Goal: Information Seeking & Learning: Compare options

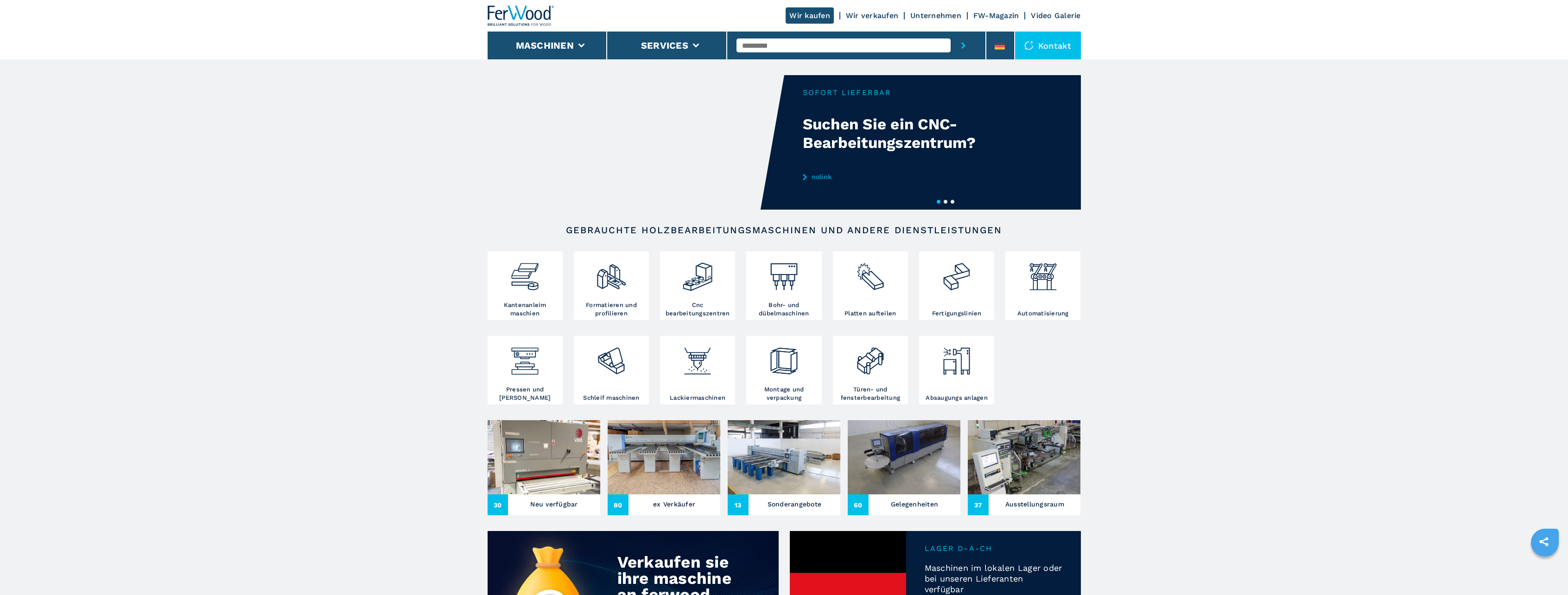
click at [699, 146] on video "Your browser does not support the video tag." at bounding box center [635, 142] width 296 height 135
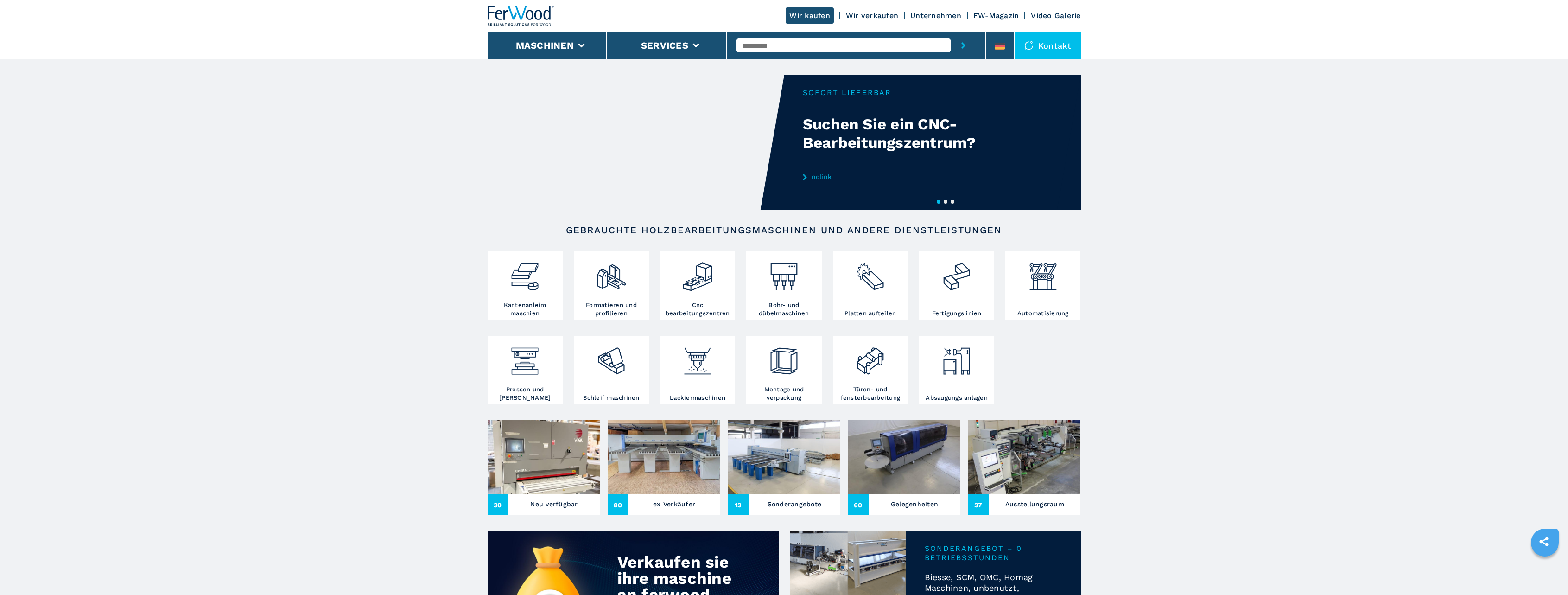
click at [815, 175] on link "nolink" at bounding box center [894, 176] width 182 height 8
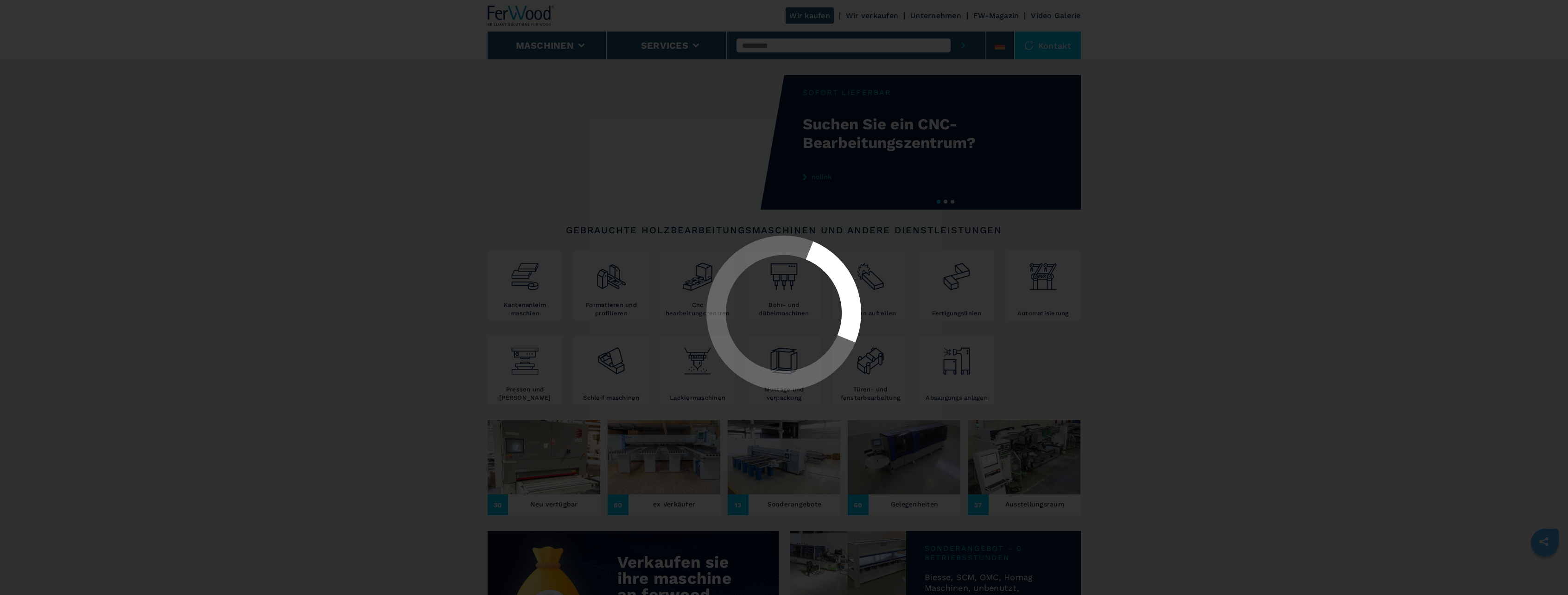
select select "**********"
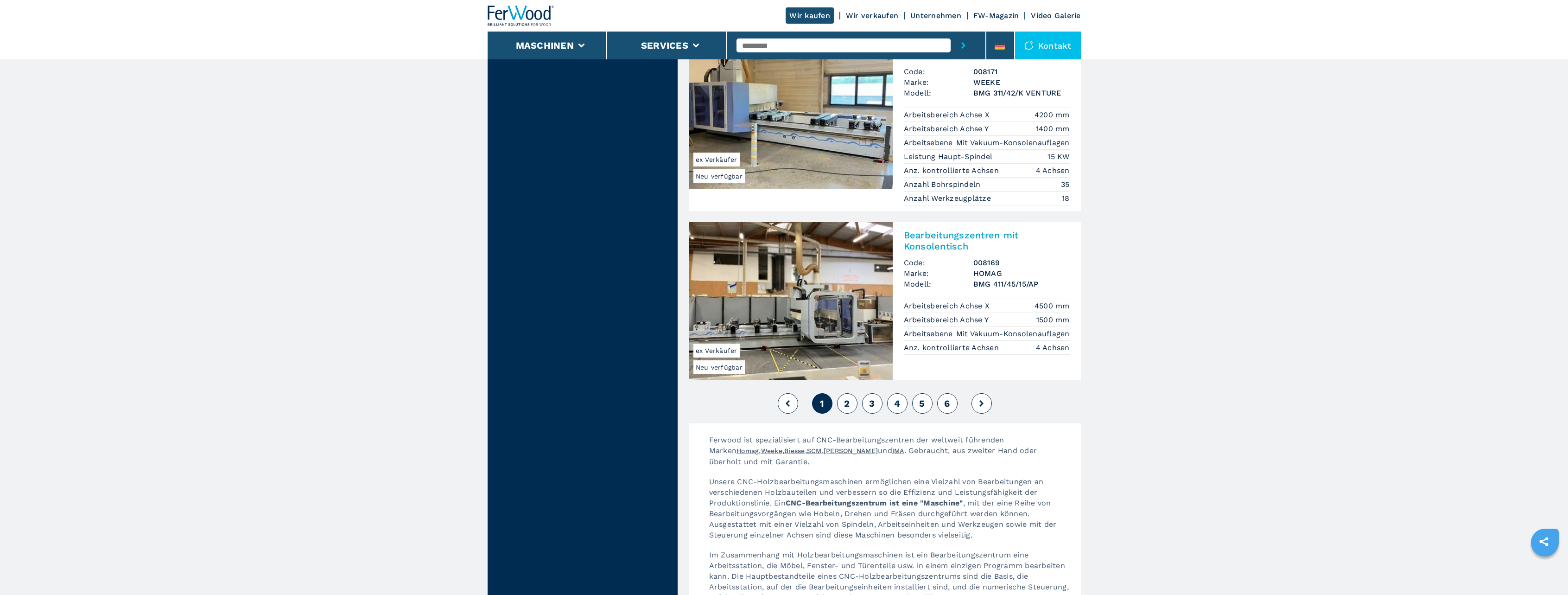
scroll to position [2409, 0]
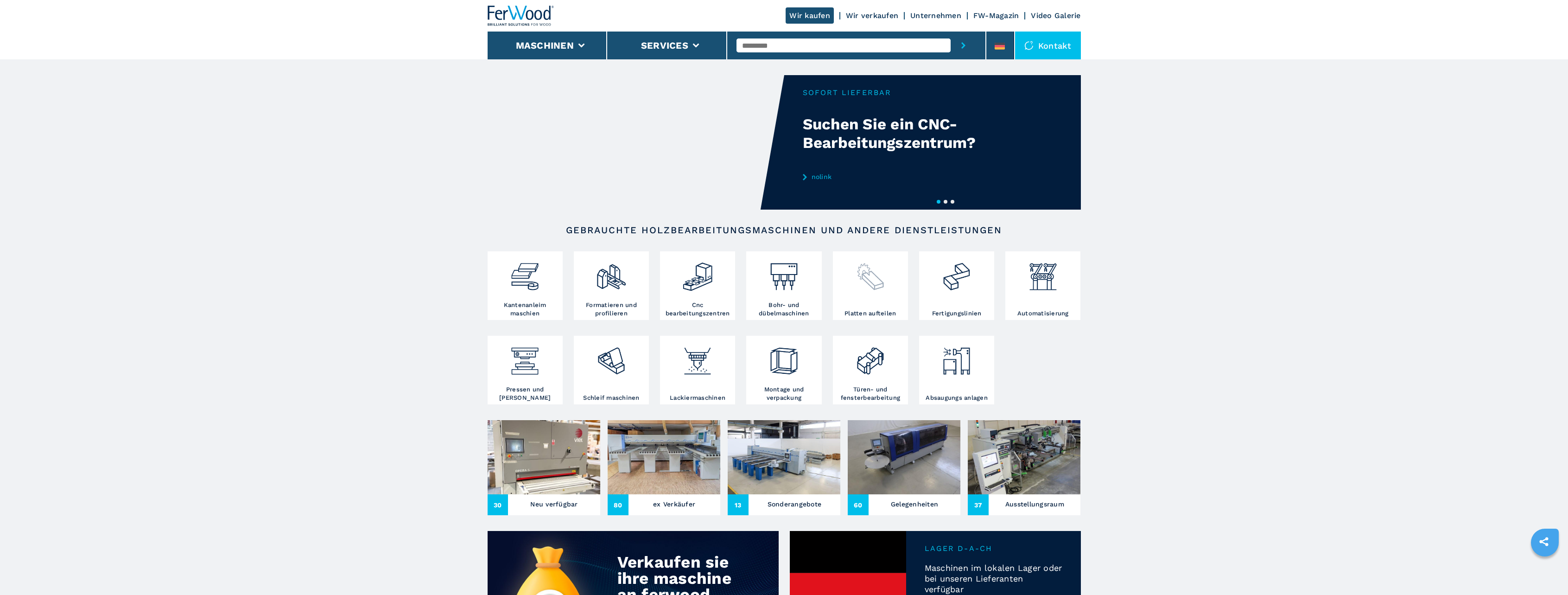
click at [894, 282] on div at bounding box center [870, 273] width 71 height 39
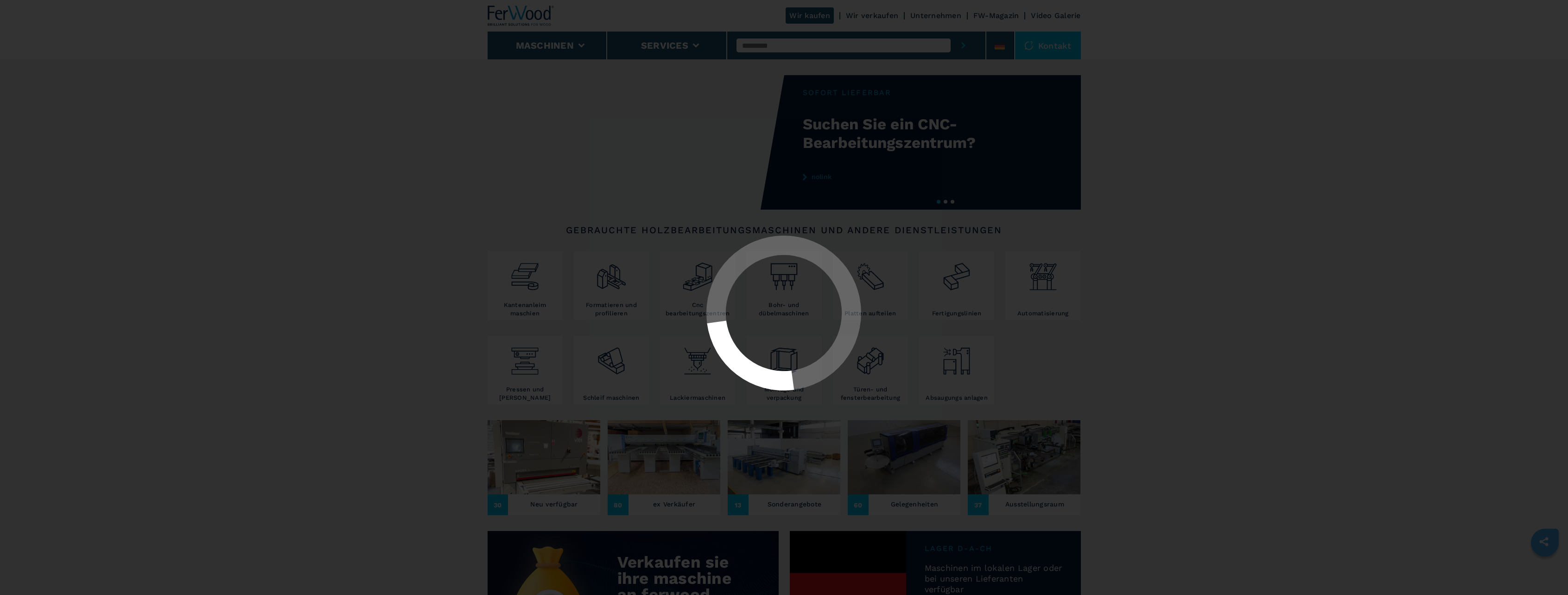
select select "**********"
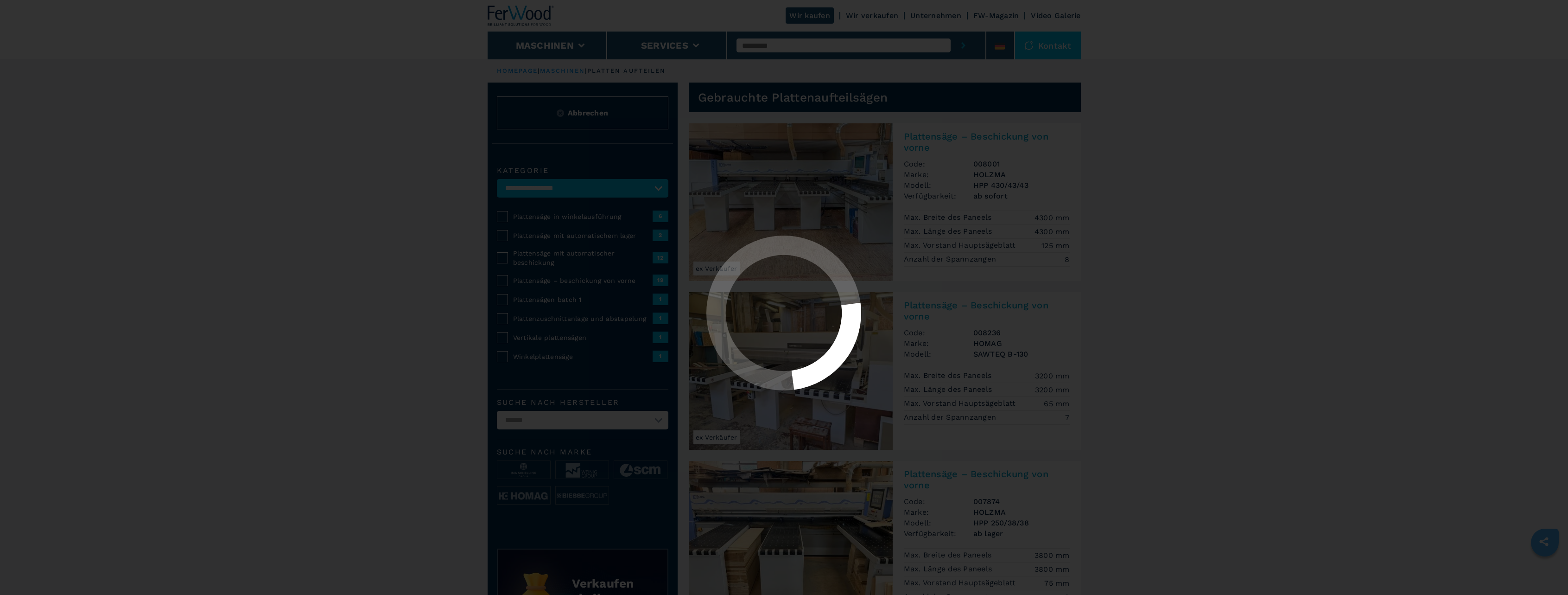
select select "**********"
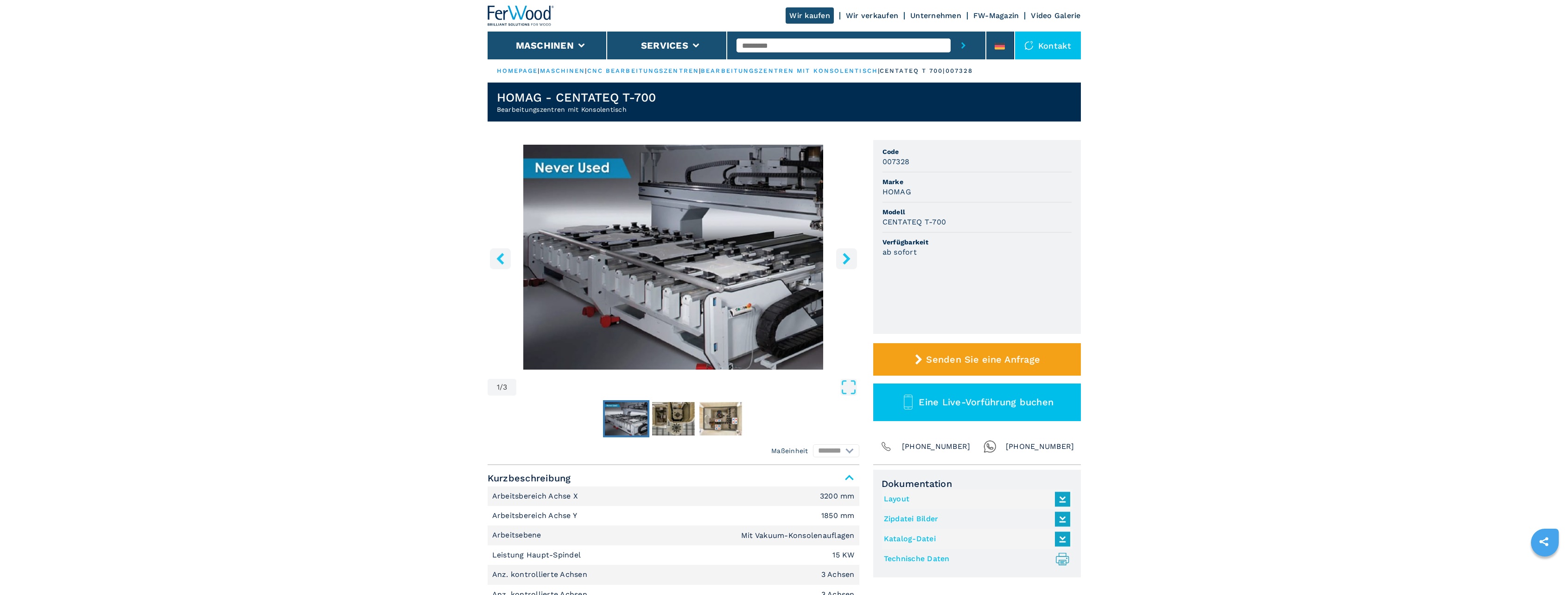
click at [703, 286] on img "Go to Slide 1" at bounding box center [673, 257] width 372 height 225
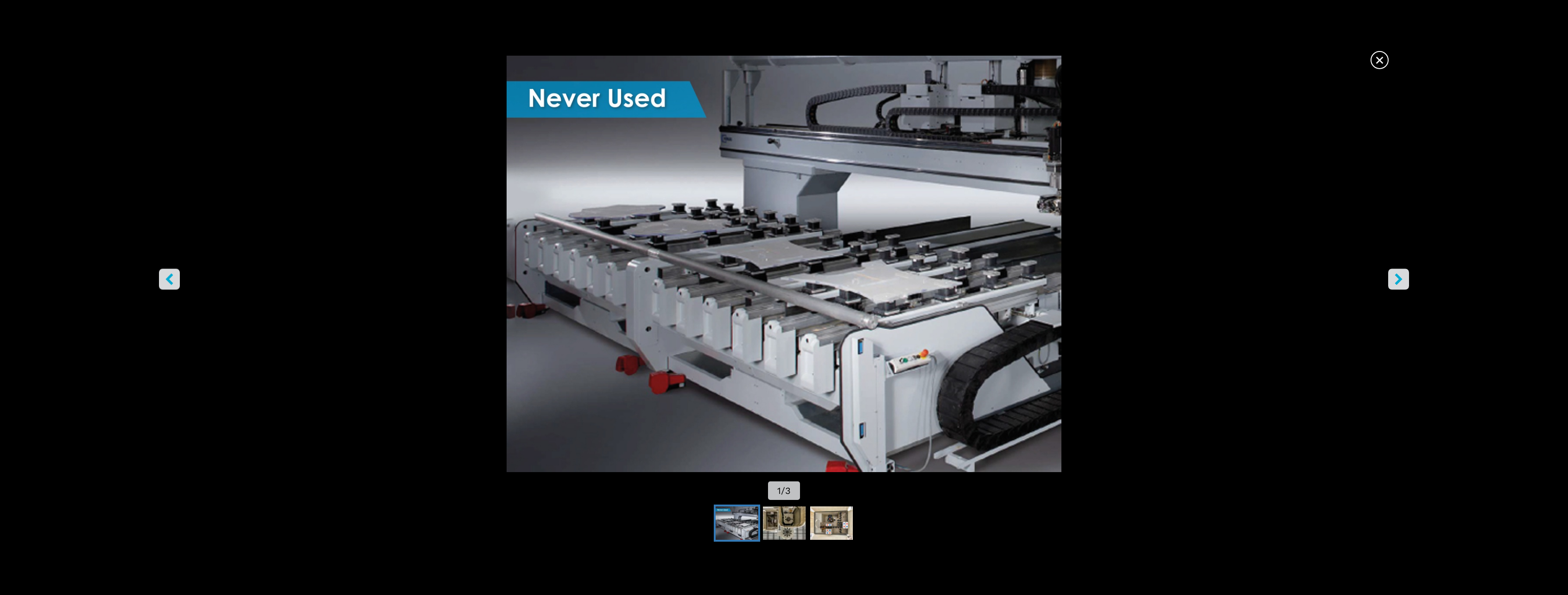
click at [1380, 280] on img "Go to Slide 1" at bounding box center [784, 263] width 1411 height 417
click at [1388, 274] on button "right-button" at bounding box center [1398, 279] width 21 height 21
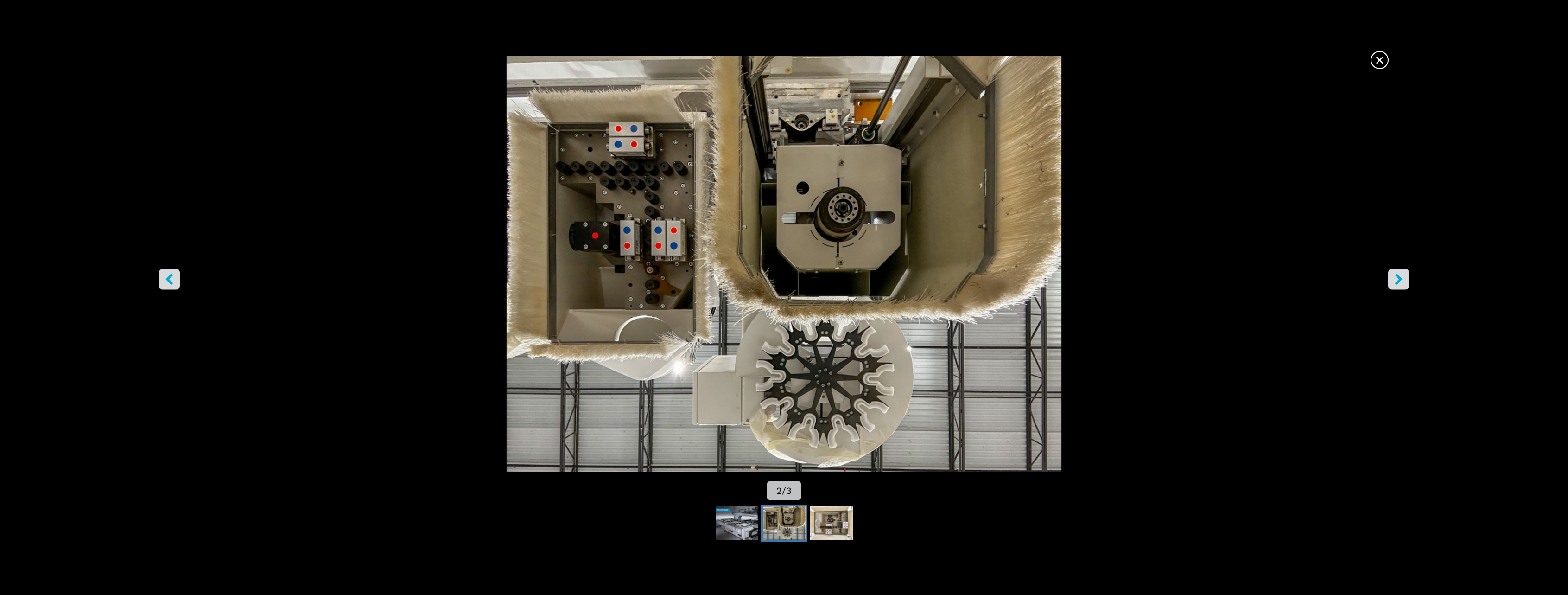
click at [1387, 274] on img "Go to Slide 2" at bounding box center [784, 263] width 1411 height 417
click at [1396, 278] on icon "right-button" at bounding box center [1399, 279] width 12 height 12
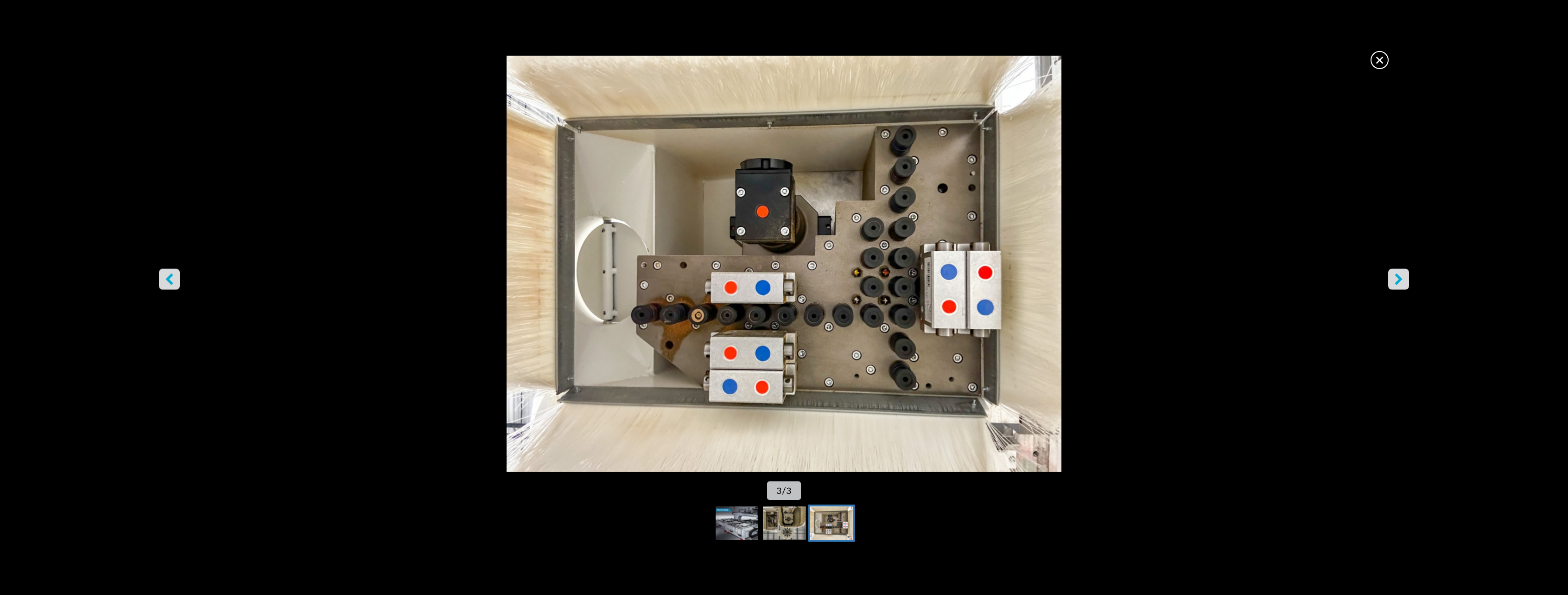
click at [1369, 63] on img "Go to Slide 3" at bounding box center [784, 263] width 1411 height 417
click at [1374, 61] on span "×" at bounding box center [1379, 57] width 16 height 16
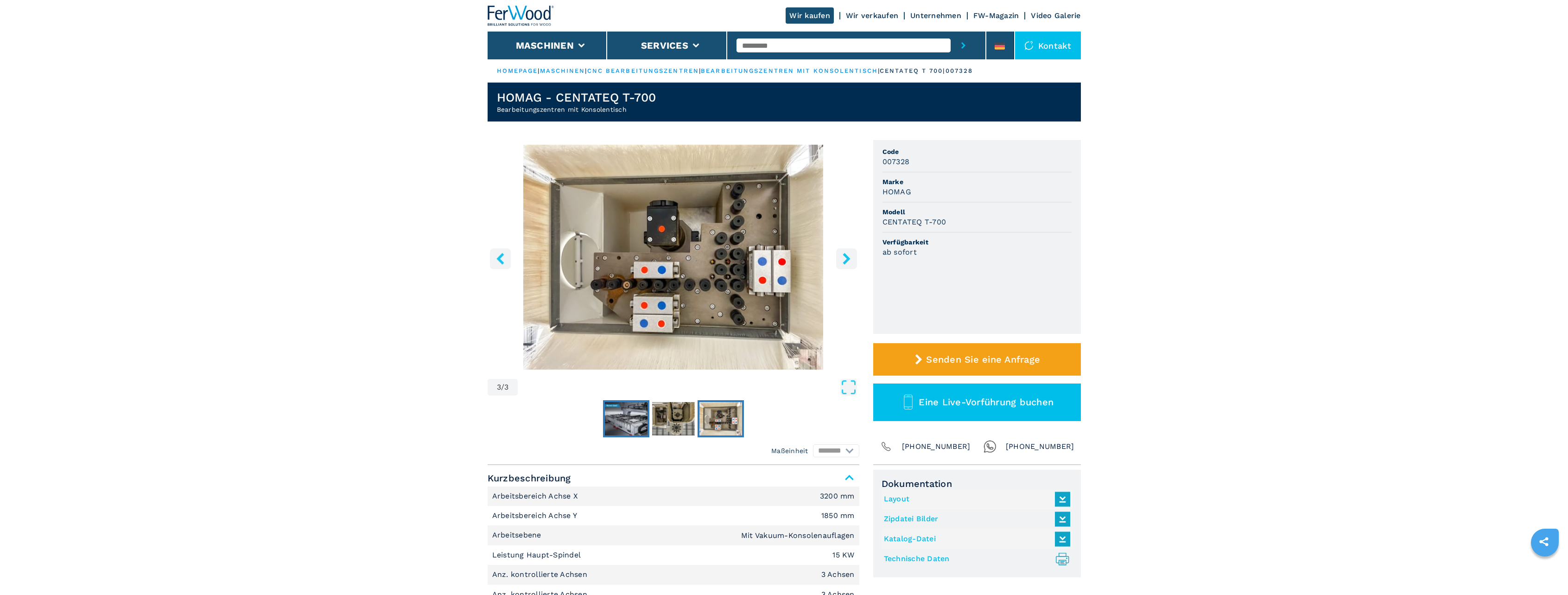
click at [617, 405] on img "Go to Slide 1" at bounding box center [626, 418] width 43 height 34
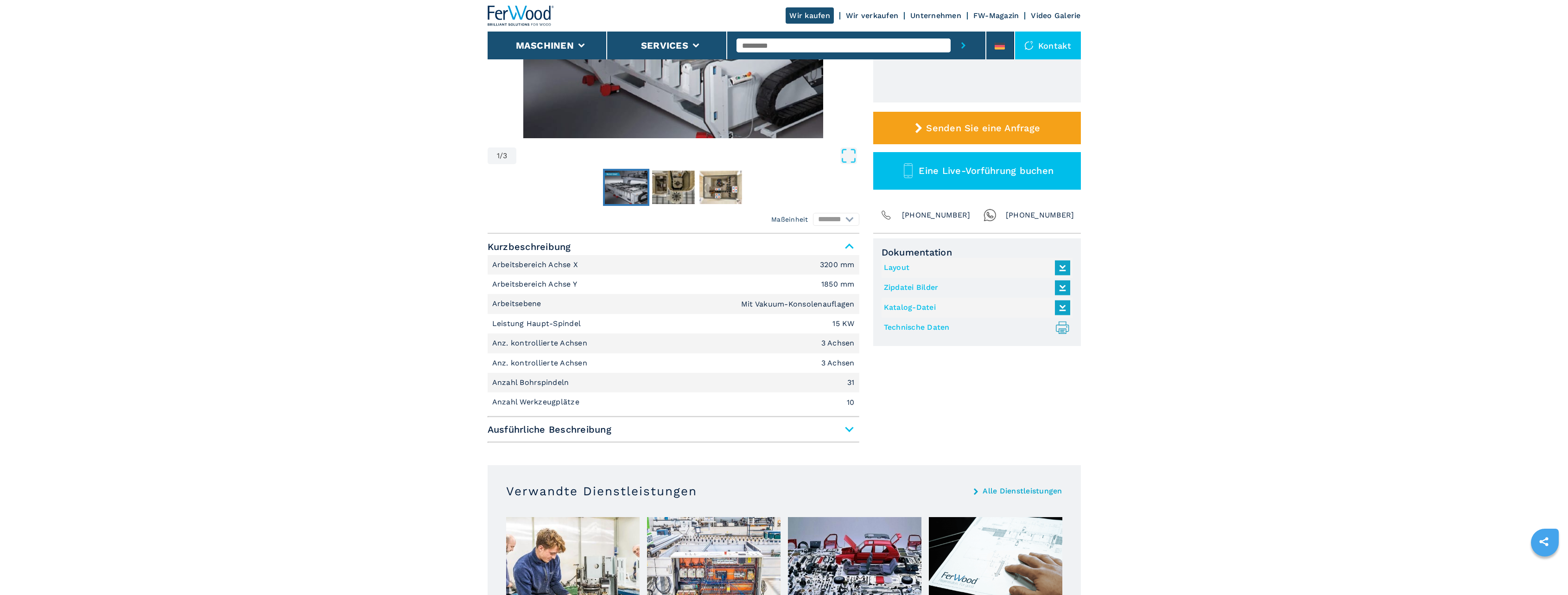
scroll to position [231, 0]
drag, startPoint x: 325, startPoint y: 274, endPoint x: 322, endPoint y: 268, distance: 6.7
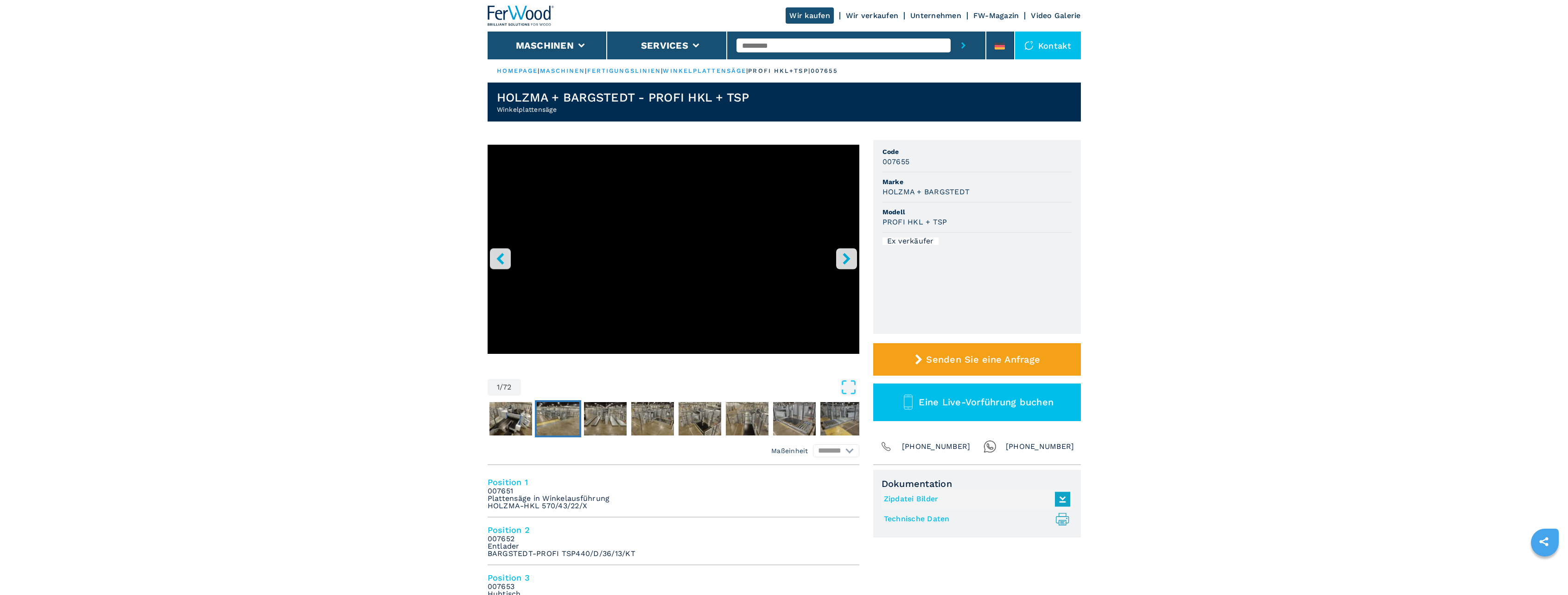
click at [556, 418] on img "Go to Slide 3" at bounding box center [558, 418] width 43 height 34
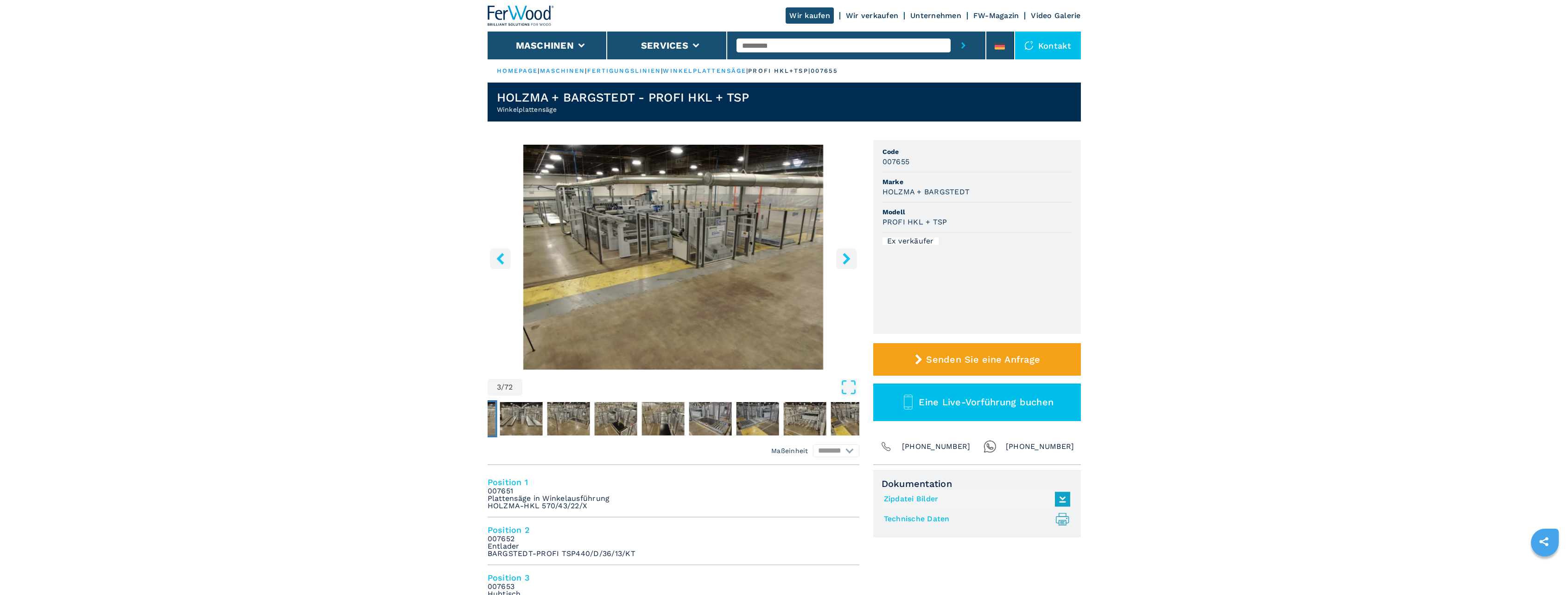
click at [721, 245] on img "Go to Slide 3" at bounding box center [673, 257] width 372 height 225
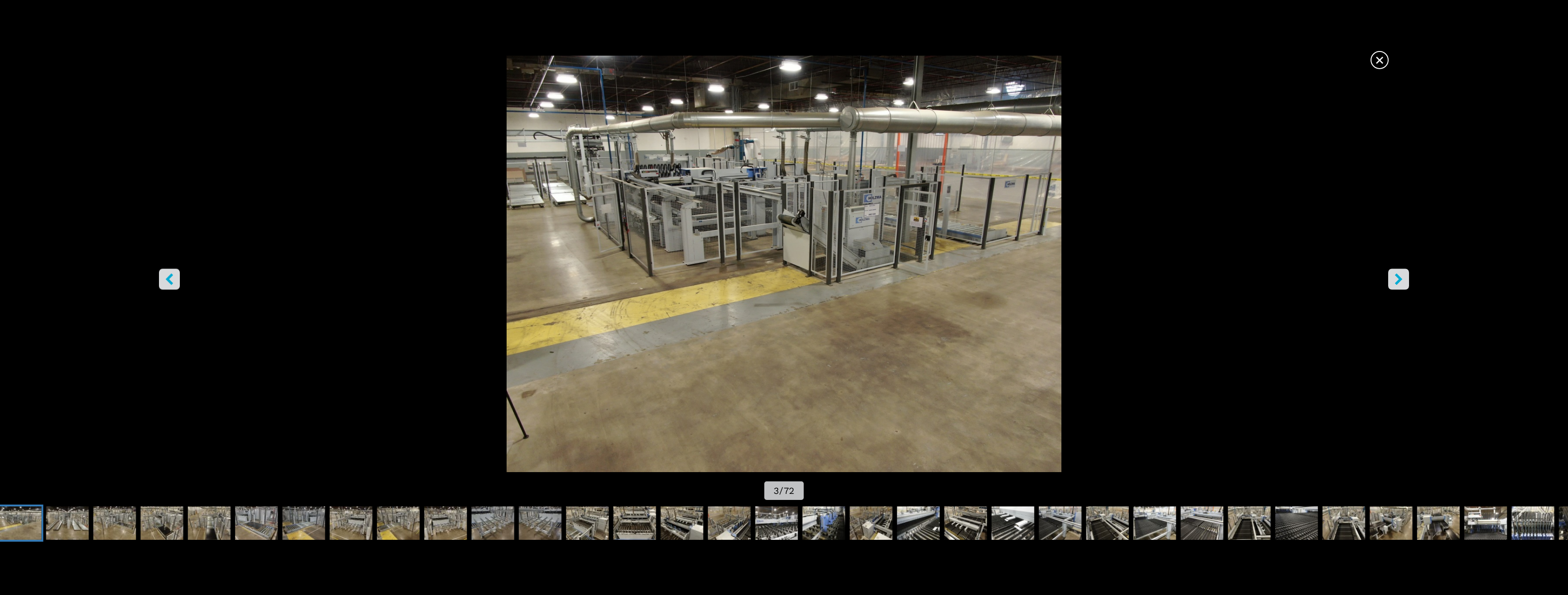
click at [1401, 281] on icon "right-button" at bounding box center [1399, 279] width 12 height 12
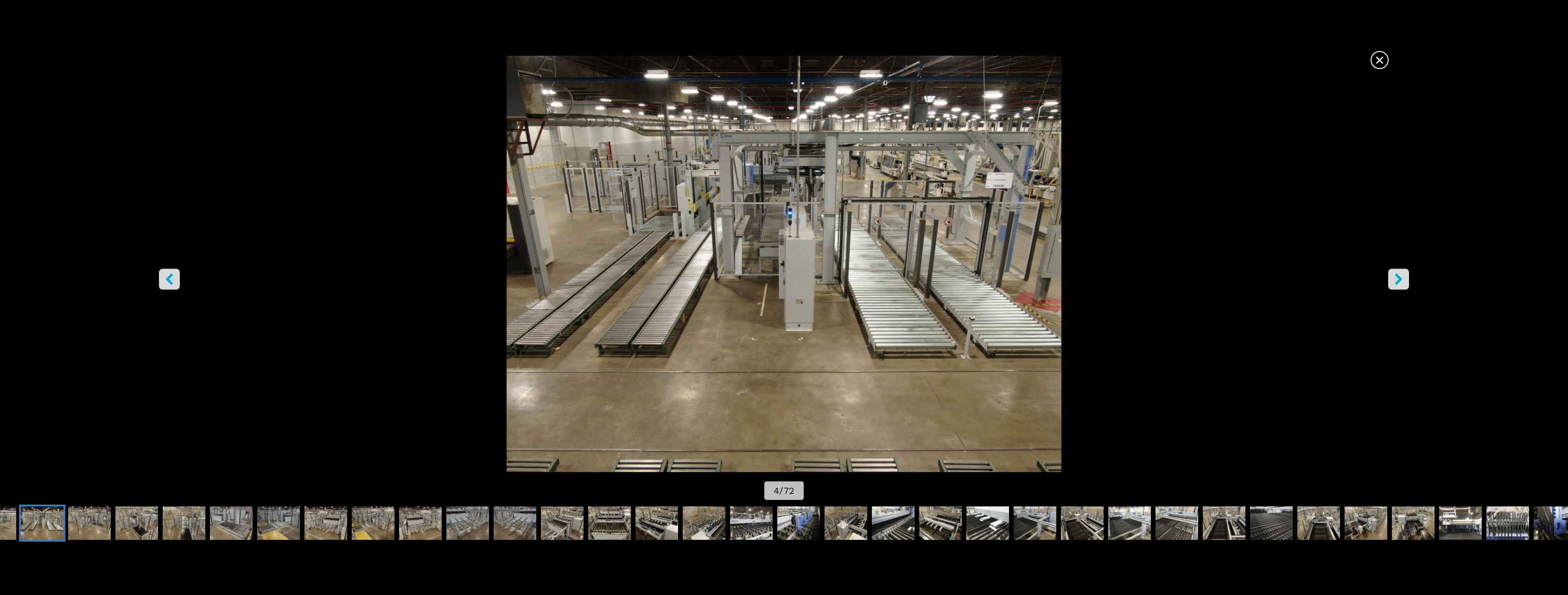
click at [1401, 278] on icon "right-button" at bounding box center [1398, 279] width 8 height 12
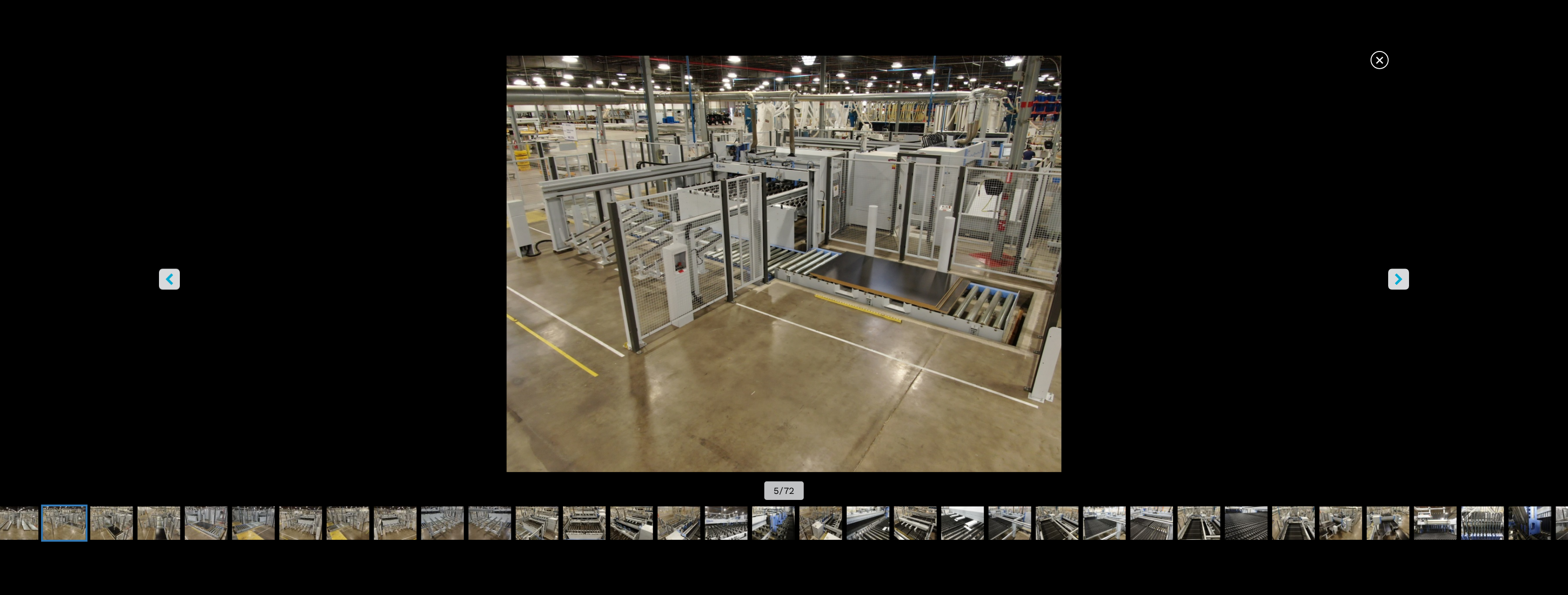
click at [1401, 278] on icon "right-button" at bounding box center [1398, 279] width 8 height 12
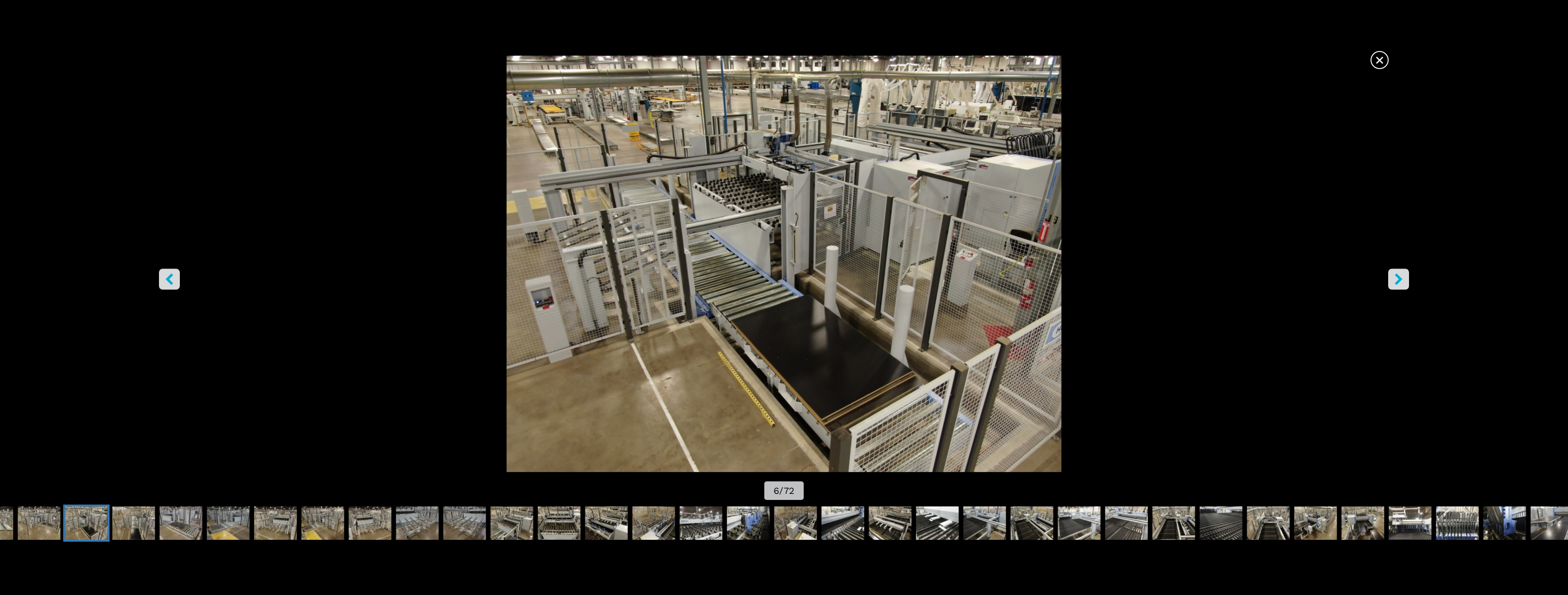
click at [1394, 278] on icon "right-button" at bounding box center [1399, 279] width 12 height 12
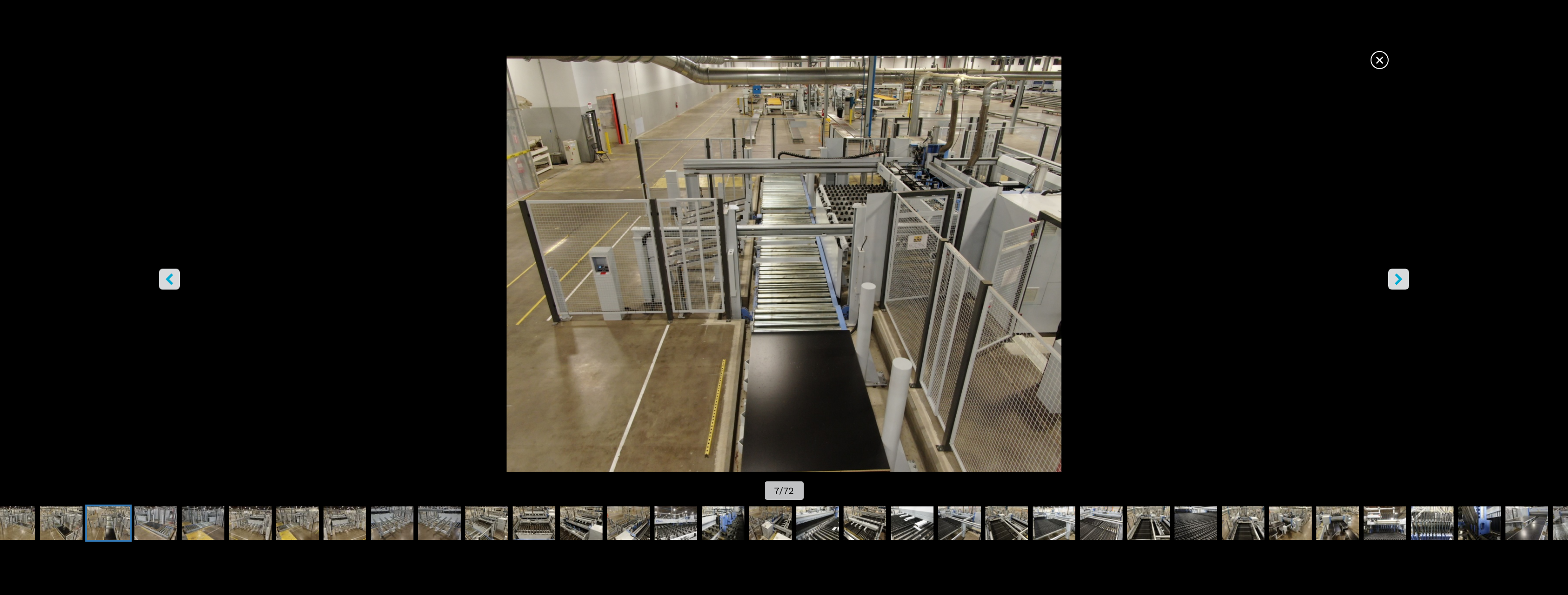
click at [1393, 278] on icon "right-button" at bounding box center [1399, 279] width 12 height 12
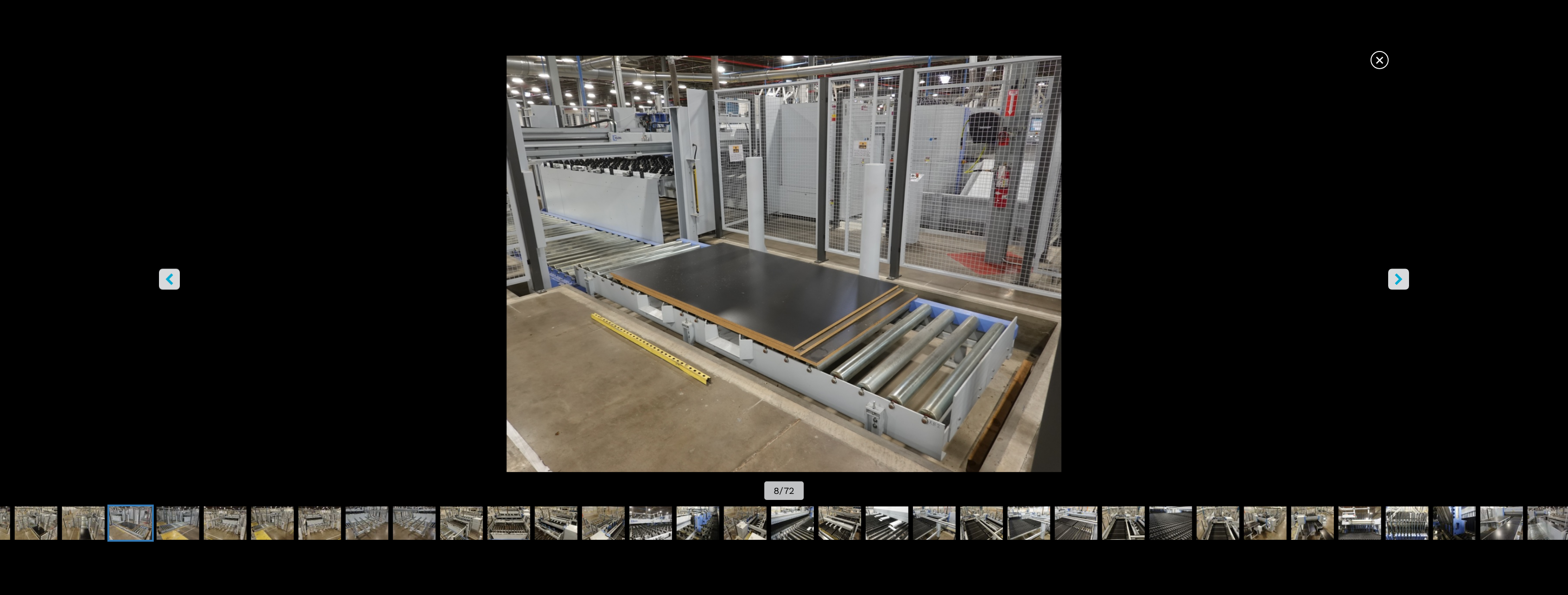
click at [1393, 278] on icon "right-button" at bounding box center [1399, 279] width 12 height 12
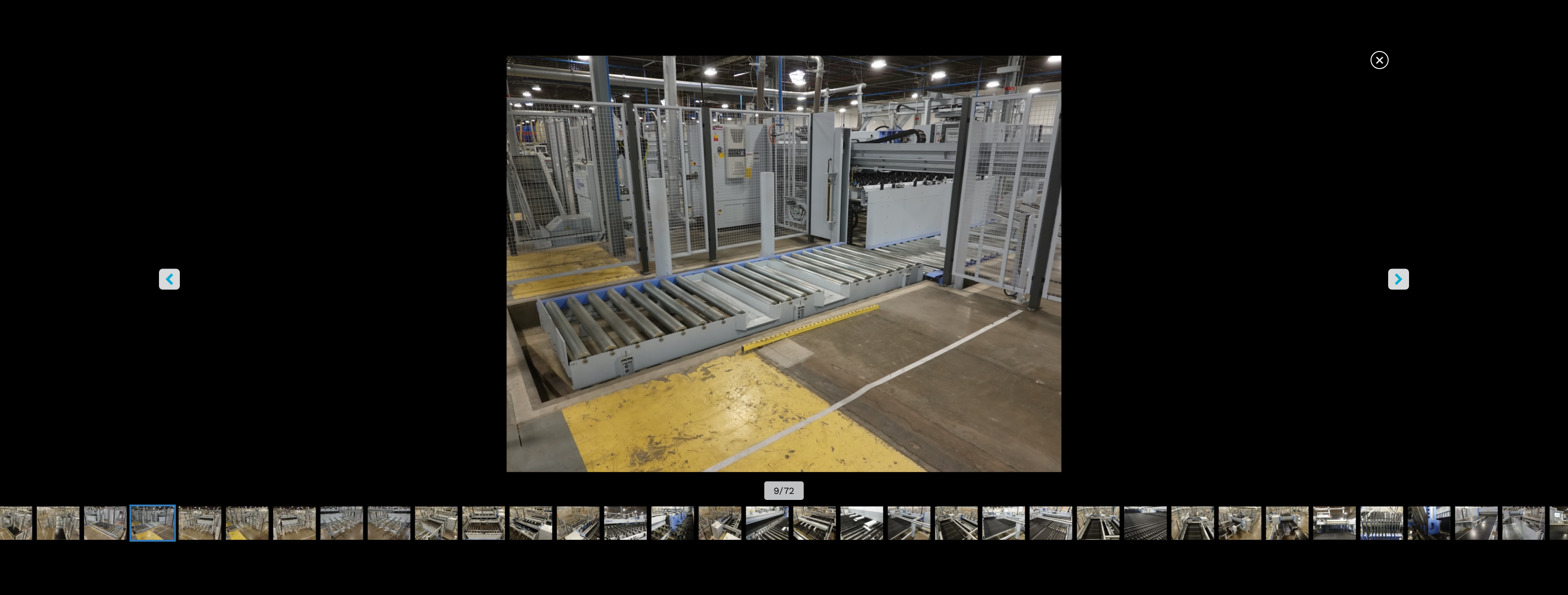
click at [1393, 278] on icon "right-button" at bounding box center [1399, 279] width 12 height 12
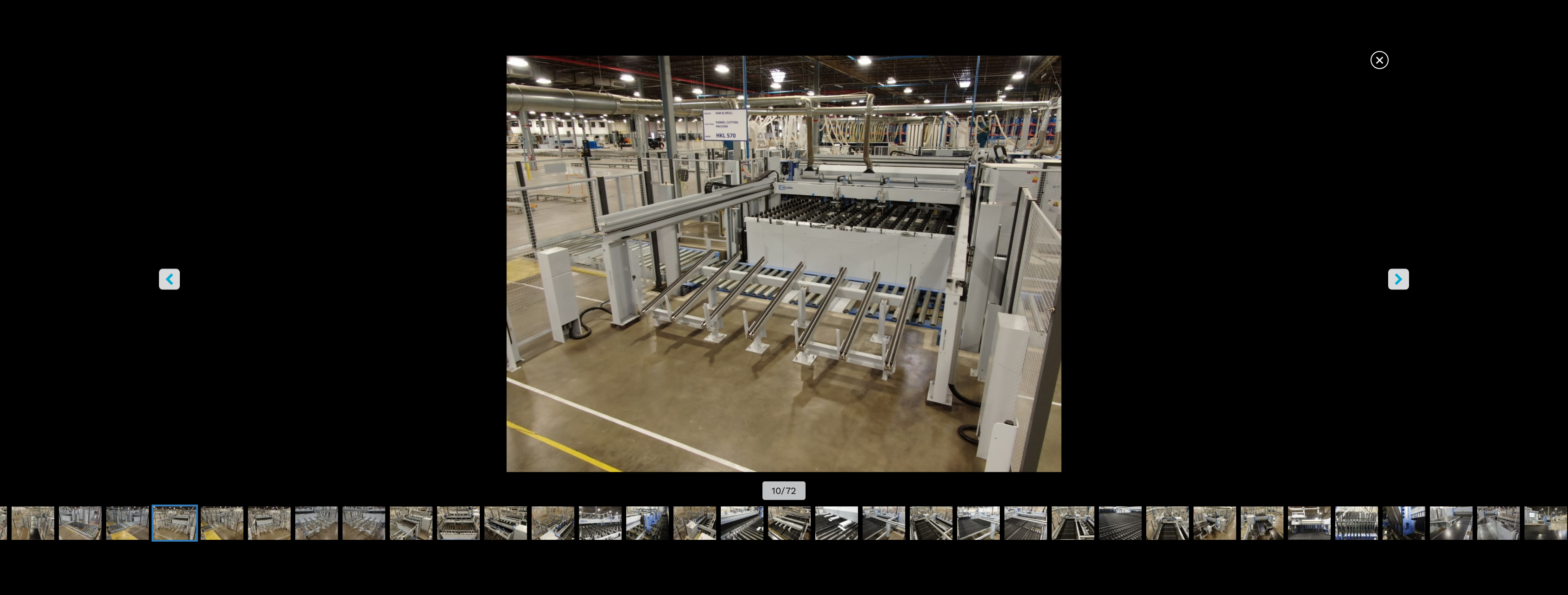
click at [1393, 278] on icon "right-button" at bounding box center [1399, 279] width 12 height 12
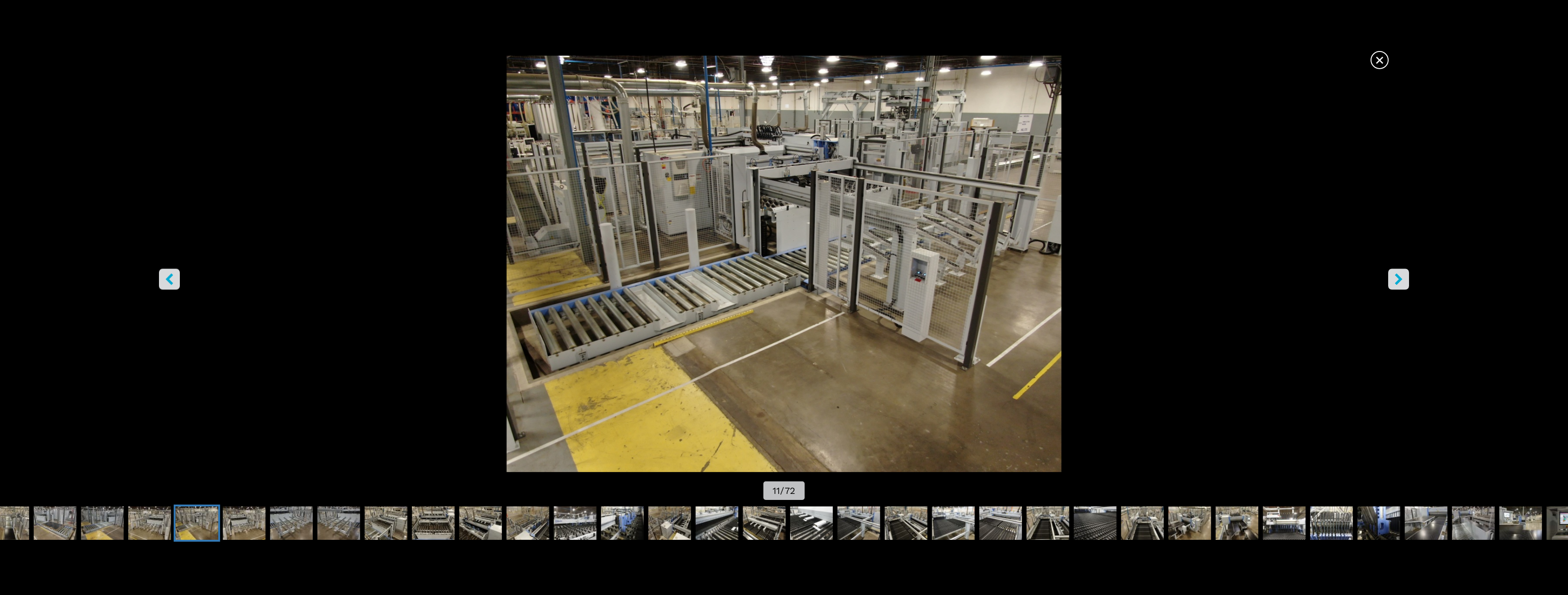
click at [1393, 278] on icon "right-button" at bounding box center [1399, 279] width 12 height 12
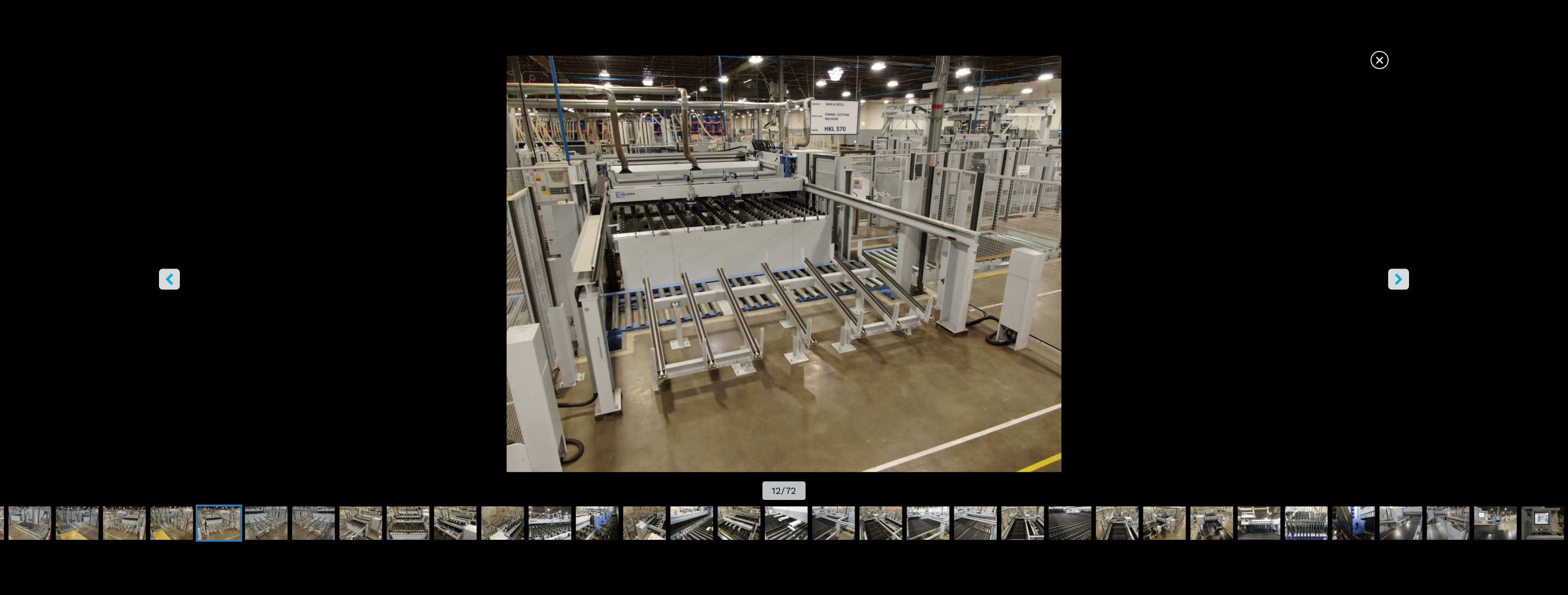
click at [1393, 278] on icon "right-button" at bounding box center [1399, 279] width 12 height 12
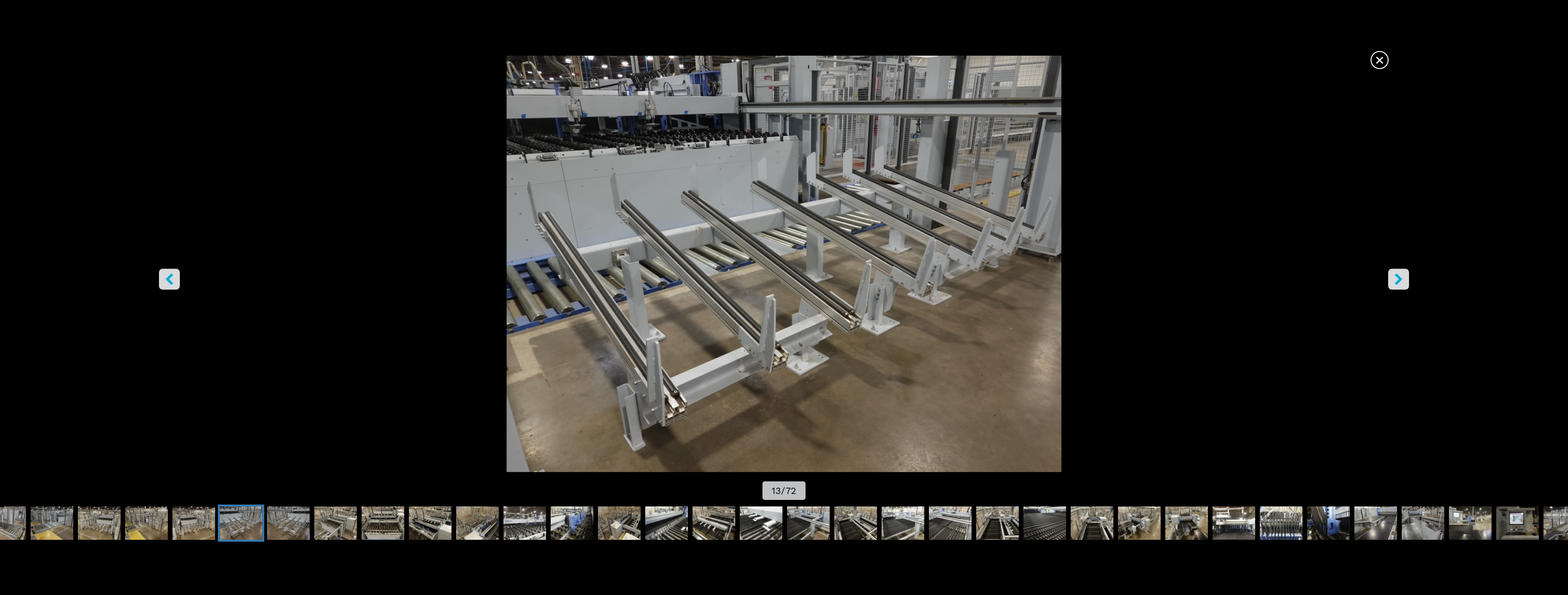
click at [1393, 278] on icon "right-button" at bounding box center [1399, 279] width 12 height 12
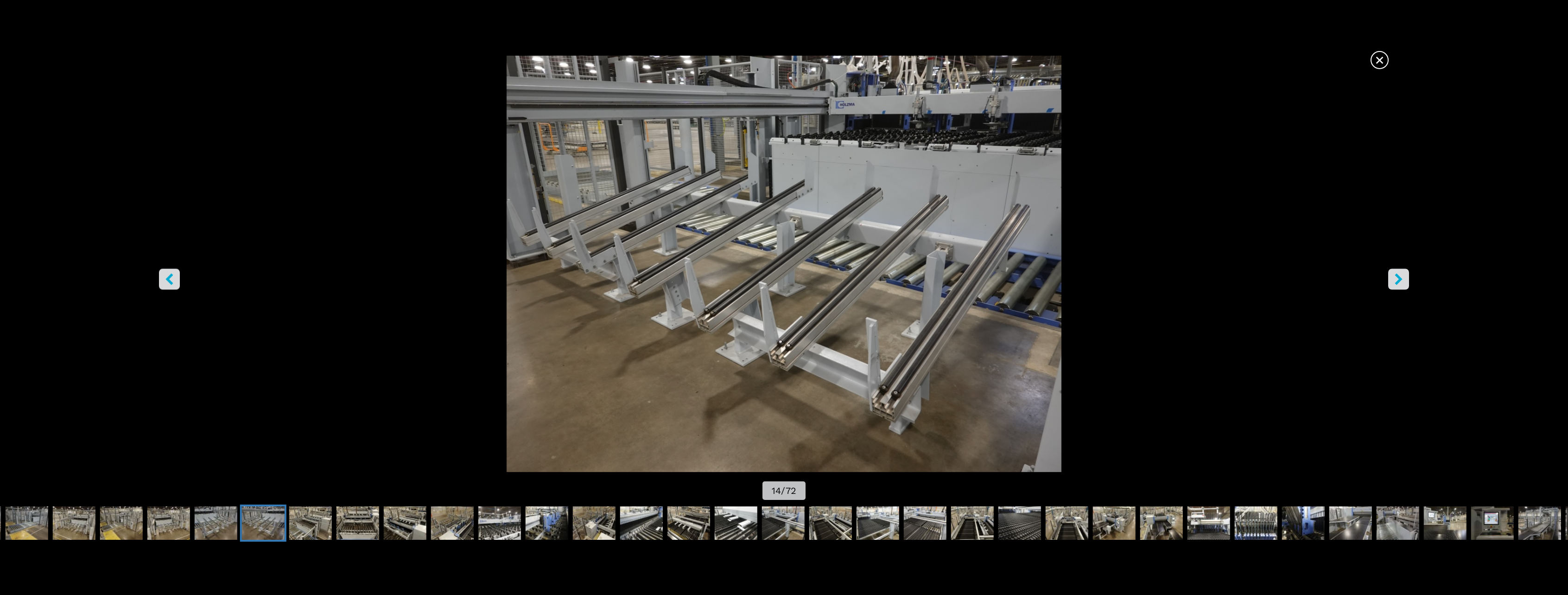
click at [1393, 278] on icon "right-button" at bounding box center [1399, 279] width 12 height 12
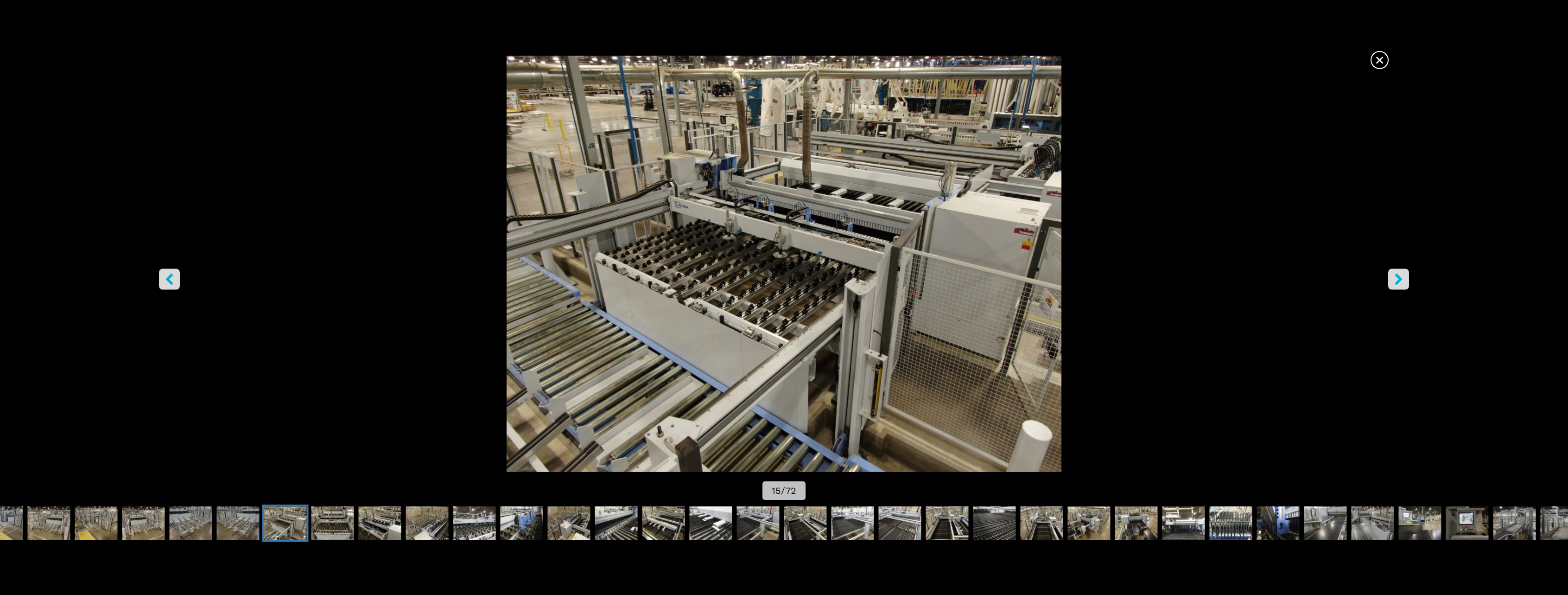
click at [1393, 278] on icon "right-button" at bounding box center [1399, 279] width 12 height 12
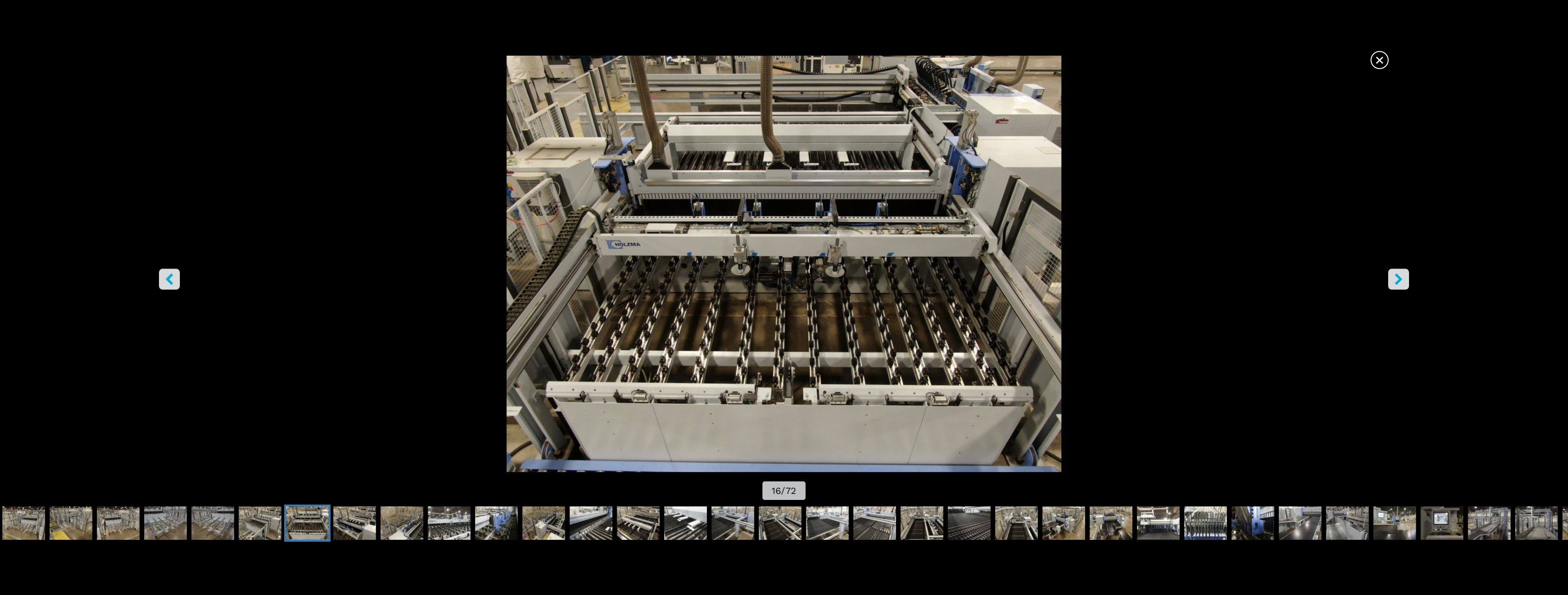
click at [1393, 278] on icon "right-button" at bounding box center [1399, 279] width 12 height 12
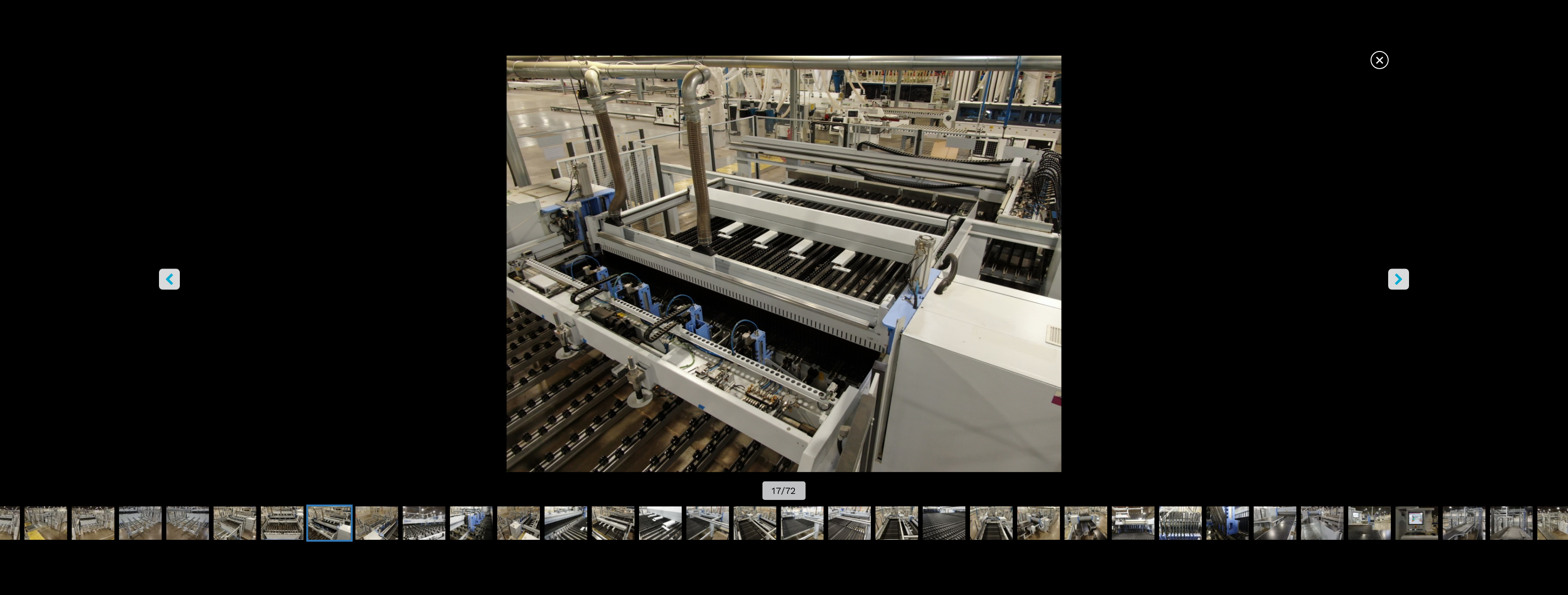
click at [1393, 278] on icon "right-button" at bounding box center [1399, 279] width 12 height 12
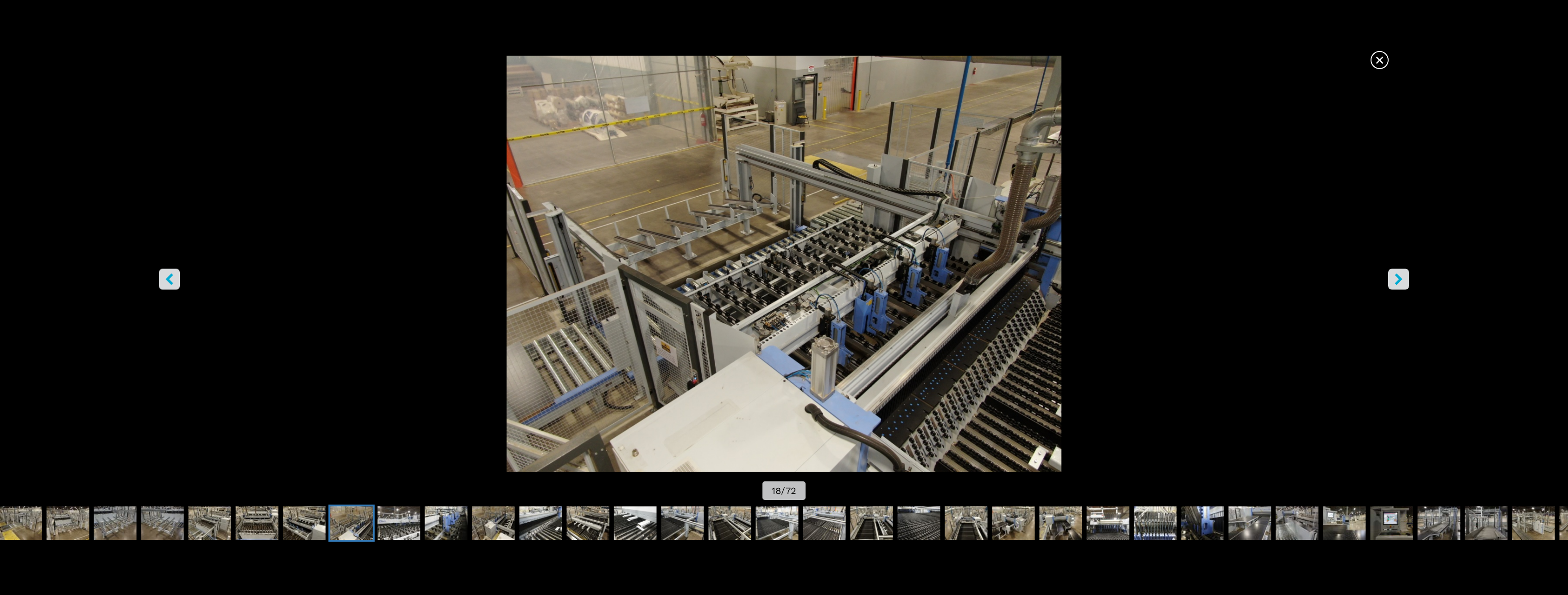
click at [1393, 278] on icon "right-button" at bounding box center [1399, 279] width 12 height 12
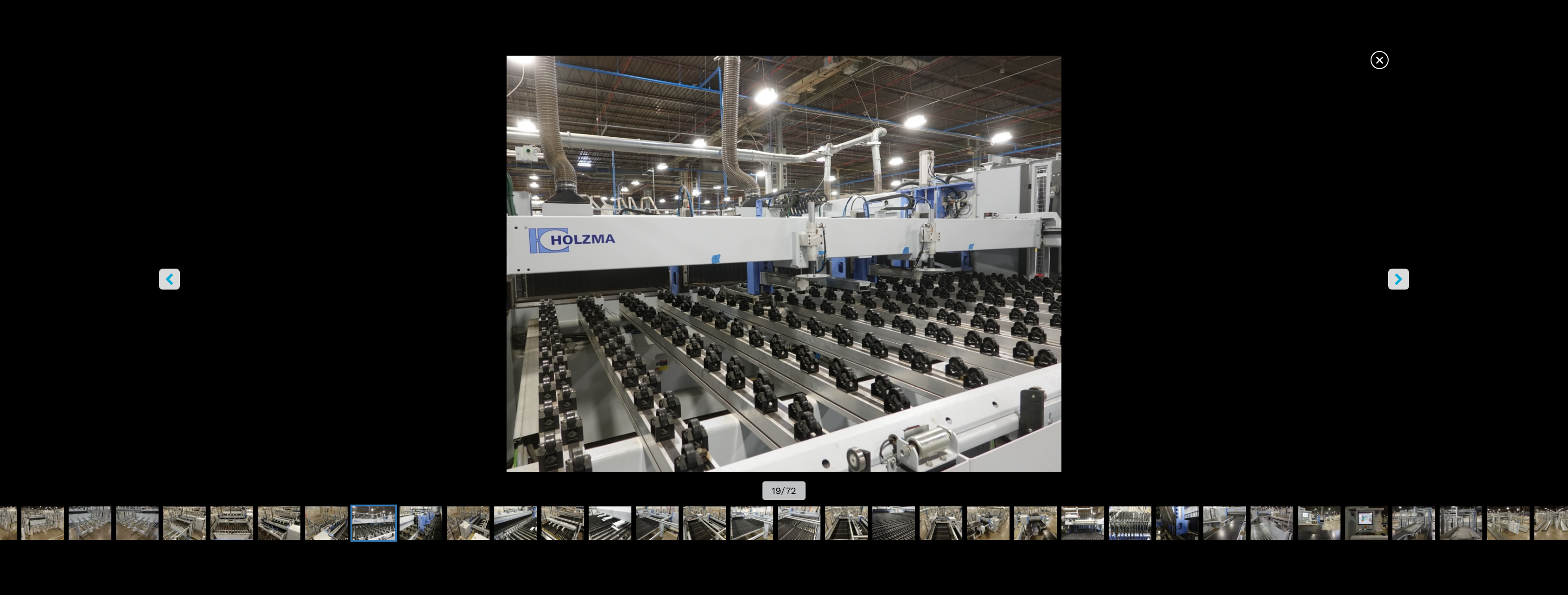
click at [1393, 278] on icon "right-button" at bounding box center [1399, 279] width 12 height 12
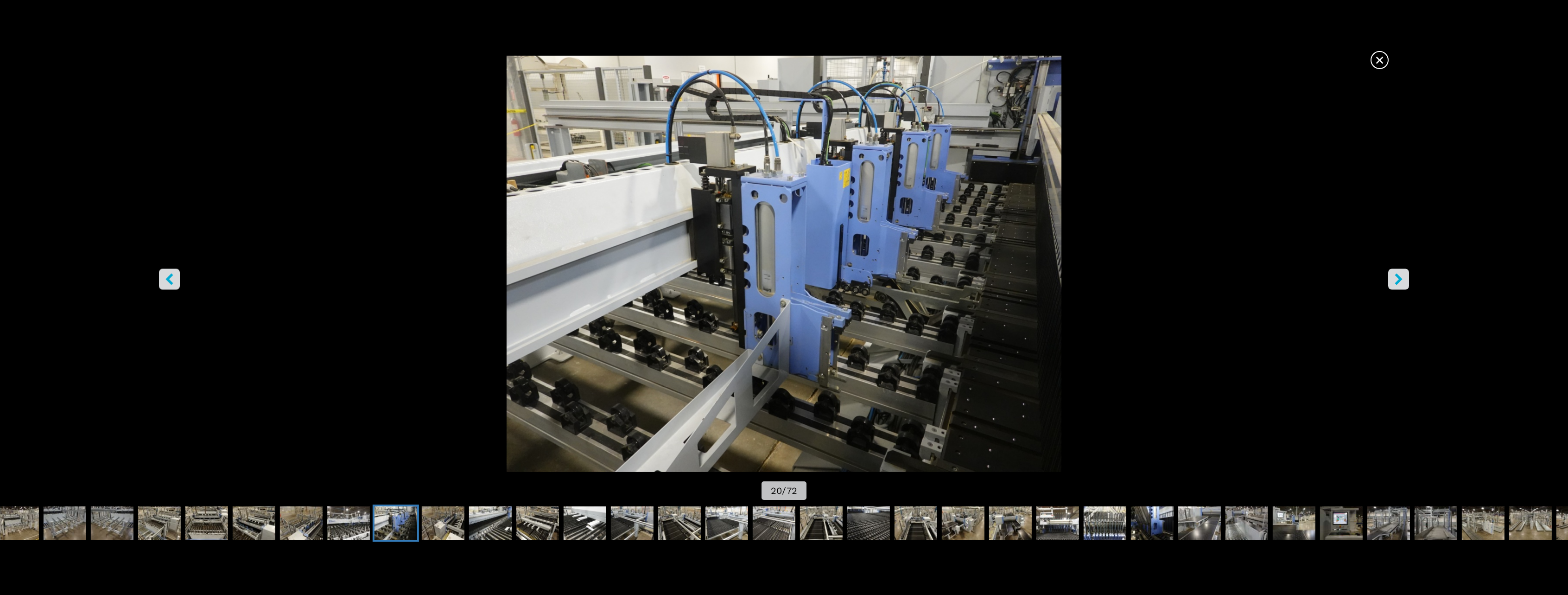
click at [1393, 278] on icon "right-button" at bounding box center [1399, 279] width 12 height 12
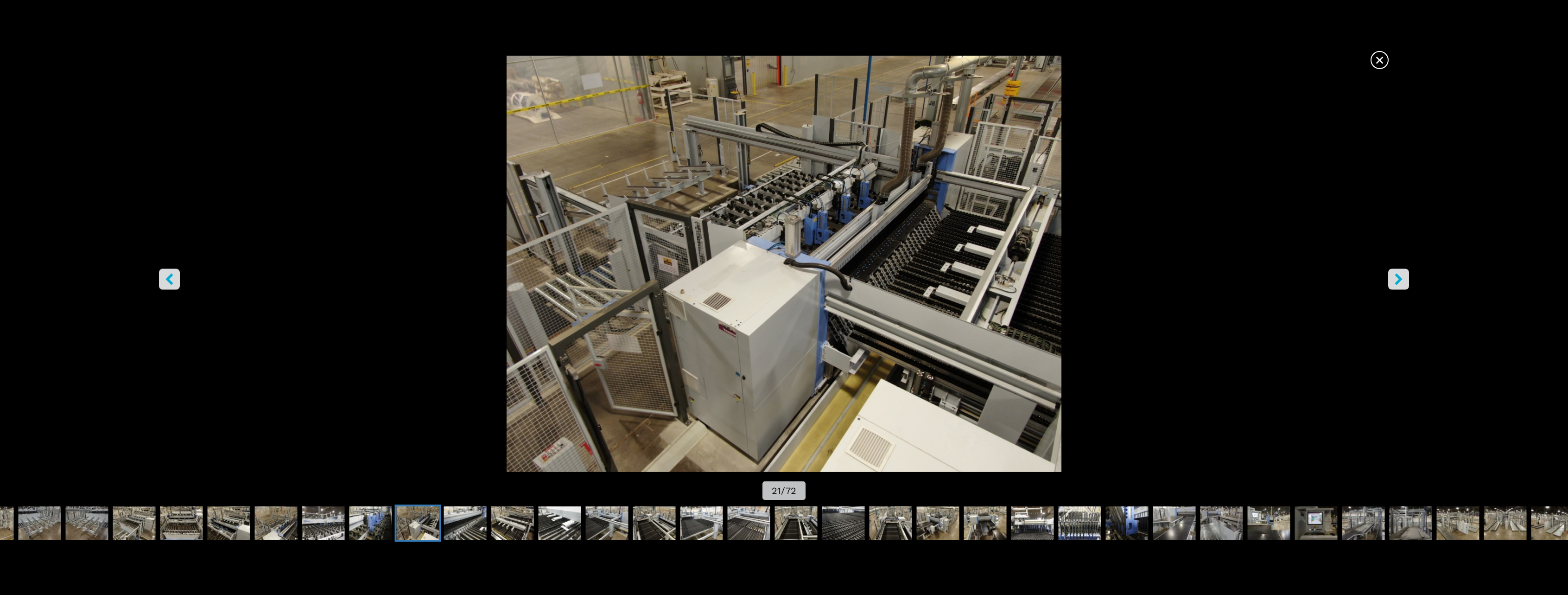
click at [1393, 278] on icon "right-button" at bounding box center [1399, 279] width 12 height 12
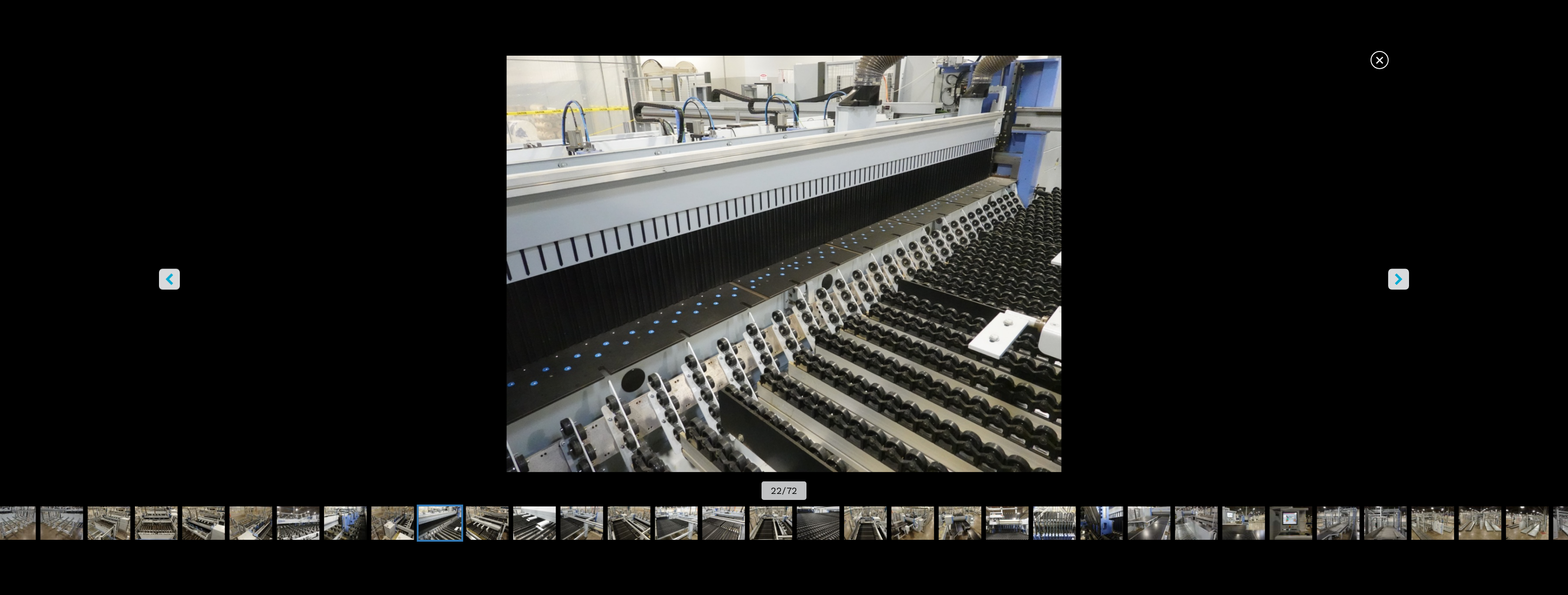
click at [1393, 278] on icon "right-button" at bounding box center [1399, 279] width 12 height 12
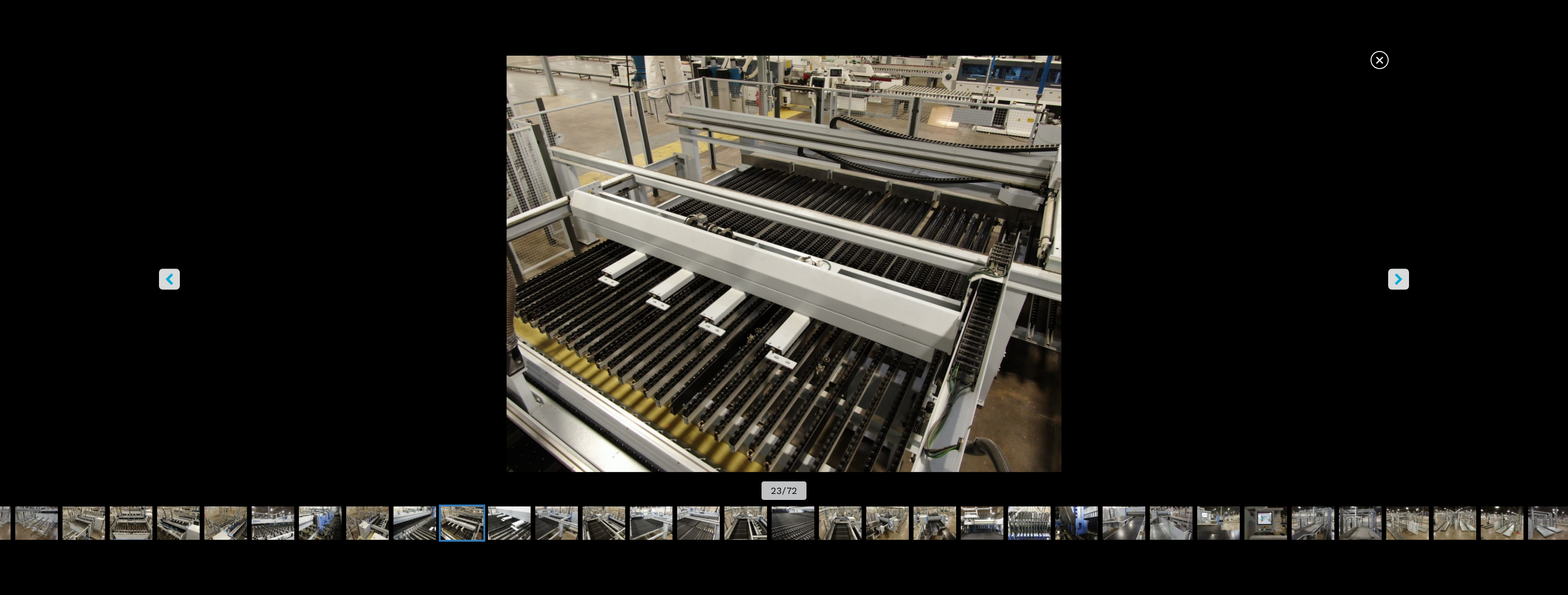
click at [1393, 278] on icon "right-button" at bounding box center [1399, 279] width 12 height 12
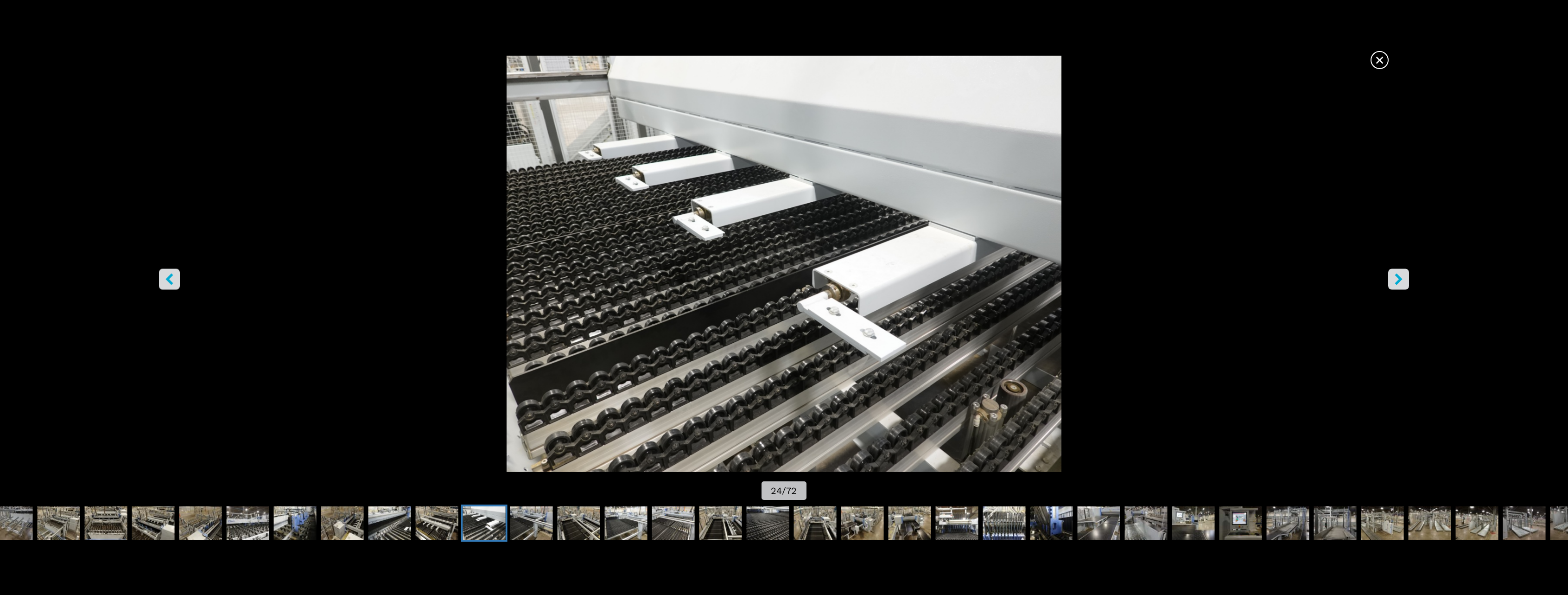
click at [1393, 278] on icon "right-button" at bounding box center [1399, 279] width 12 height 12
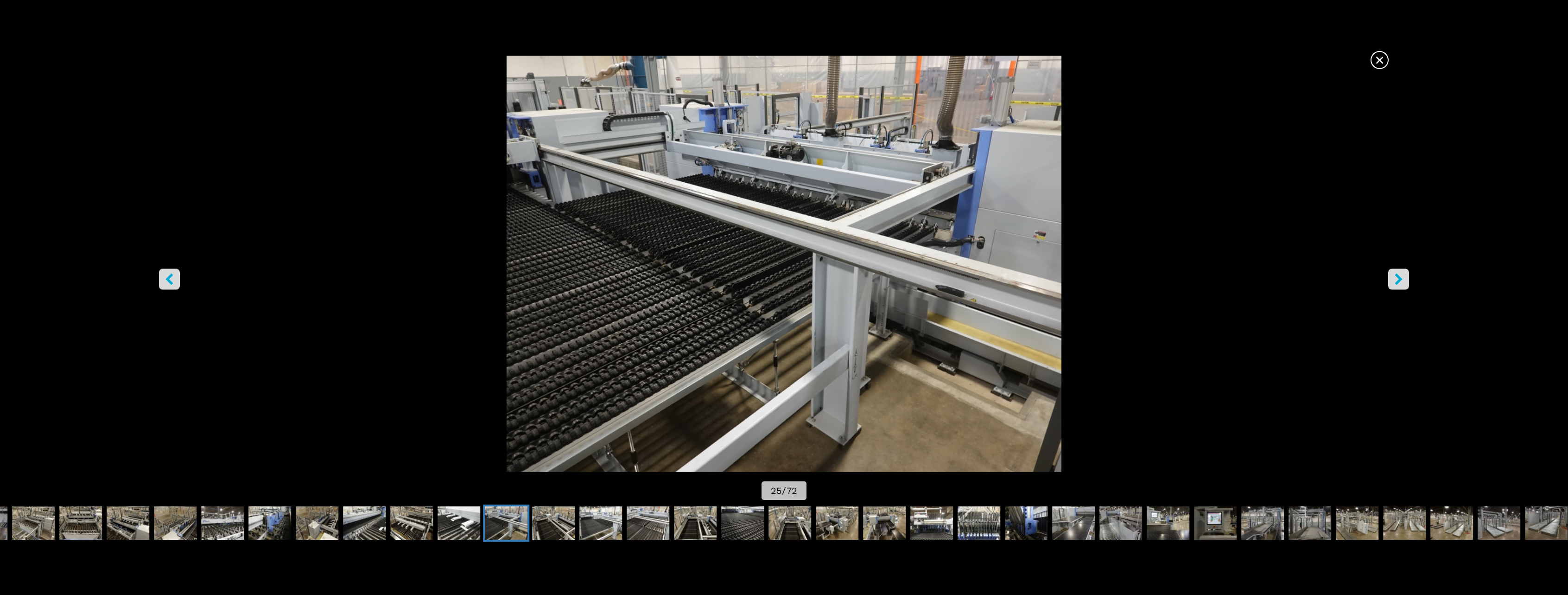
click at [1393, 278] on icon "right-button" at bounding box center [1399, 279] width 12 height 12
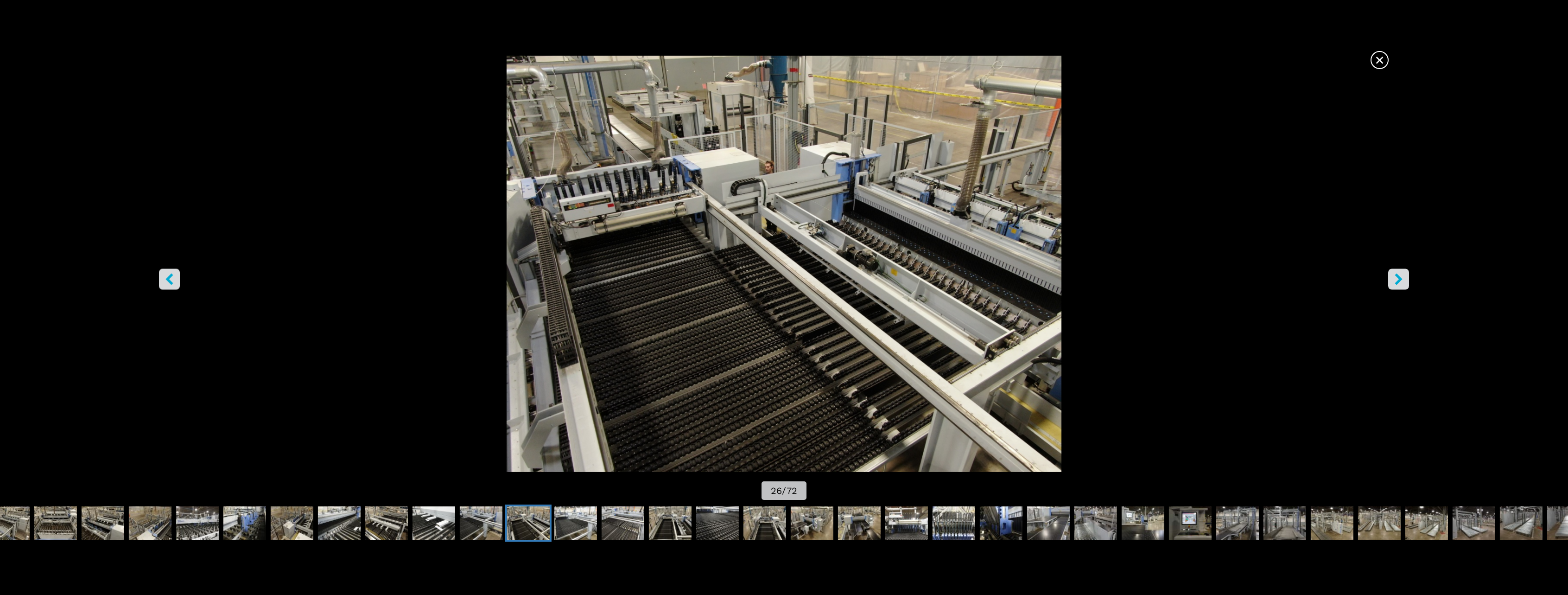
click at [1393, 278] on icon "right-button" at bounding box center [1399, 279] width 12 height 12
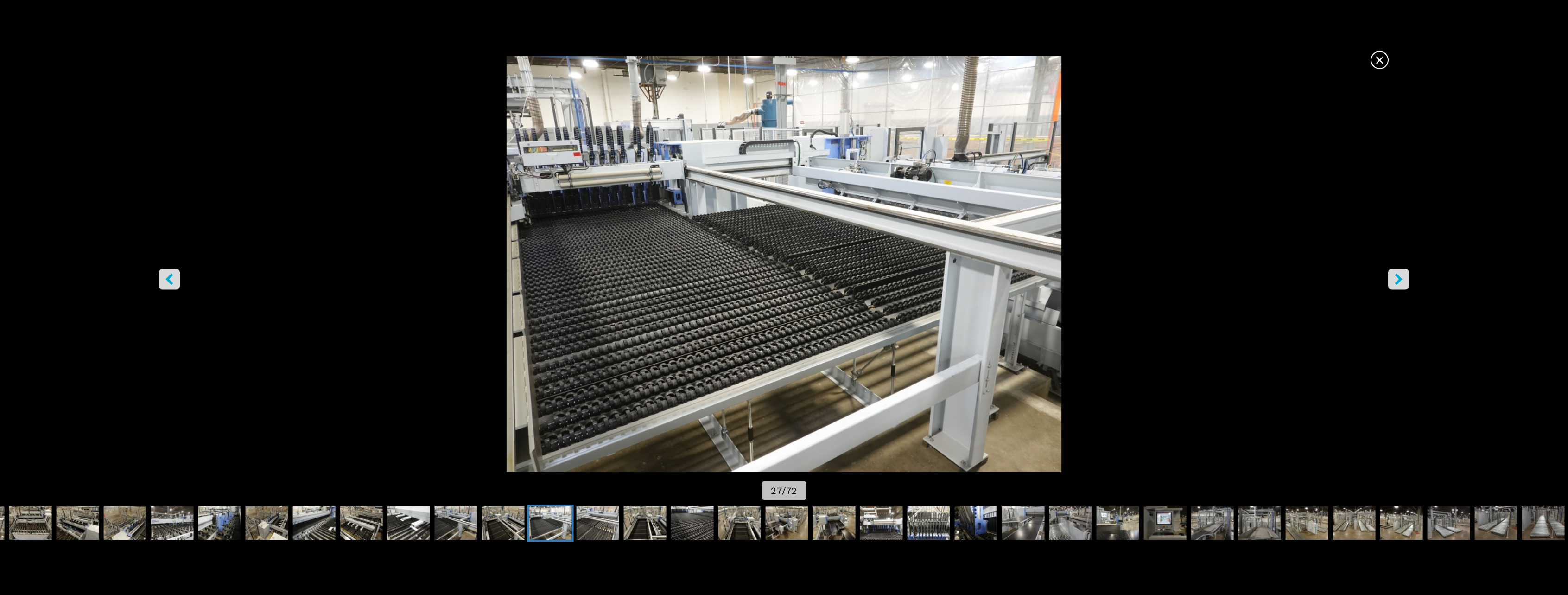
click at [1393, 278] on icon "right-button" at bounding box center [1399, 279] width 12 height 12
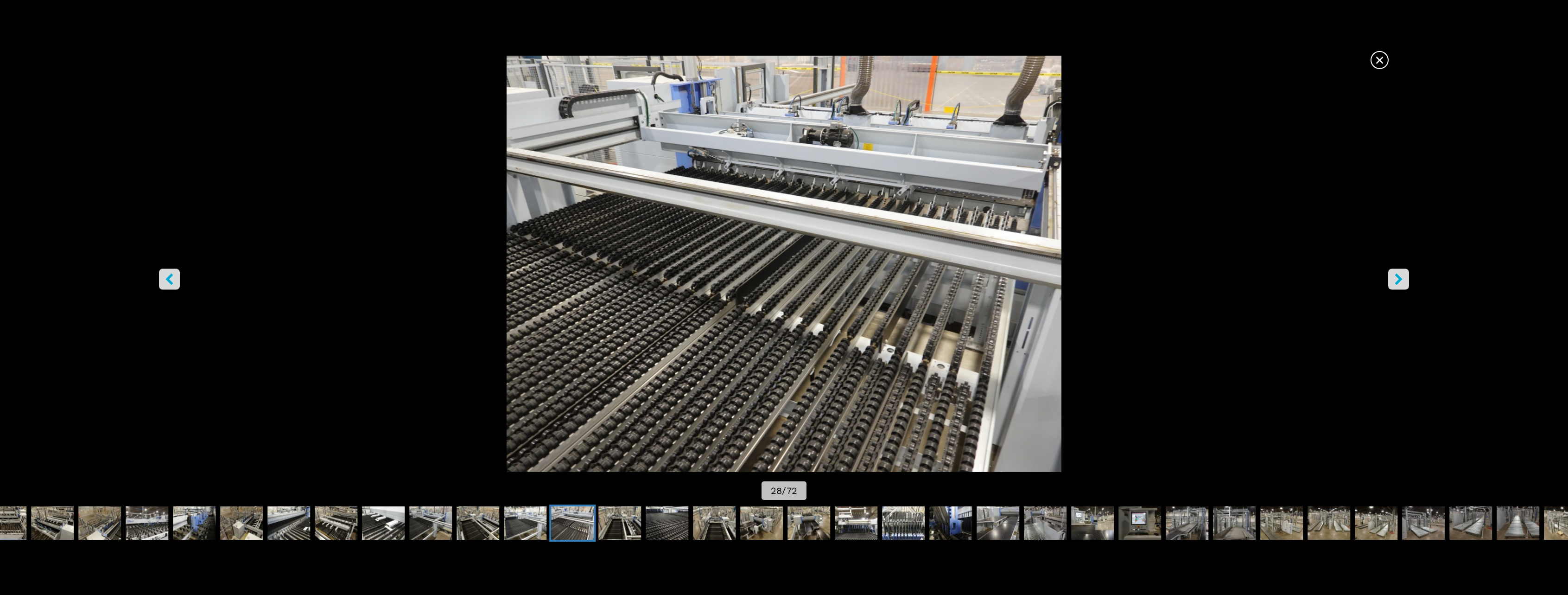
click at [1393, 278] on icon "right-button" at bounding box center [1399, 279] width 12 height 12
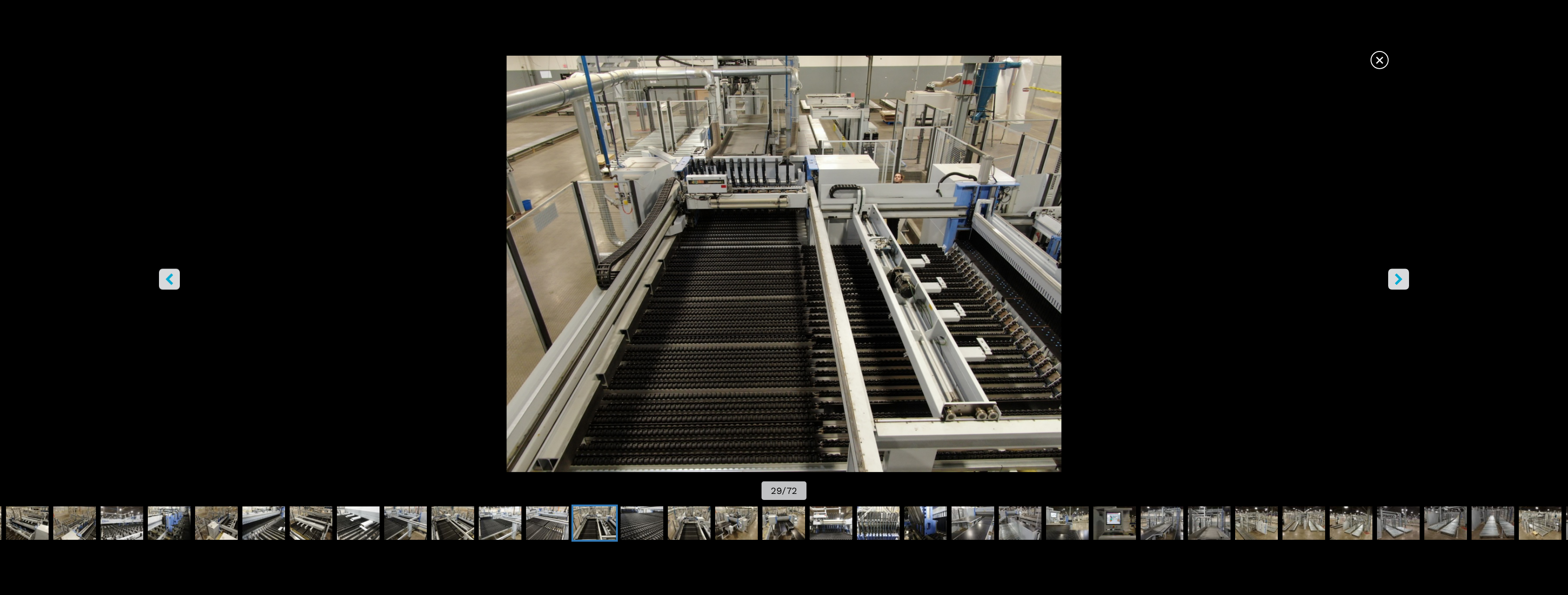
click at [1393, 278] on icon "right-button" at bounding box center [1399, 279] width 12 height 12
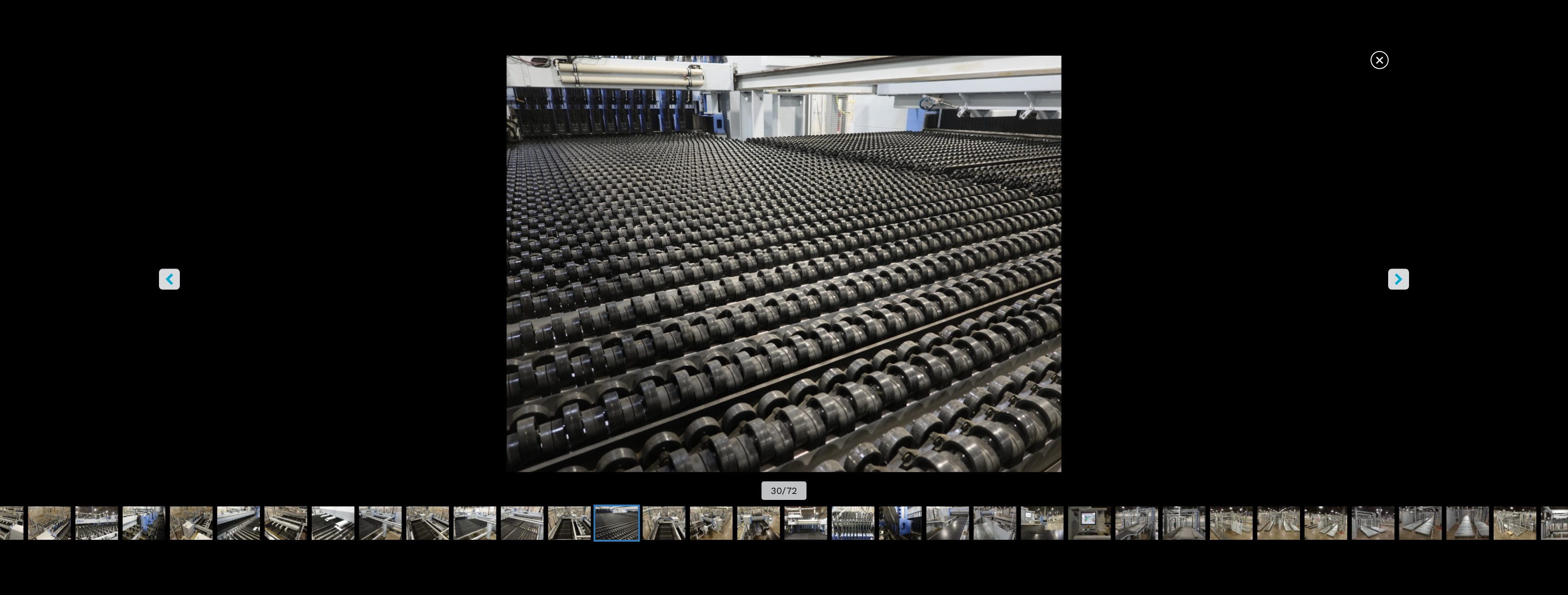
click at [1391, 278] on button "right-button" at bounding box center [1398, 279] width 21 height 21
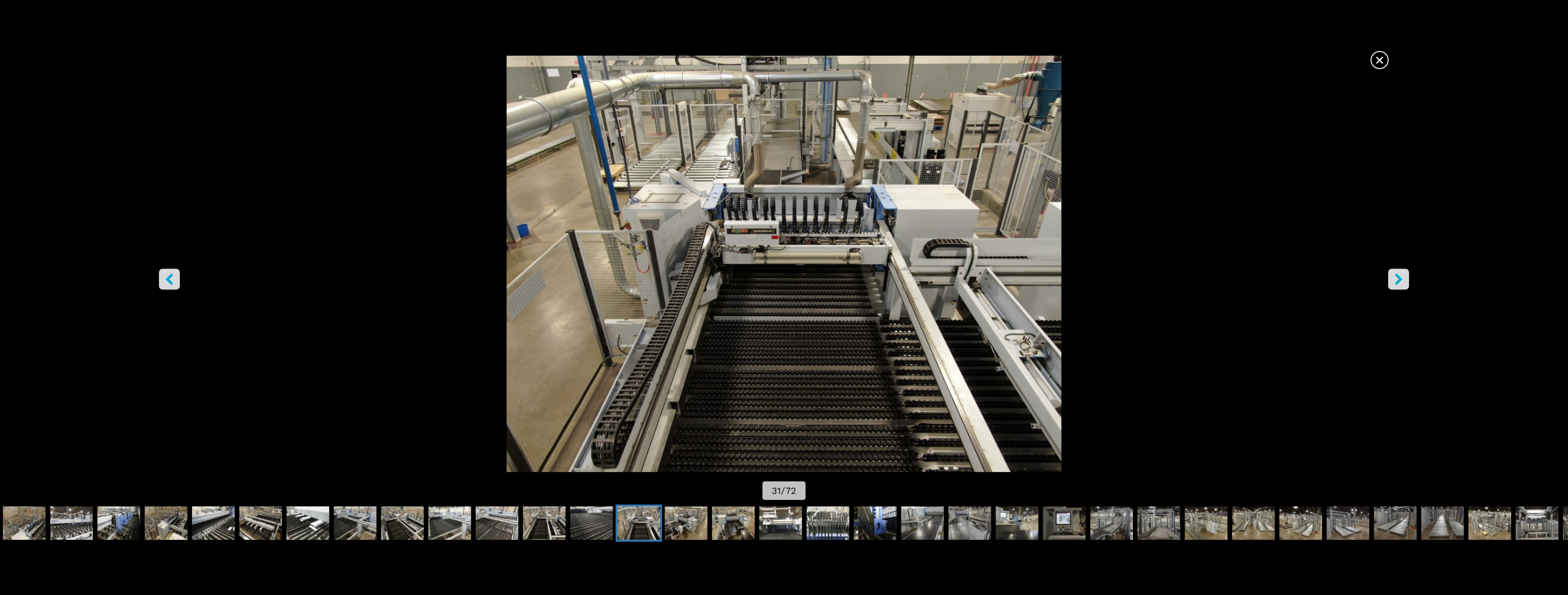
click at [1391, 278] on button "right-button" at bounding box center [1398, 279] width 21 height 21
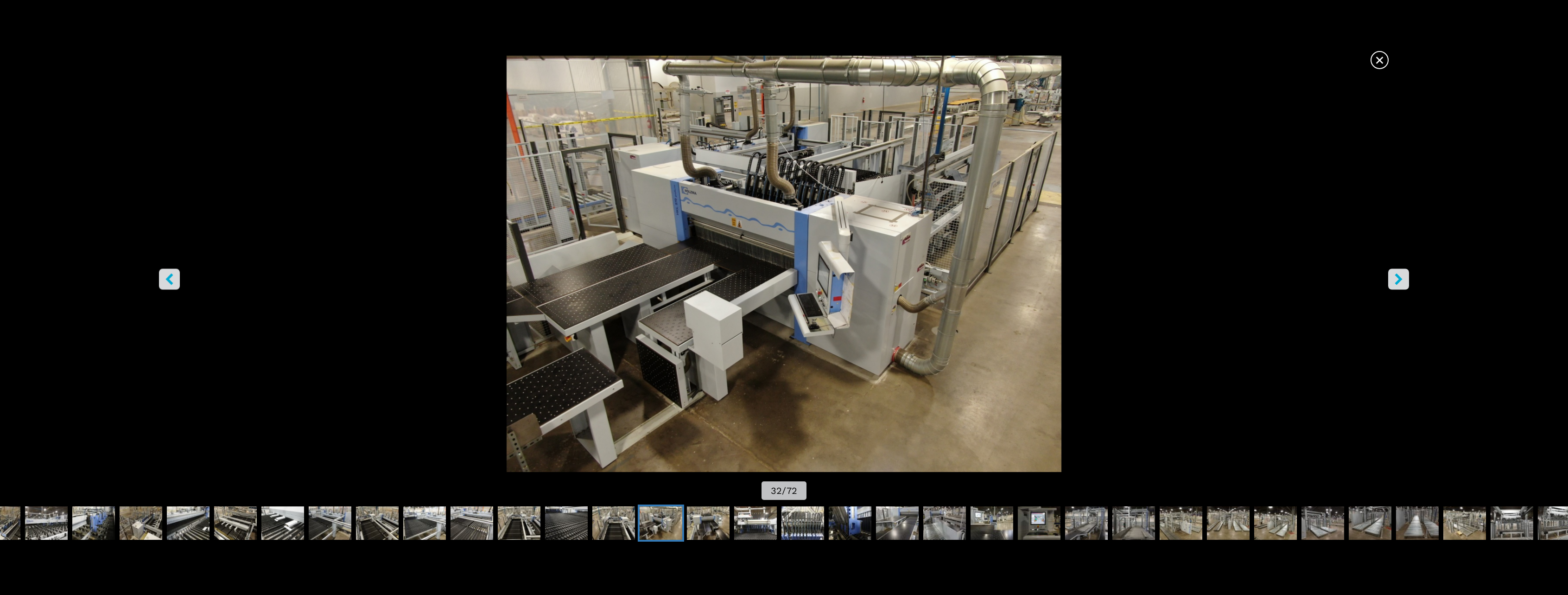
click at [1391, 278] on button "right-button" at bounding box center [1398, 279] width 21 height 21
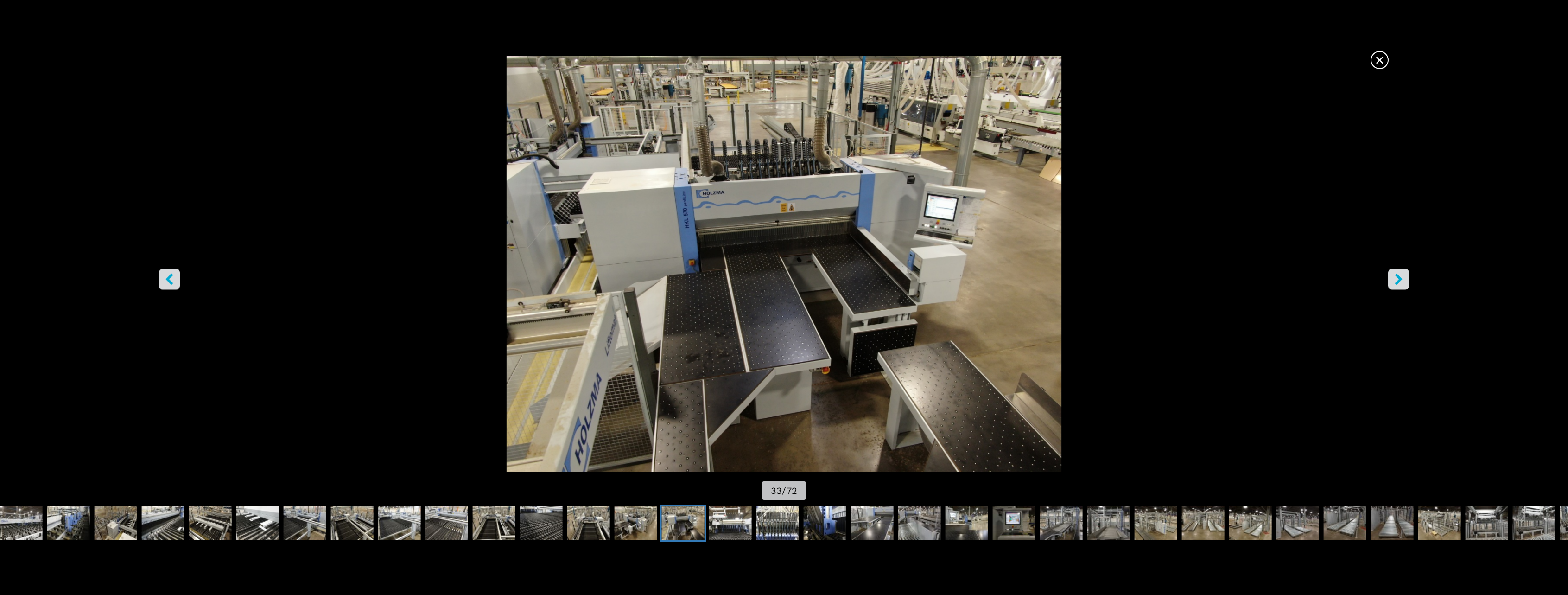
click at [1391, 278] on button "right-button" at bounding box center [1398, 279] width 21 height 21
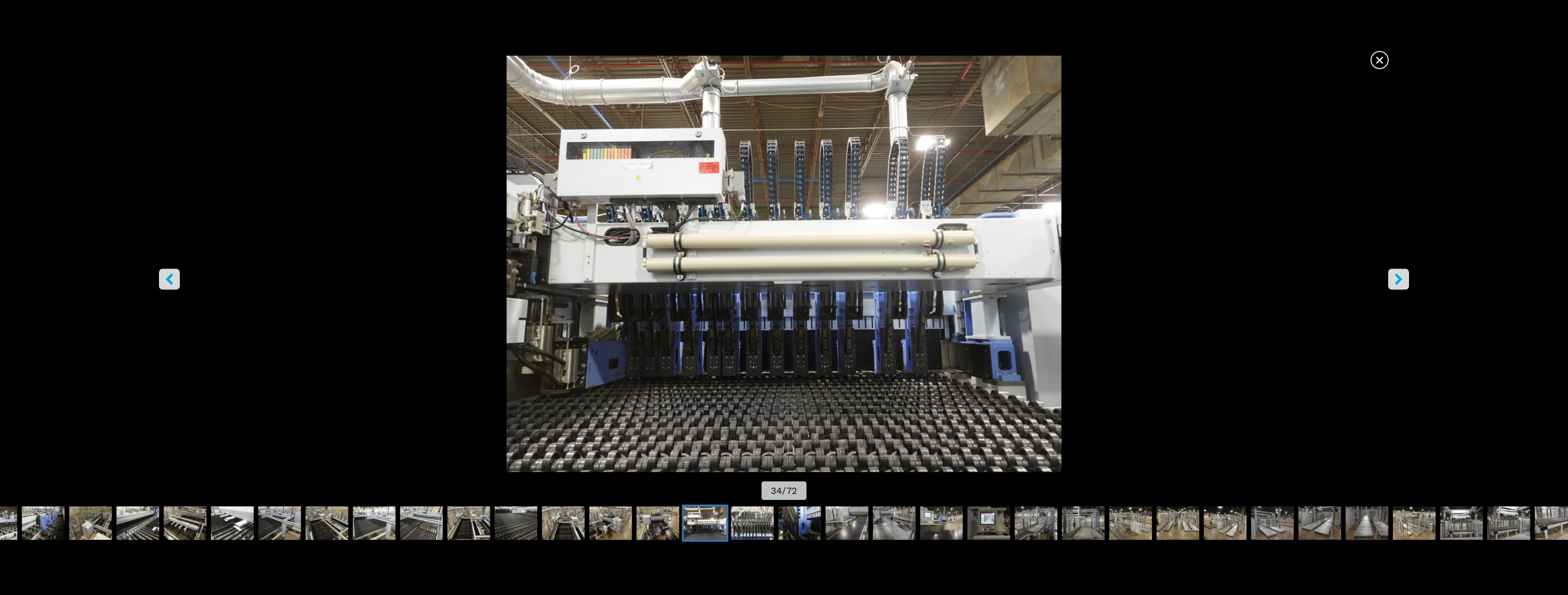
click at [1391, 278] on button "right-button" at bounding box center [1398, 279] width 21 height 21
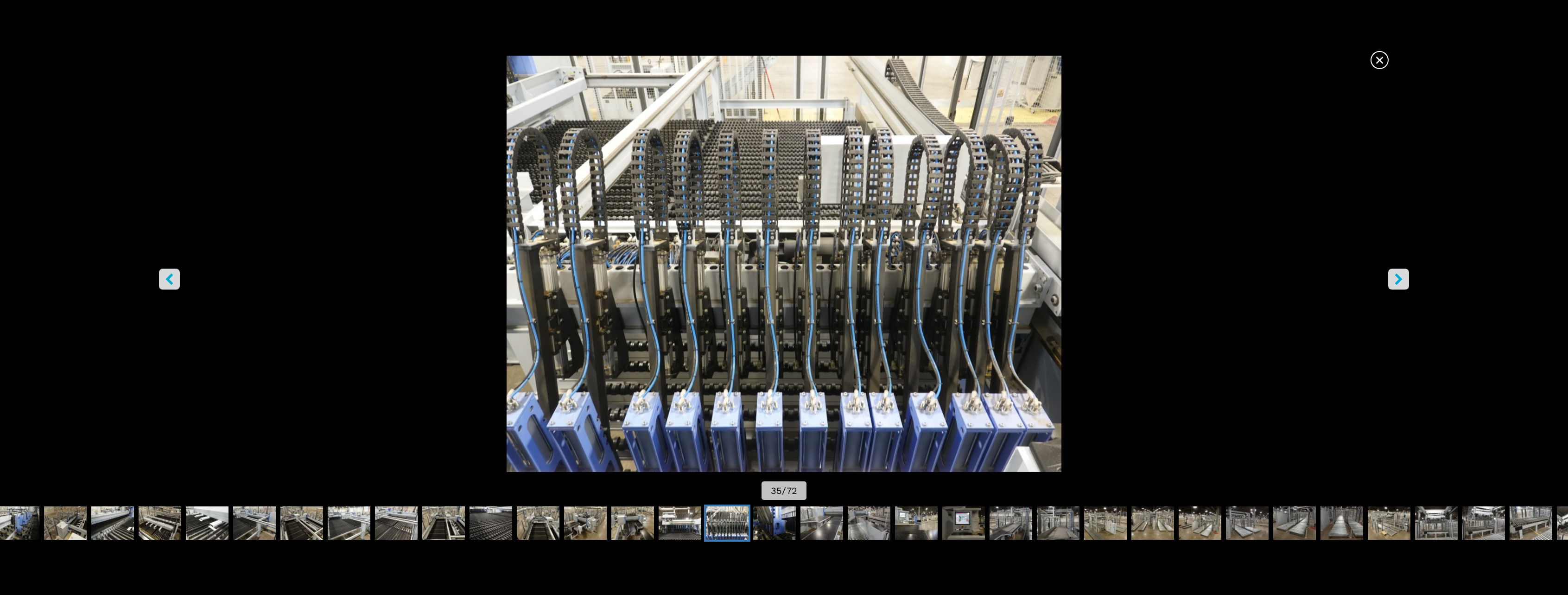
click at [1391, 278] on button "right-button" at bounding box center [1398, 279] width 21 height 21
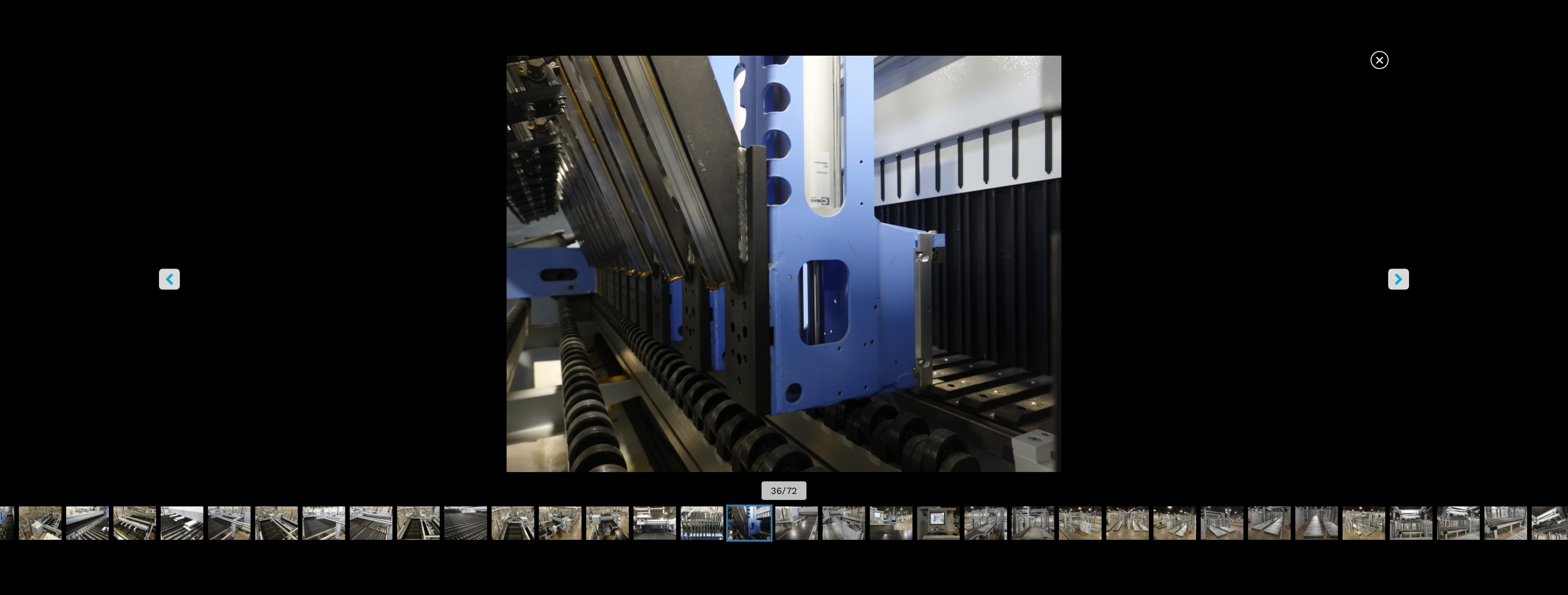
click at [1391, 278] on button "right-button" at bounding box center [1398, 279] width 21 height 21
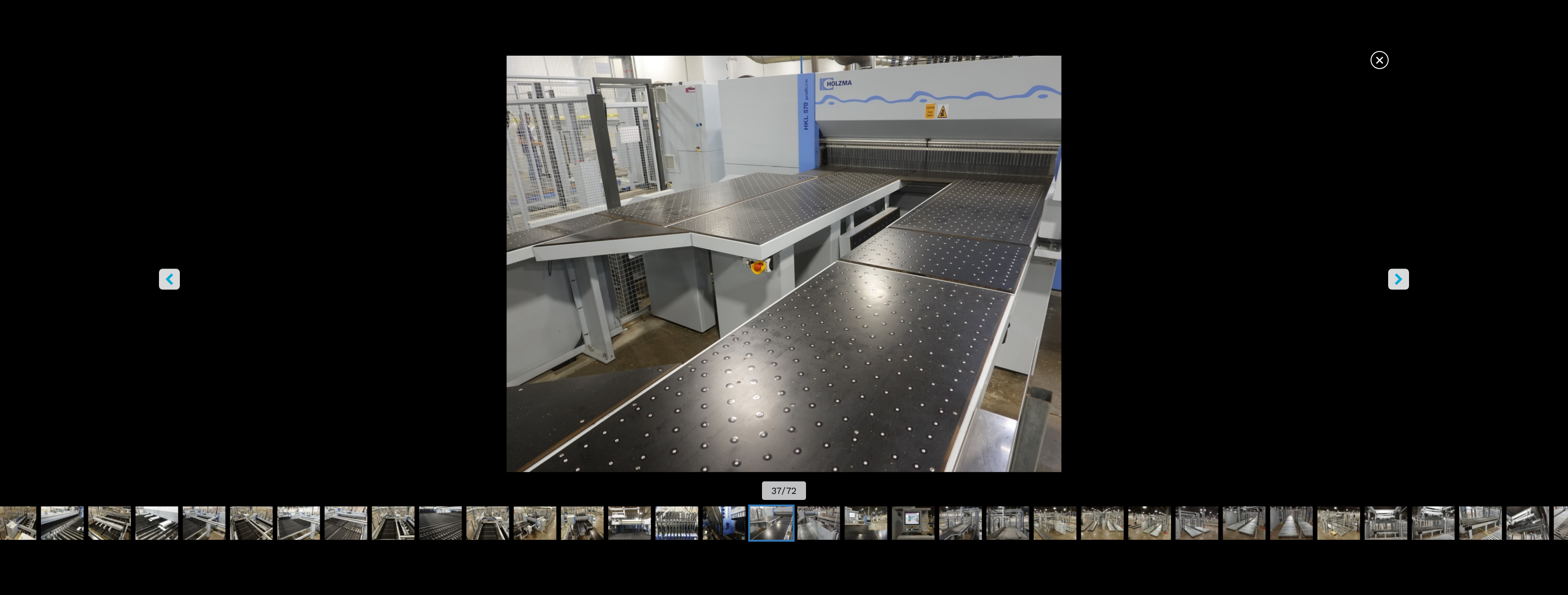
click at [1391, 278] on button "right-button" at bounding box center [1398, 279] width 21 height 21
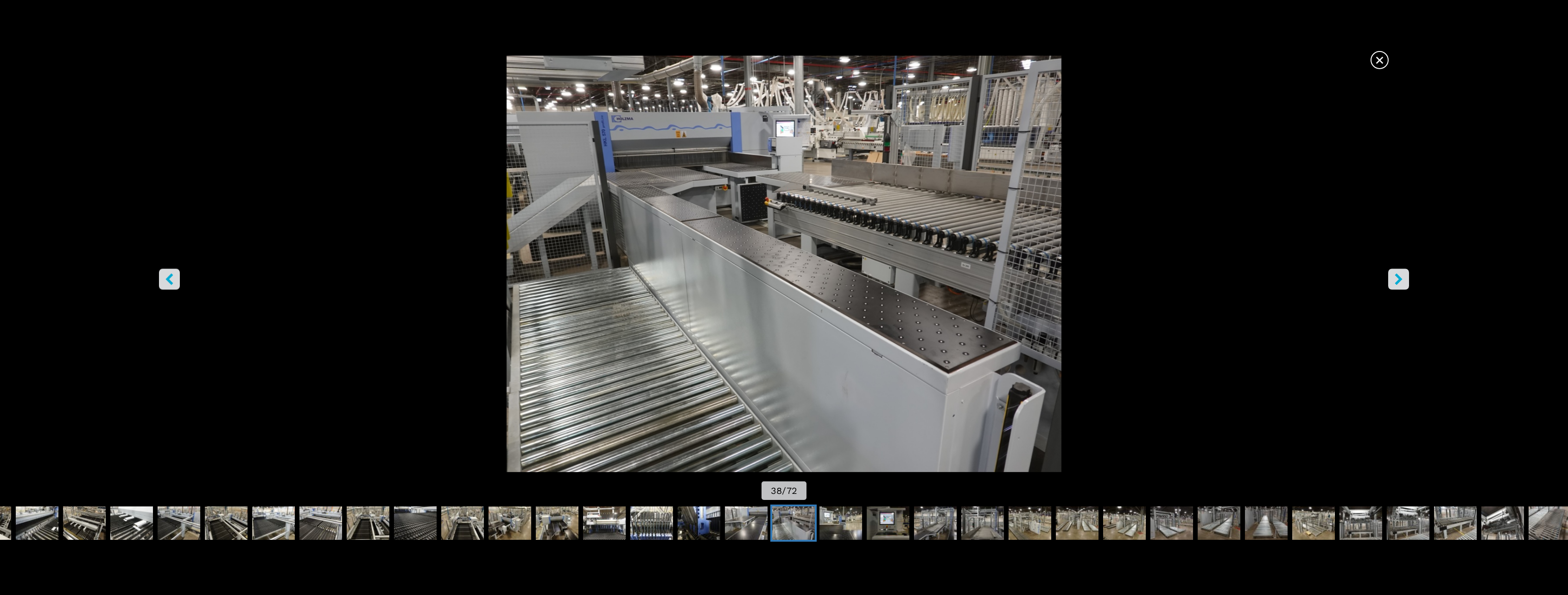
click at [1391, 278] on button "right-button" at bounding box center [1398, 279] width 21 height 21
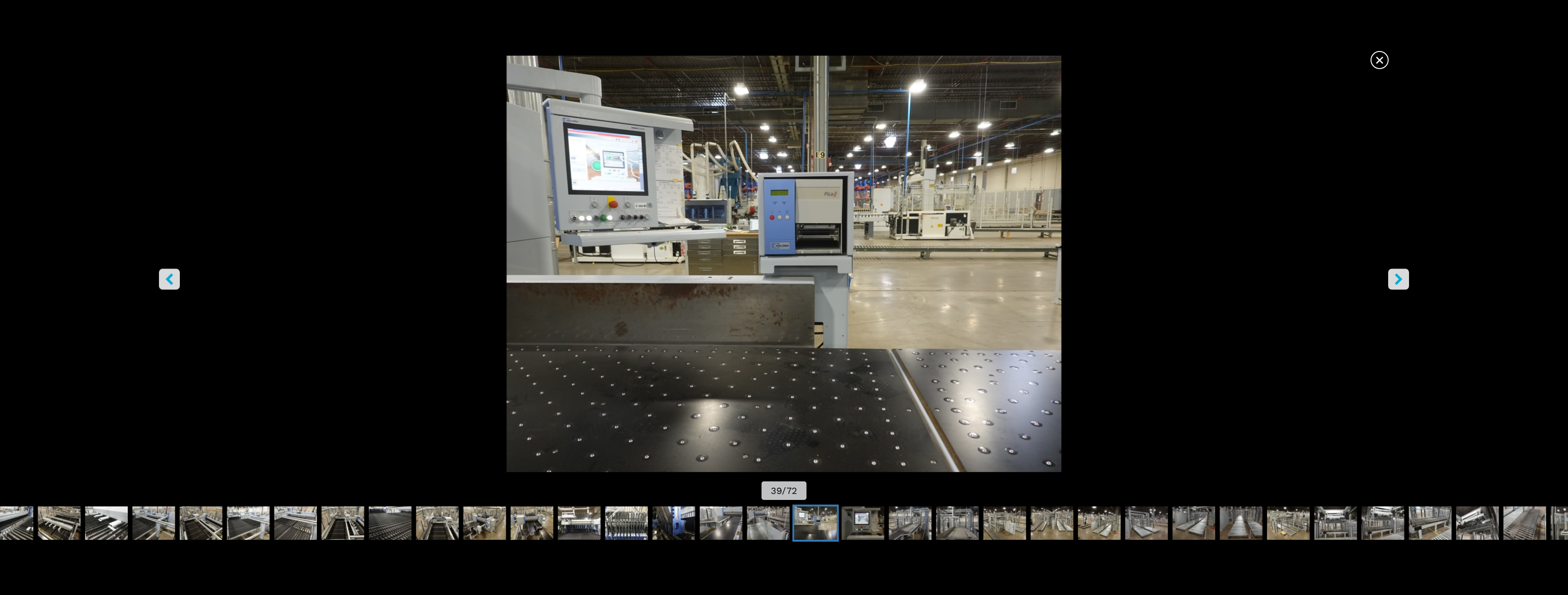
click at [1391, 278] on button "right-button" at bounding box center [1398, 279] width 21 height 21
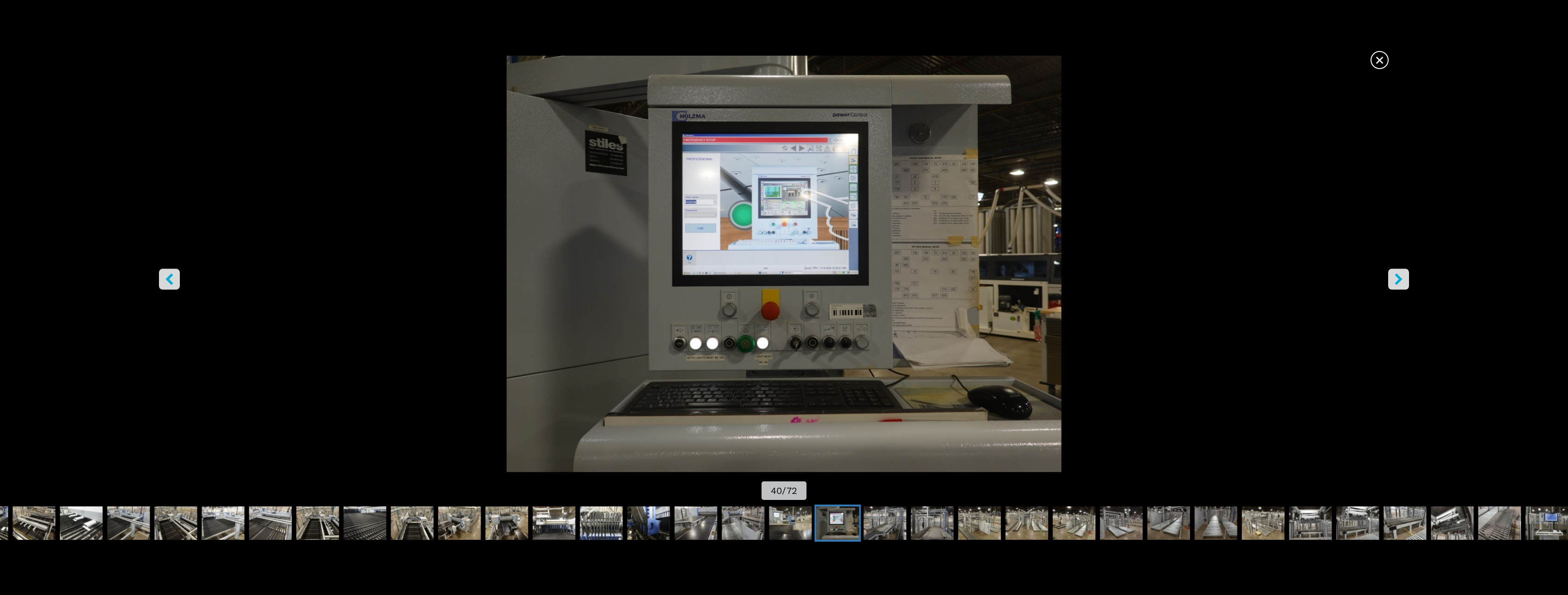
click at [1391, 278] on button "right-button" at bounding box center [1398, 279] width 21 height 21
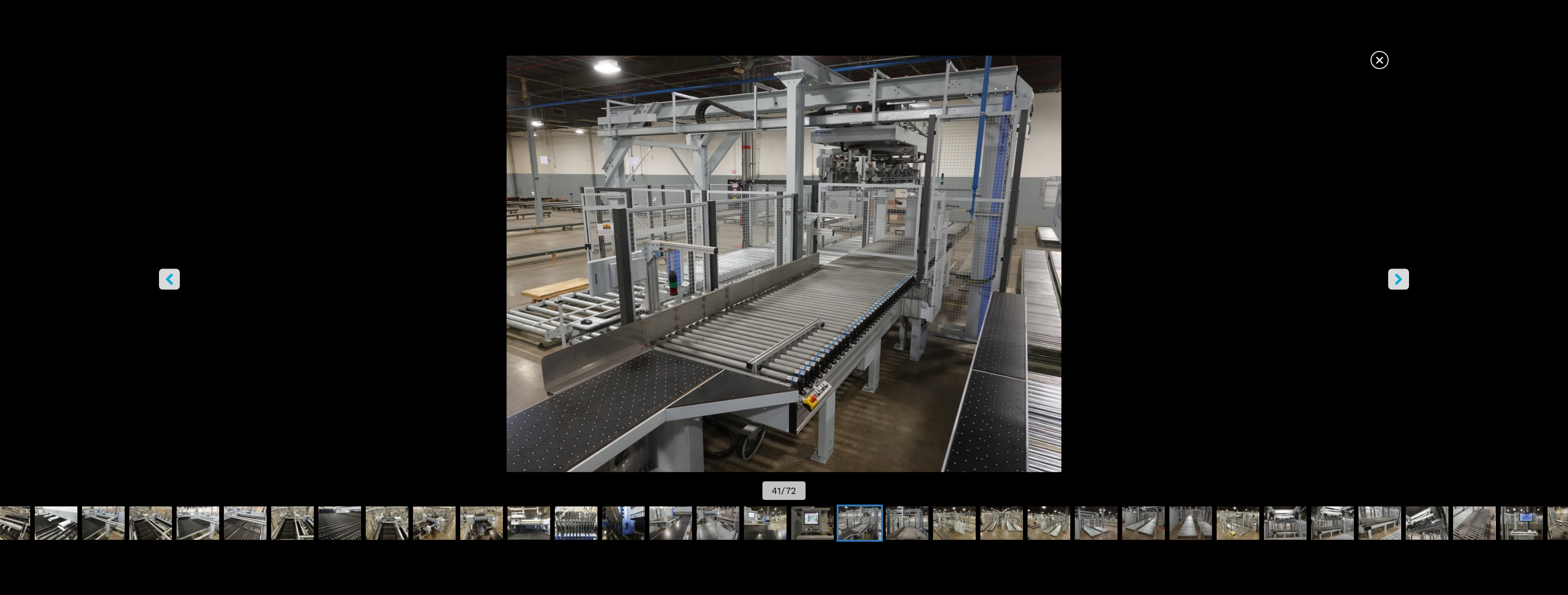
click at [1391, 278] on button "right-button" at bounding box center [1398, 279] width 21 height 21
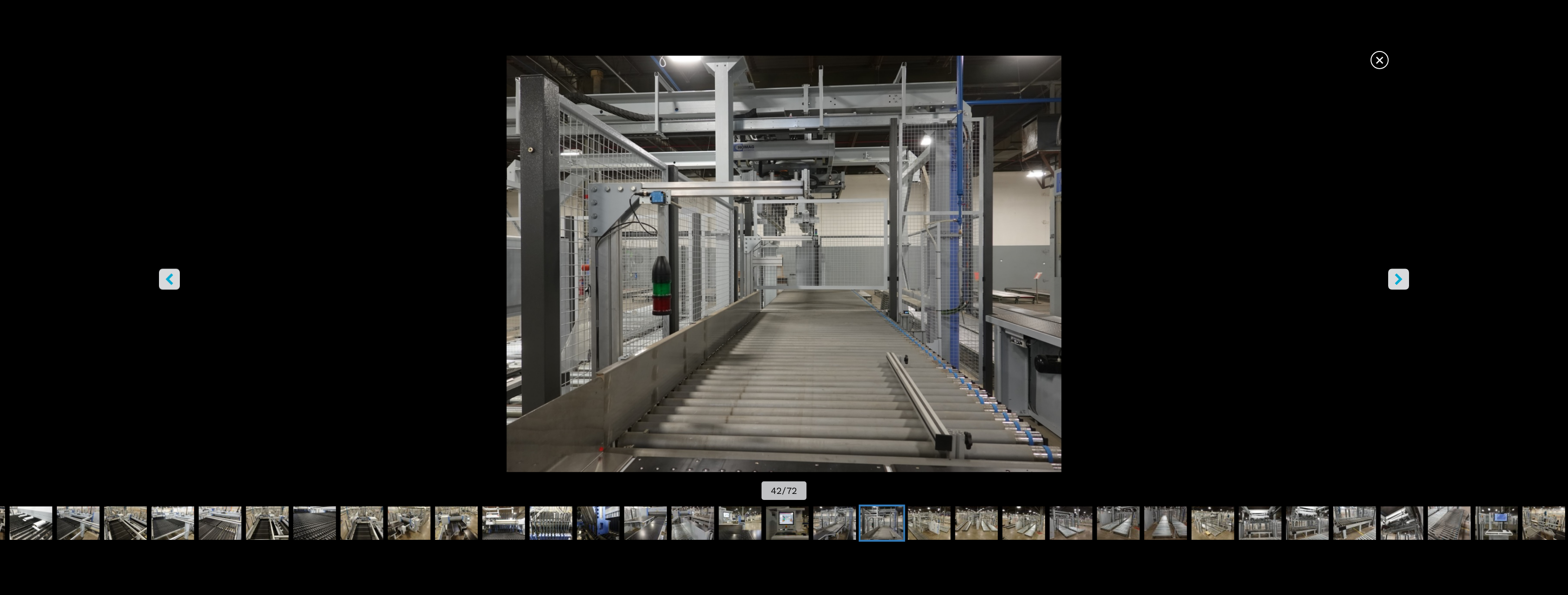
click at [1391, 278] on button "right-button" at bounding box center [1398, 279] width 21 height 21
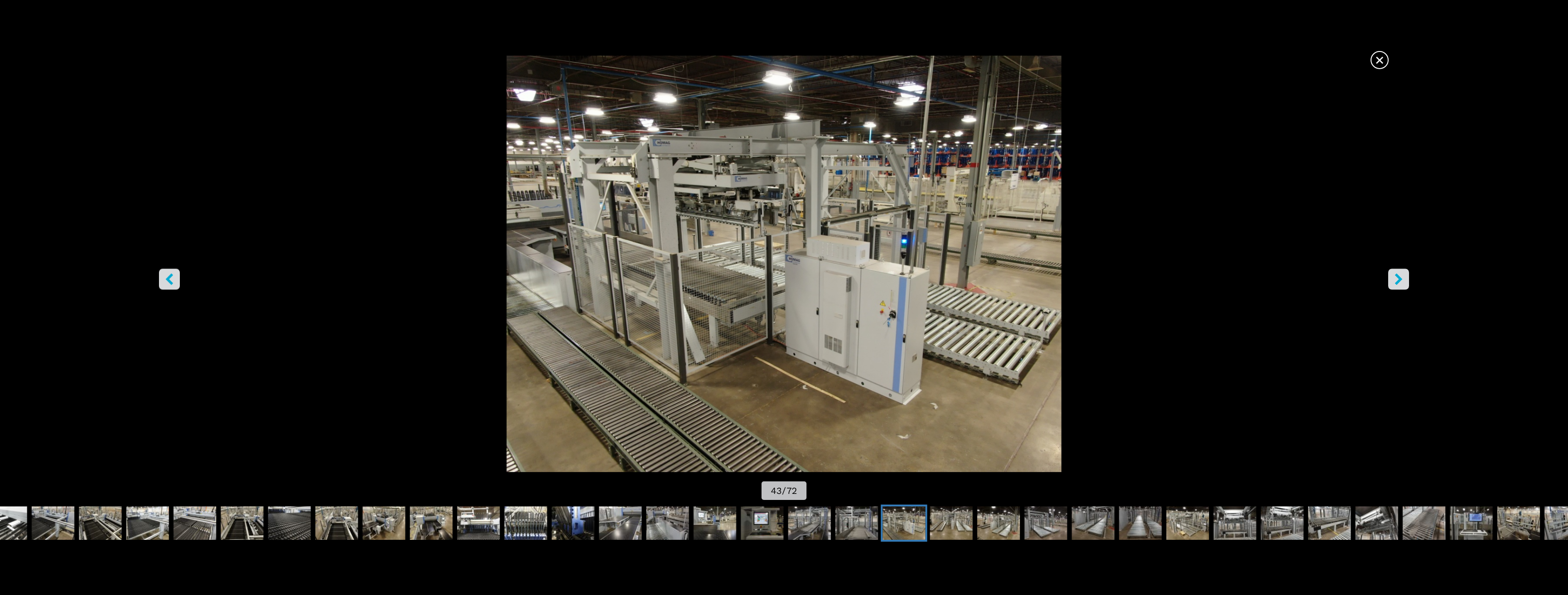
click at [1391, 278] on button "right-button" at bounding box center [1398, 279] width 21 height 21
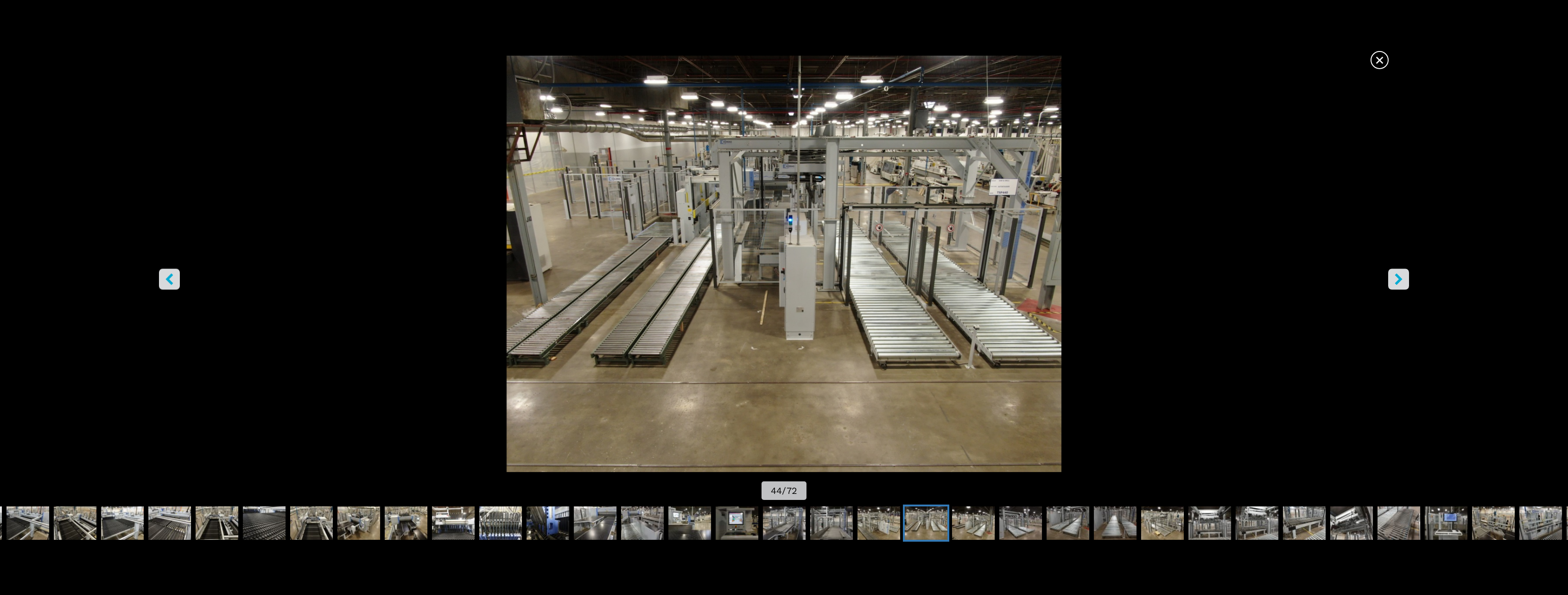
click at [1389, 280] on button "right-button" at bounding box center [1398, 279] width 21 height 21
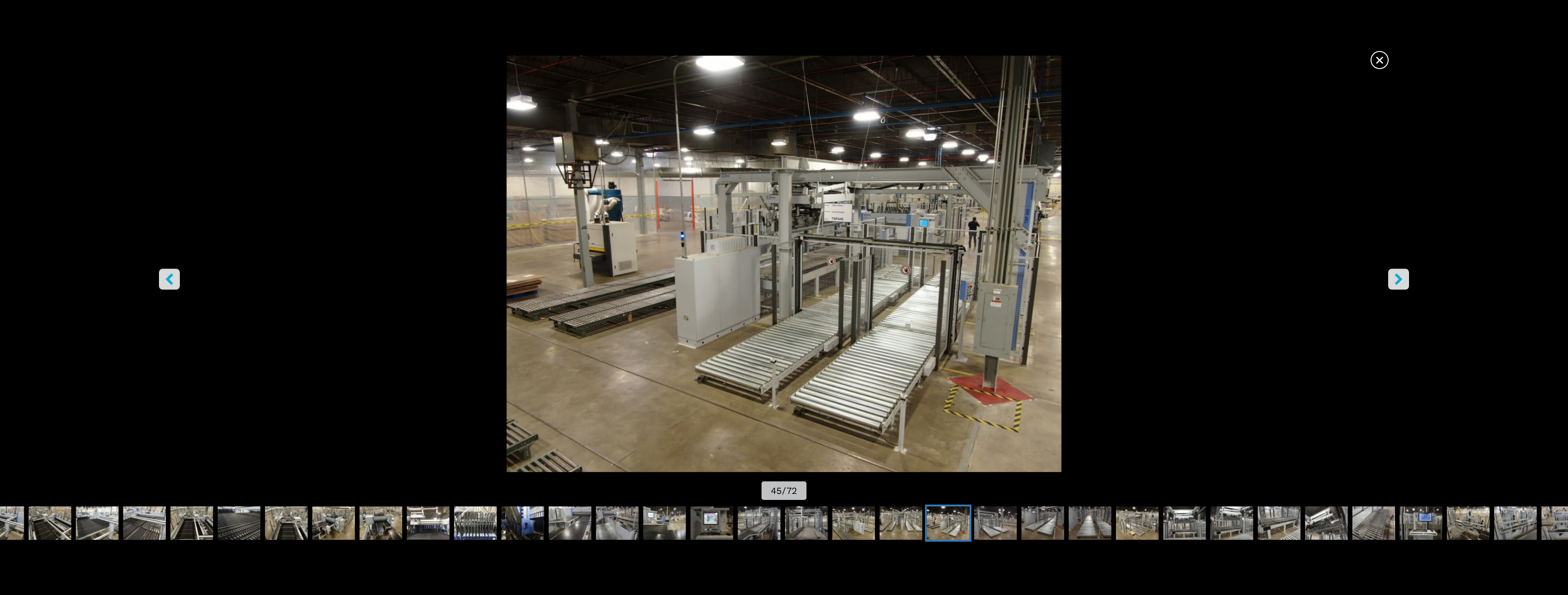
click at [1384, 63] on span "×" at bounding box center [1379, 57] width 16 height 16
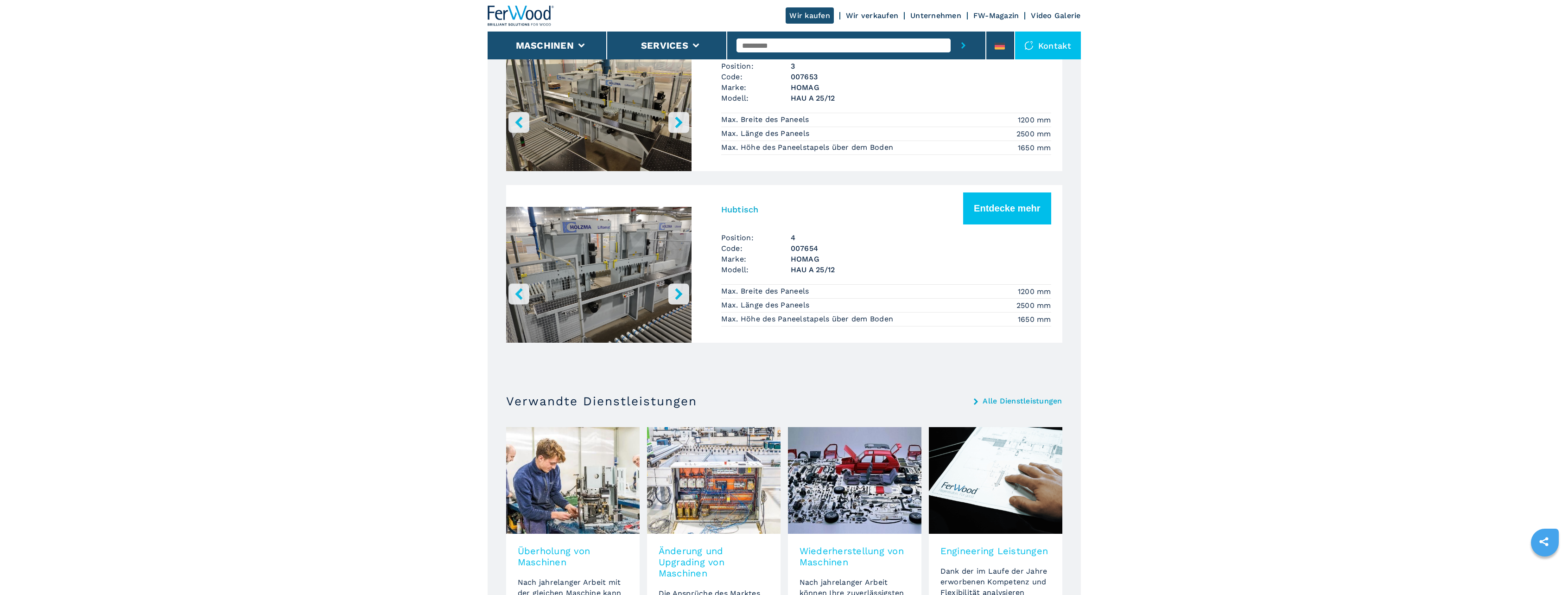
scroll to position [1113, 0]
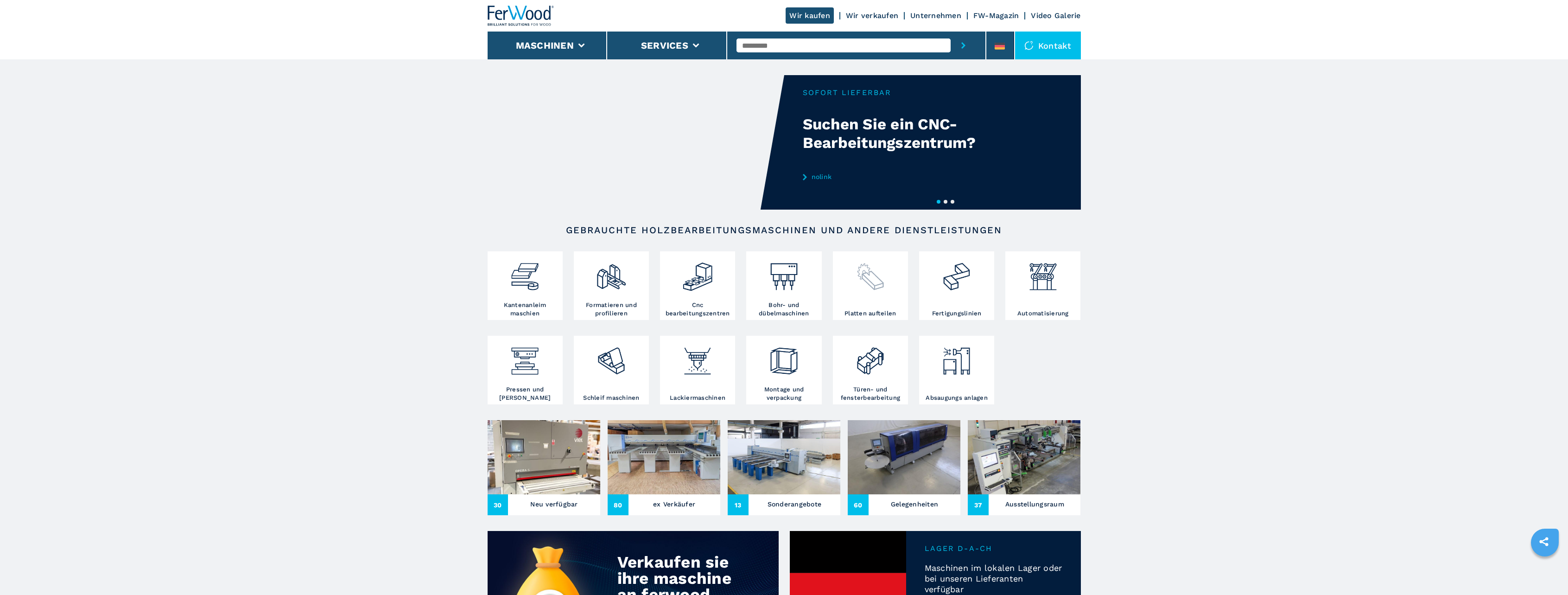
click at [878, 279] on img at bounding box center [870, 273] width 32 height 39
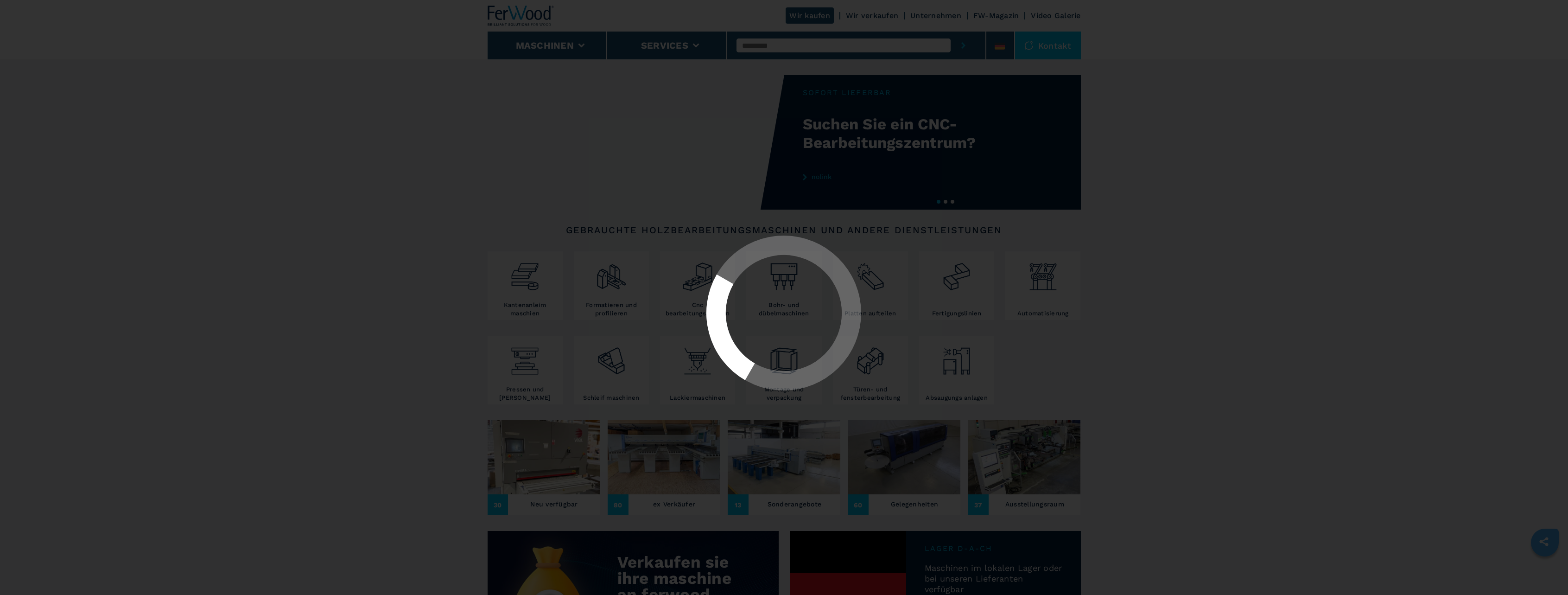
select select "**********"
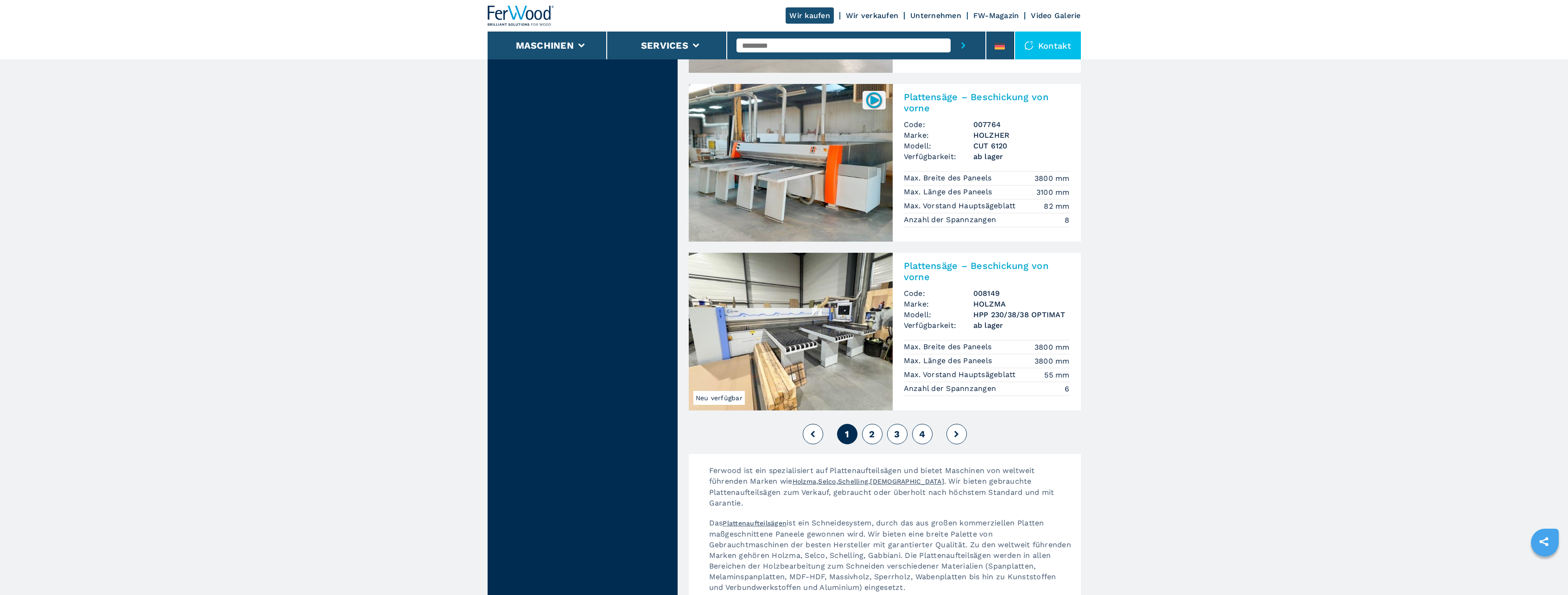
scroll to position [1947, 0]
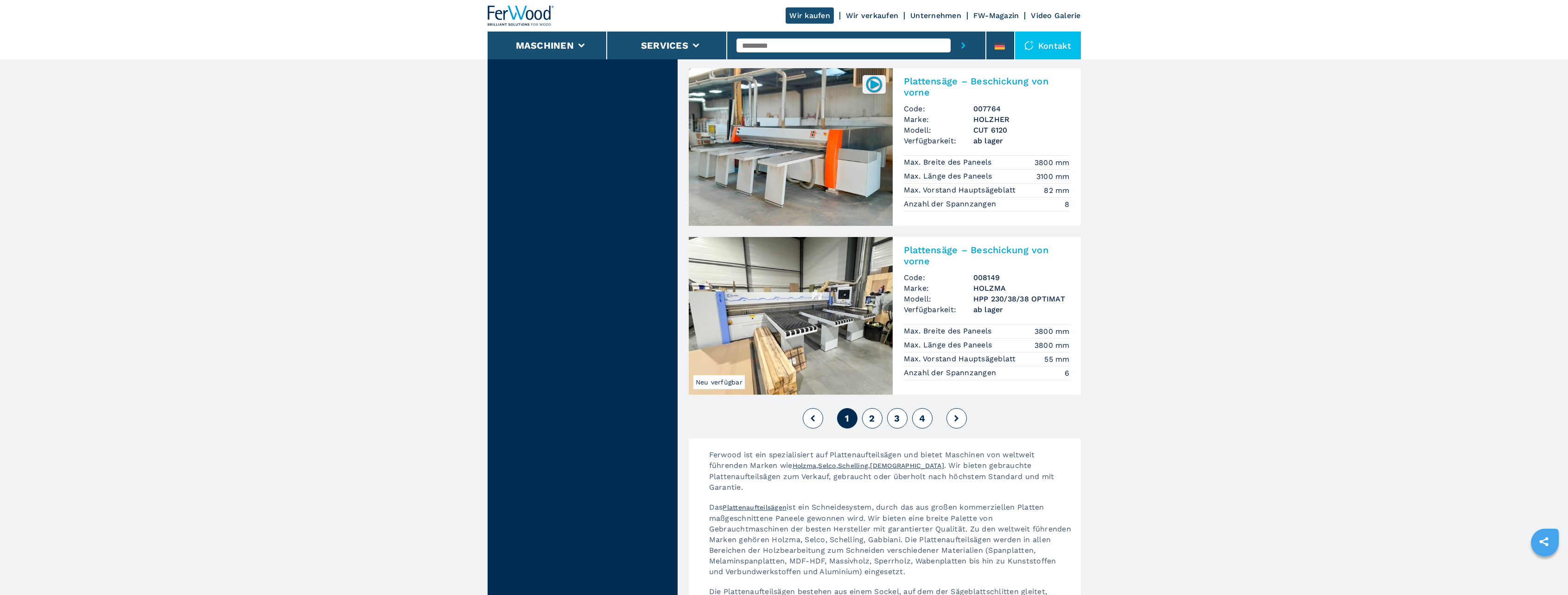
click at [867, 408] on button "2" at bounding box center [872, 418] width 20 height 20
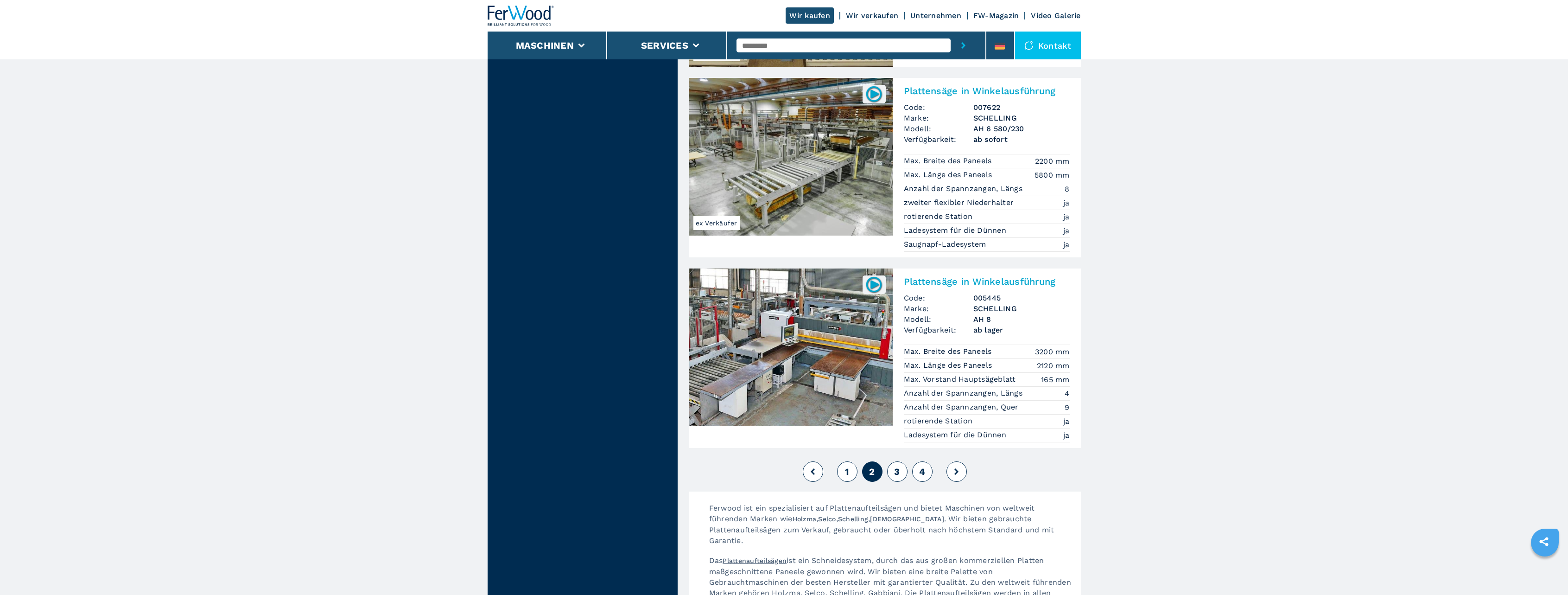
scroll to position [1993, 0]
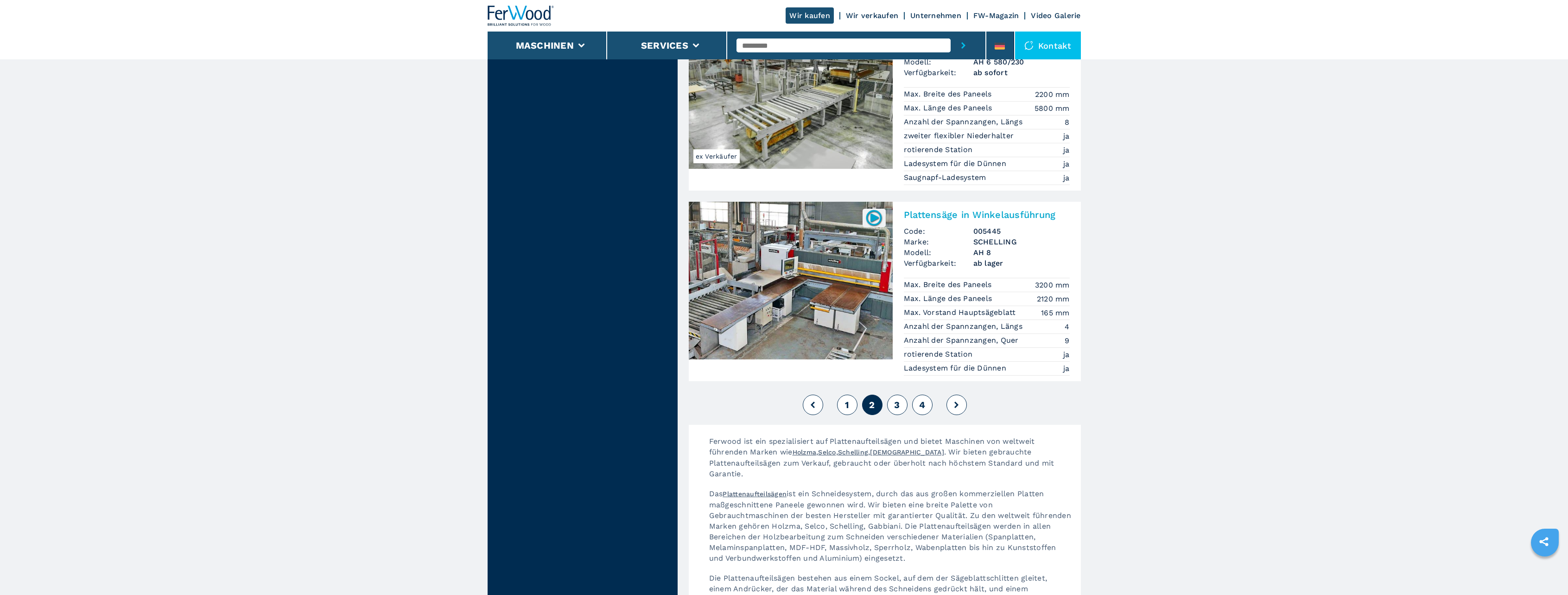
click at [899, 395] on button "3" at bounding box center [897, 405] width 20 height 20
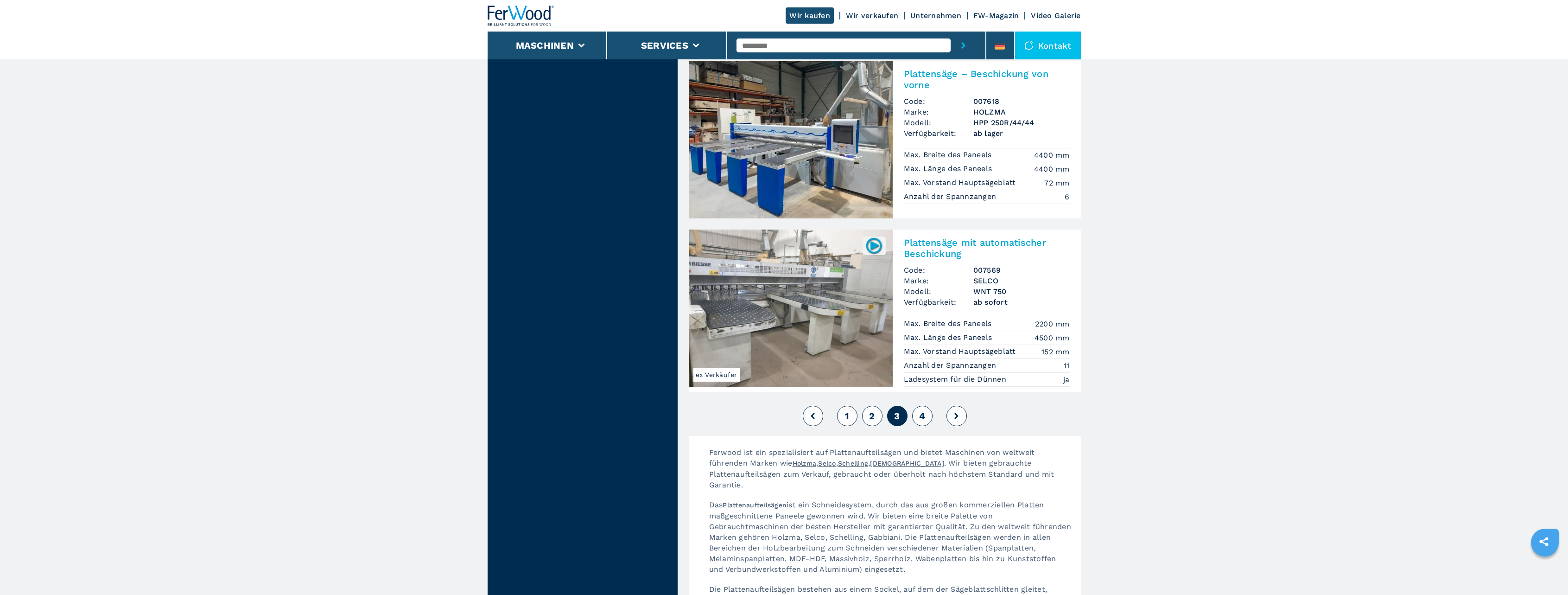
scroll to position [2039, 0]
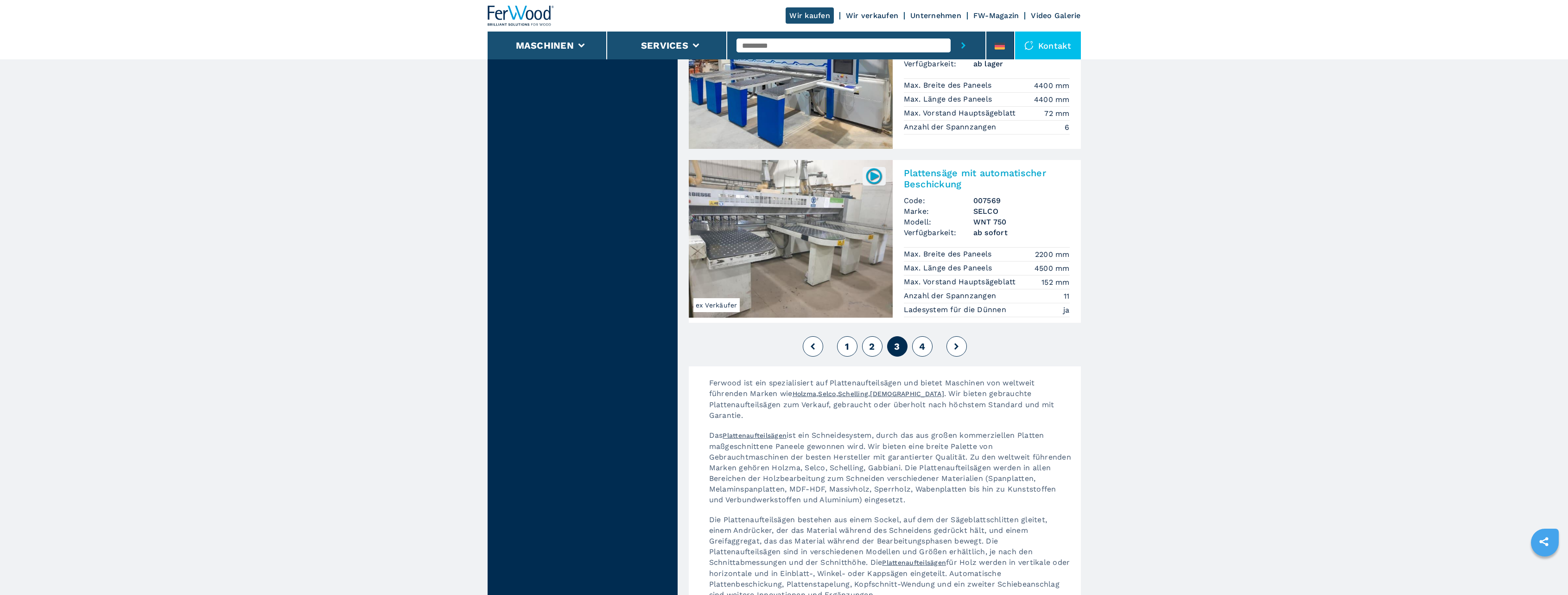
click at [933, 333] on div "1 2 3 4" at bounding box center [885, 346] width 392 height 25
click at [926, 336] on button "4" at bounding box center [922, 346] width 20 height 20
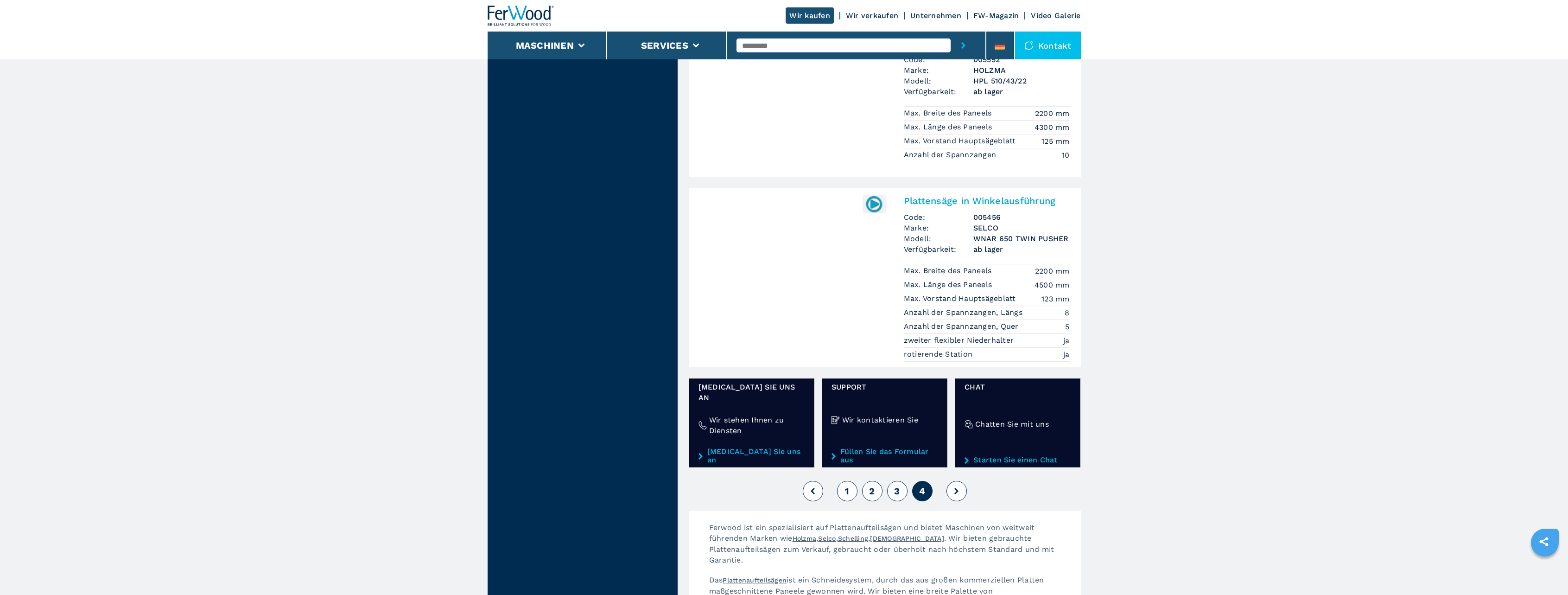
scroll to position [1205, 0]
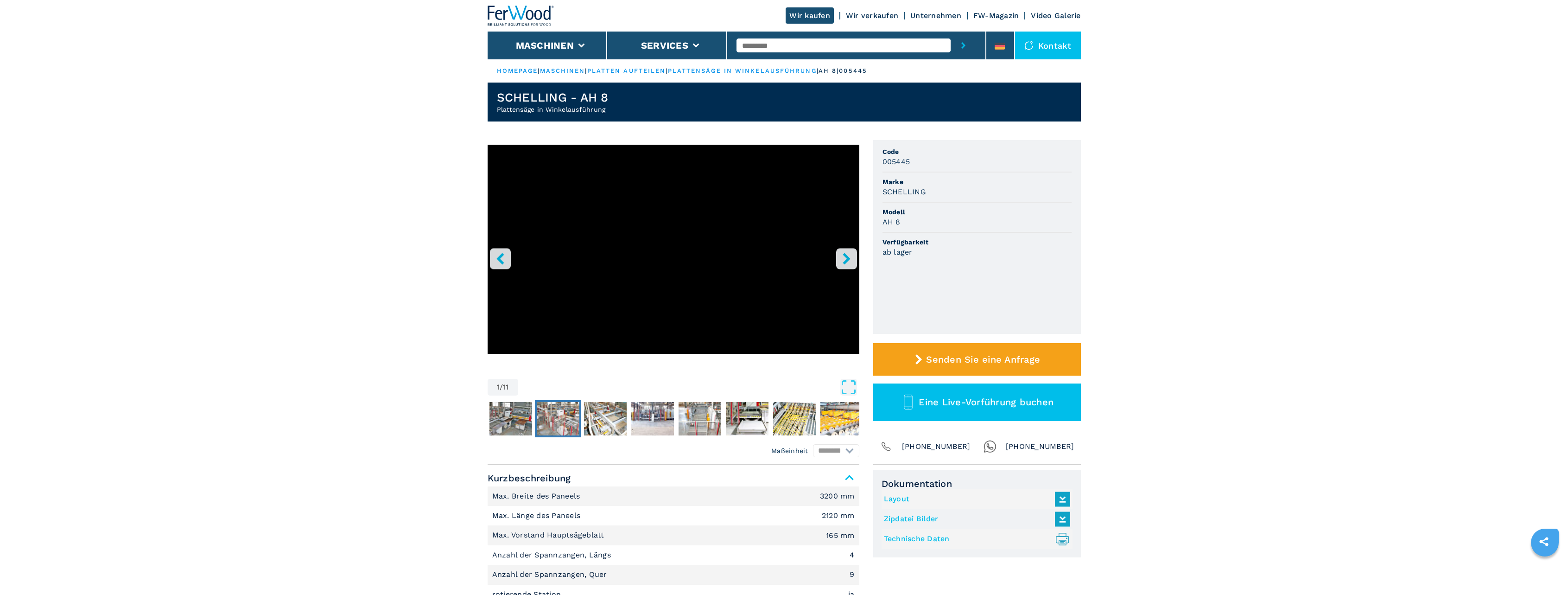
click at [569, 422] on img "Go to Slide 3" at bounding box center [558, 418] width 43 height 34
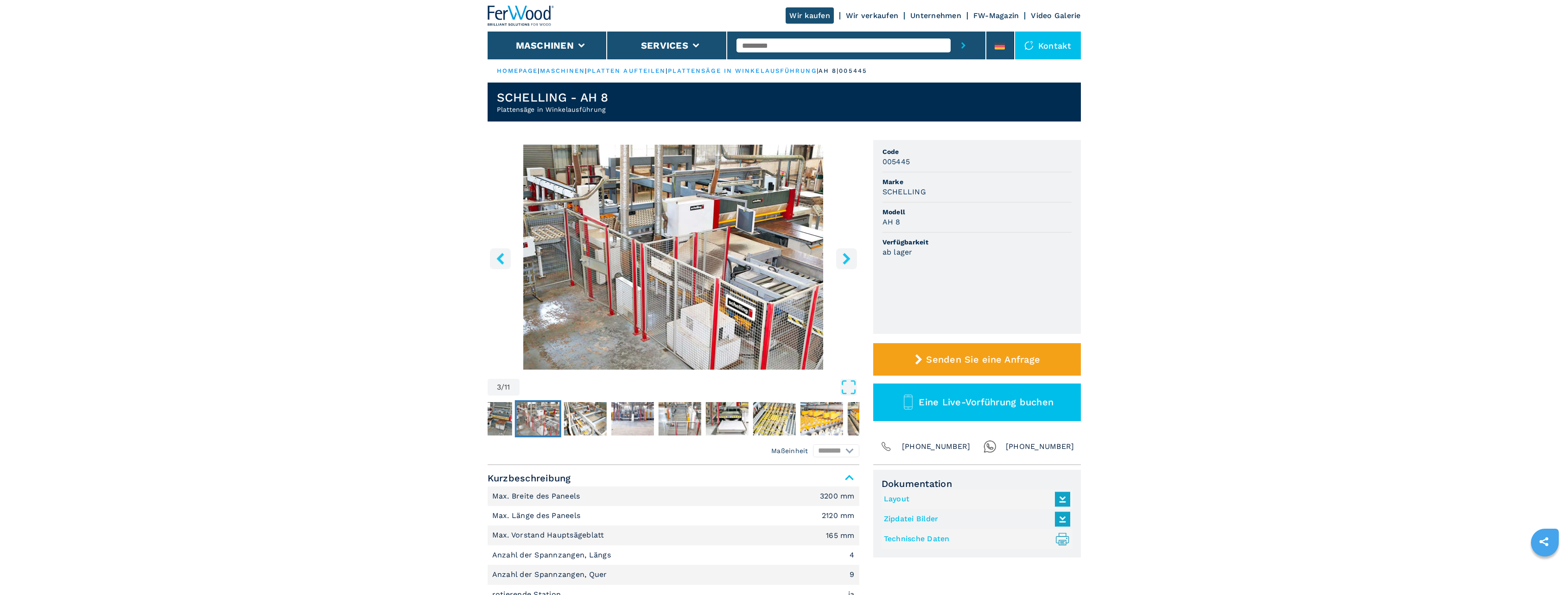
click at [702, 262] on img "Go to Slide 3" at bounding box center [673, 257] width 372 height 225
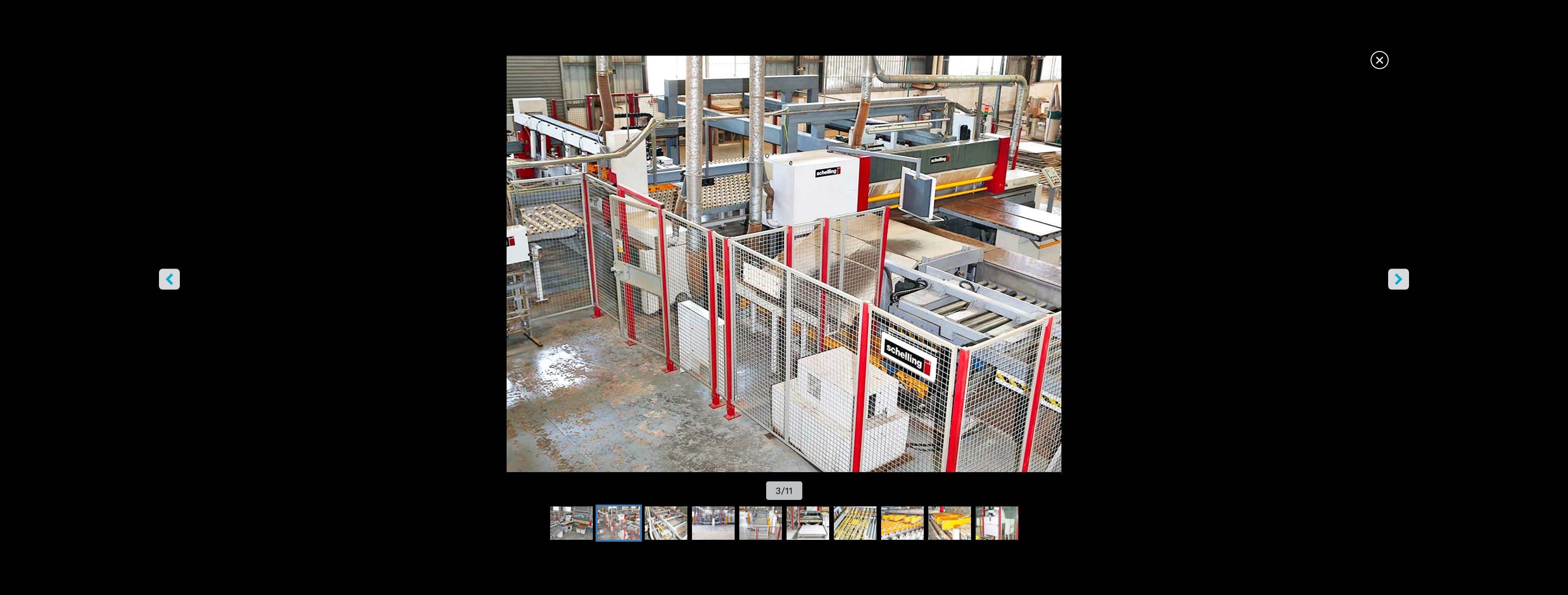
click at [1397, 273] on button "right-button" at bounding box center [1398, 279] width 21 height 21
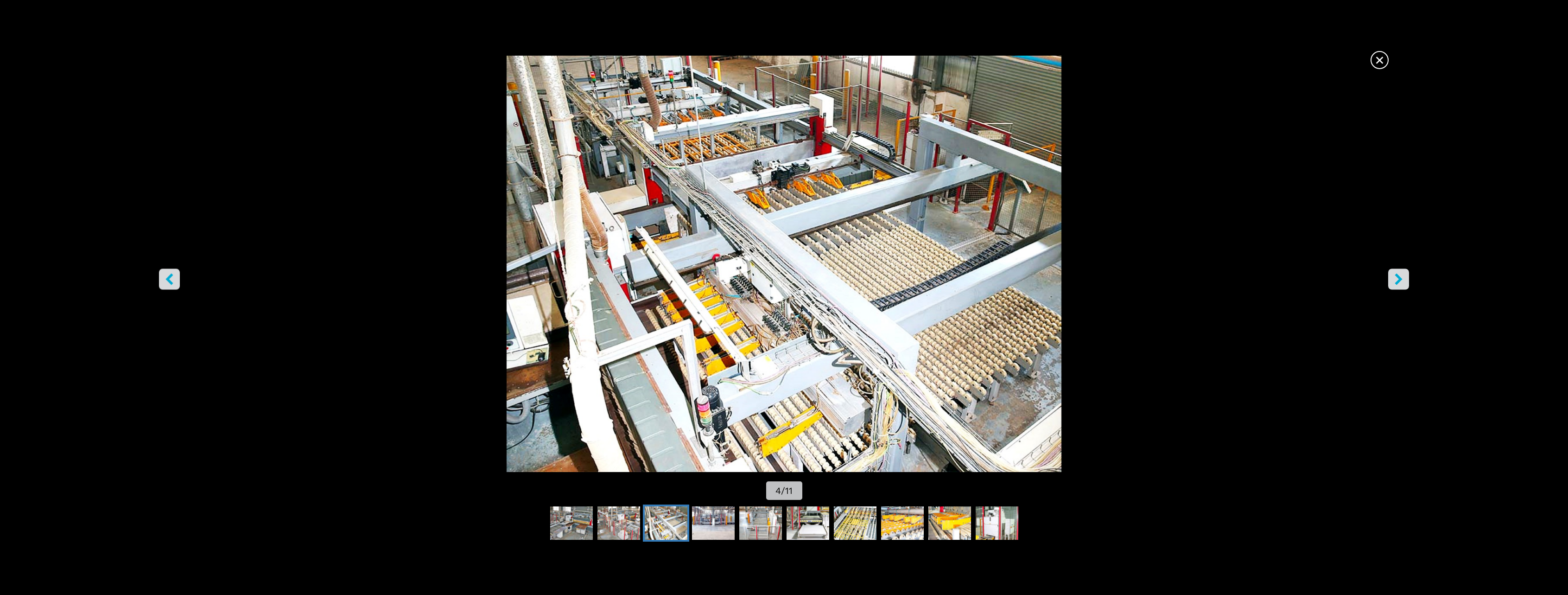
click at [1397, 273] on icon "right-button" at bounding box center [1399, 279] width 12 height 12
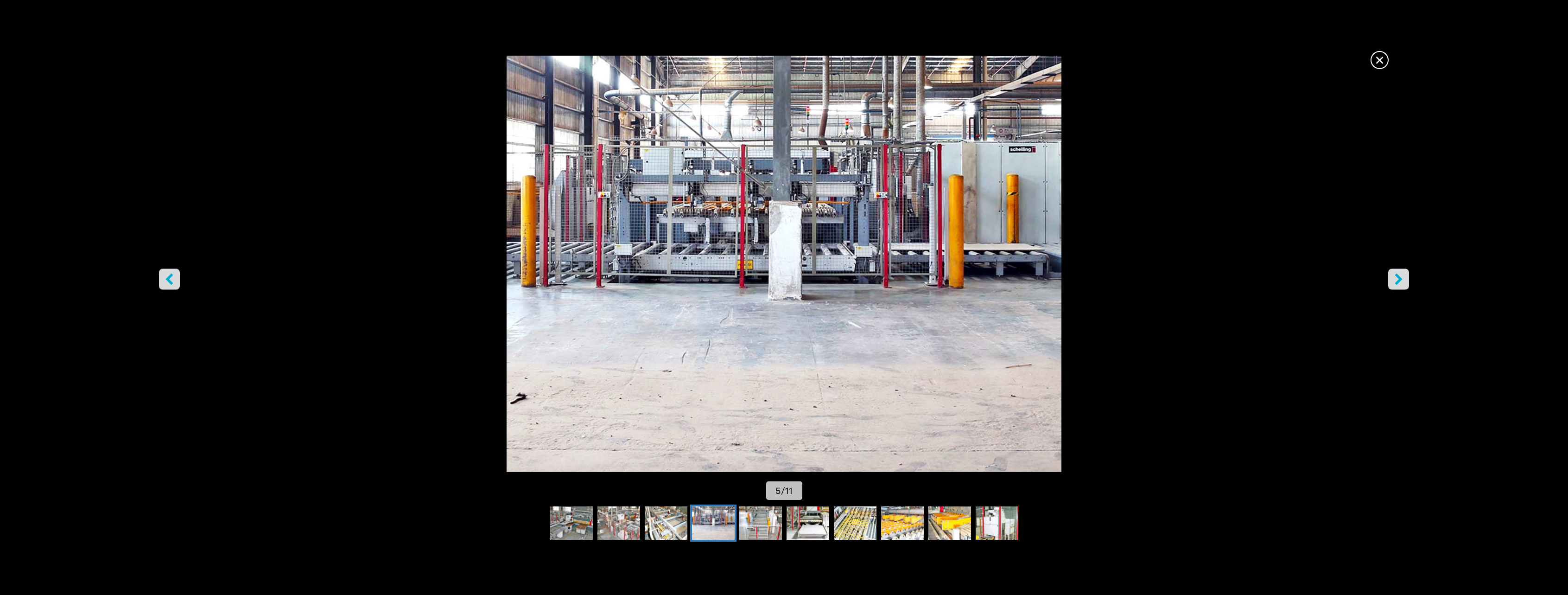
click at [1397, 273] on icon "right-button" at bounding box center [1399, 279] width 12 height 12
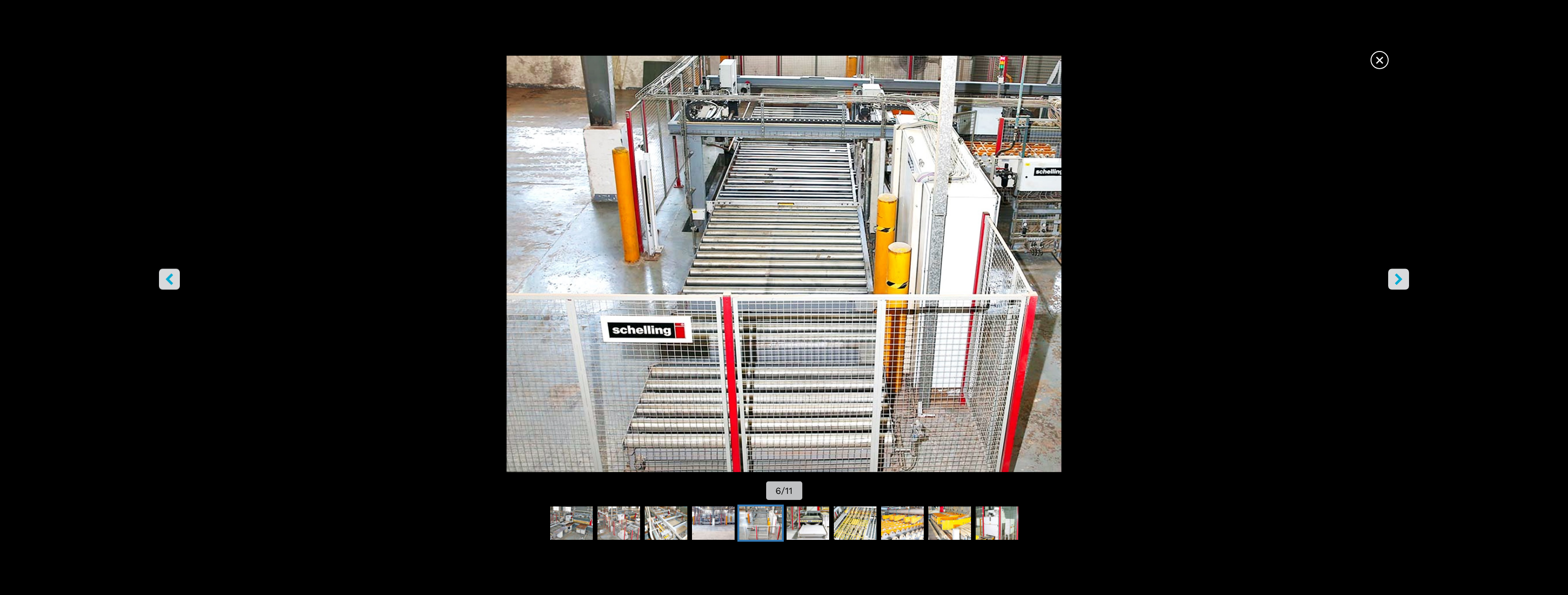
click at [1397, 273] on icon "right-button" at bounding box center [1399, 279] width 12 height 12
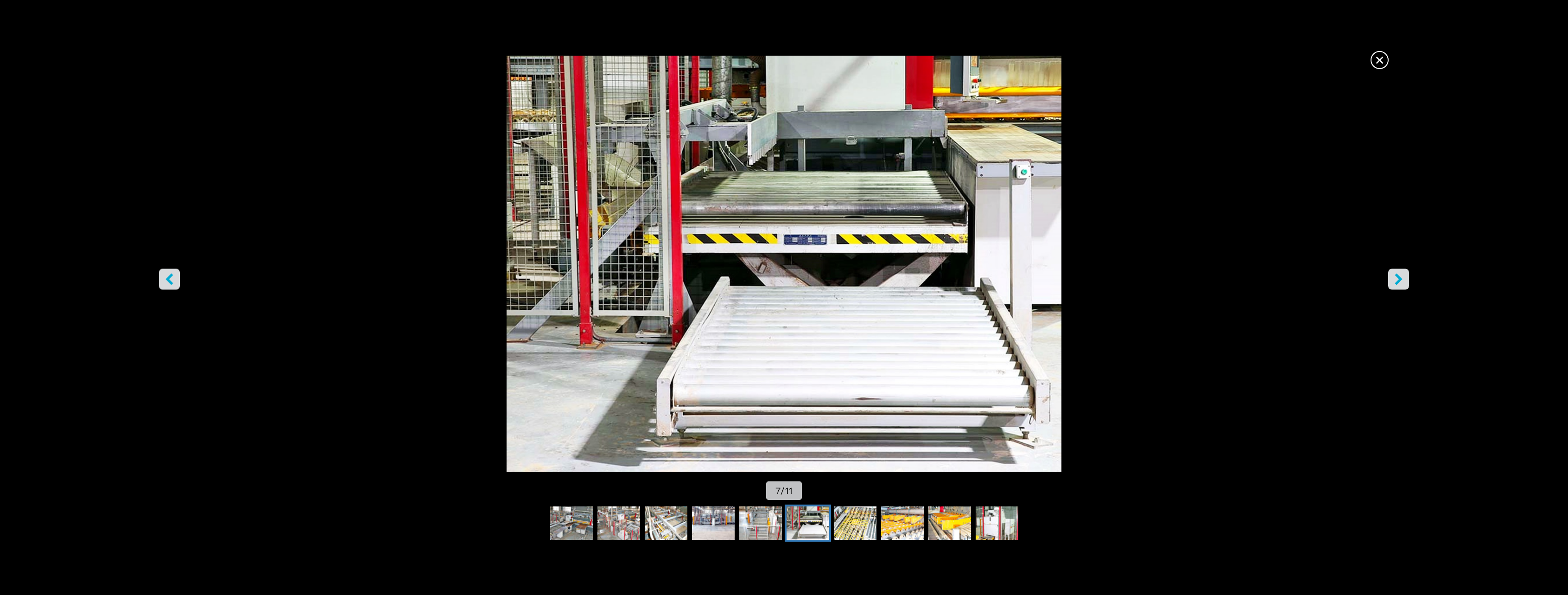
click at [1397, 273] on icon "right-button" at bounding box center [1399, 279] width 12 height 12
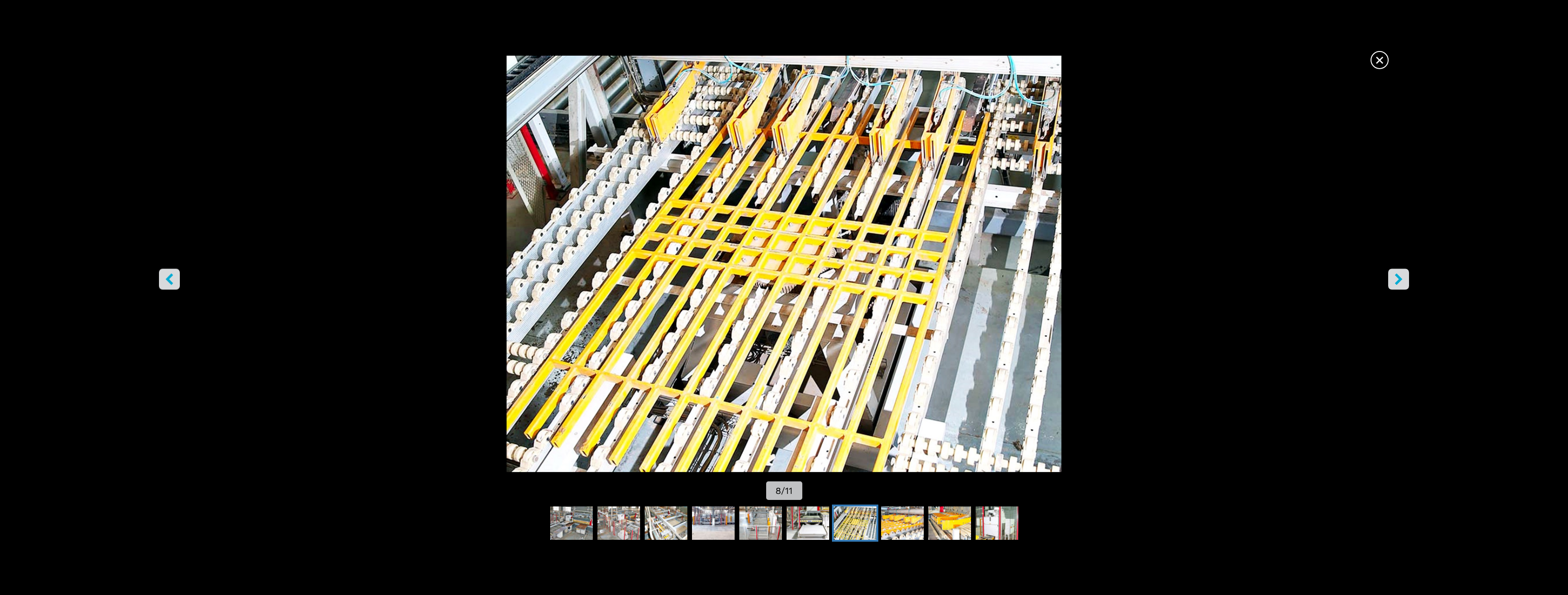
click at [1397, 273] on icon "right-button" at bounding box center [1399, 279] width 12 height 12
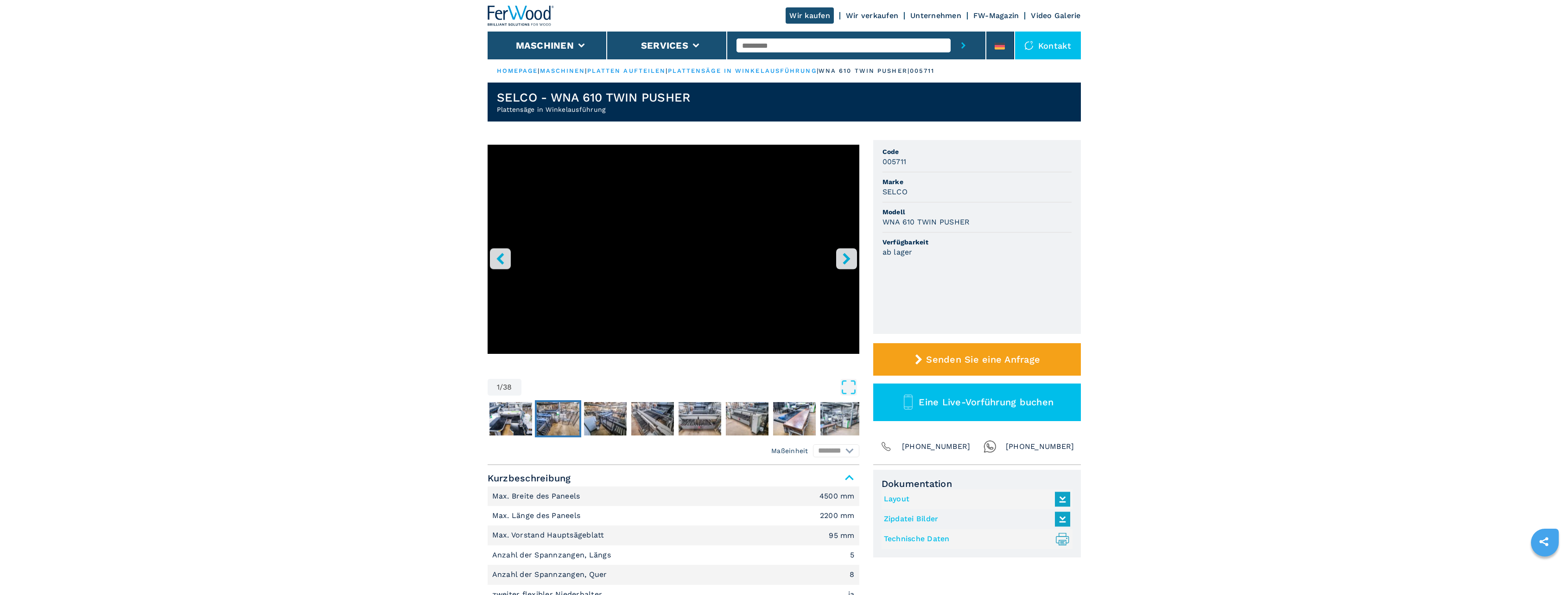
click at [561, 424] on img "Go to Slide 3" at bounding box center [558, 418] width 43 height 34
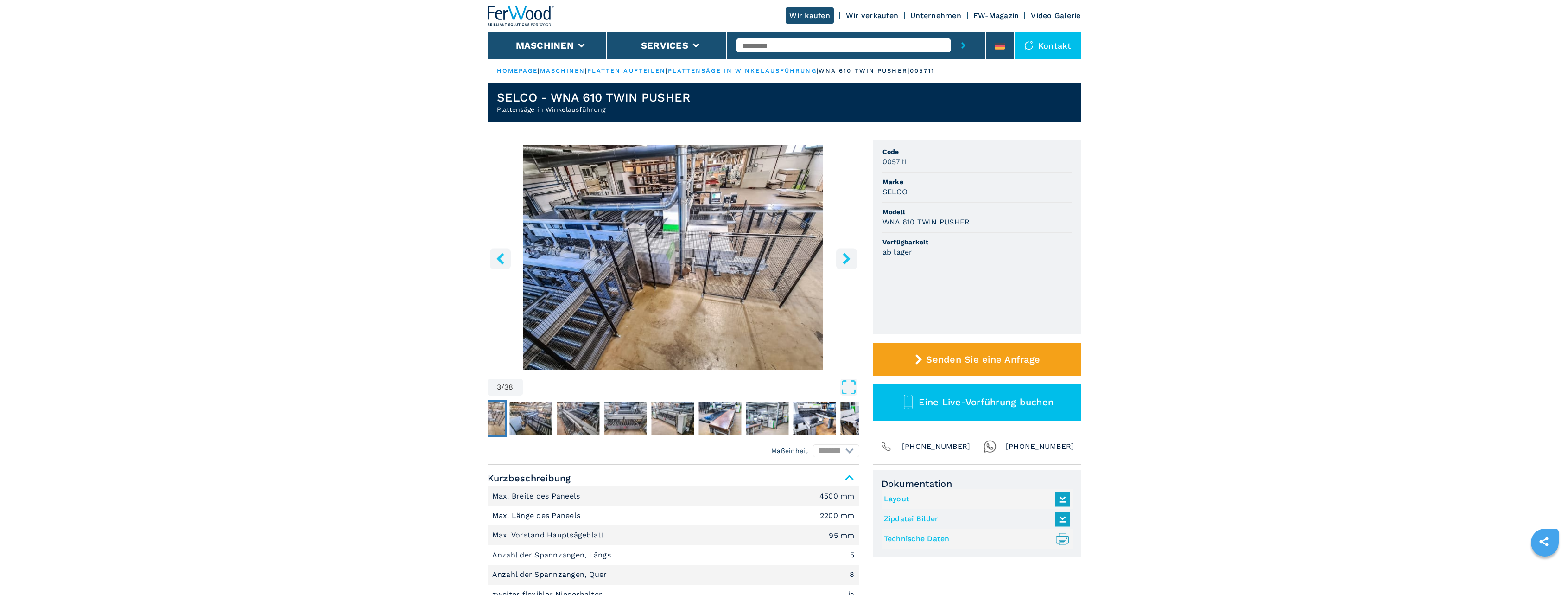
click at [713, 242] on img "Go to Slide 3" at bounding box center [673, 257] width 372 height 225
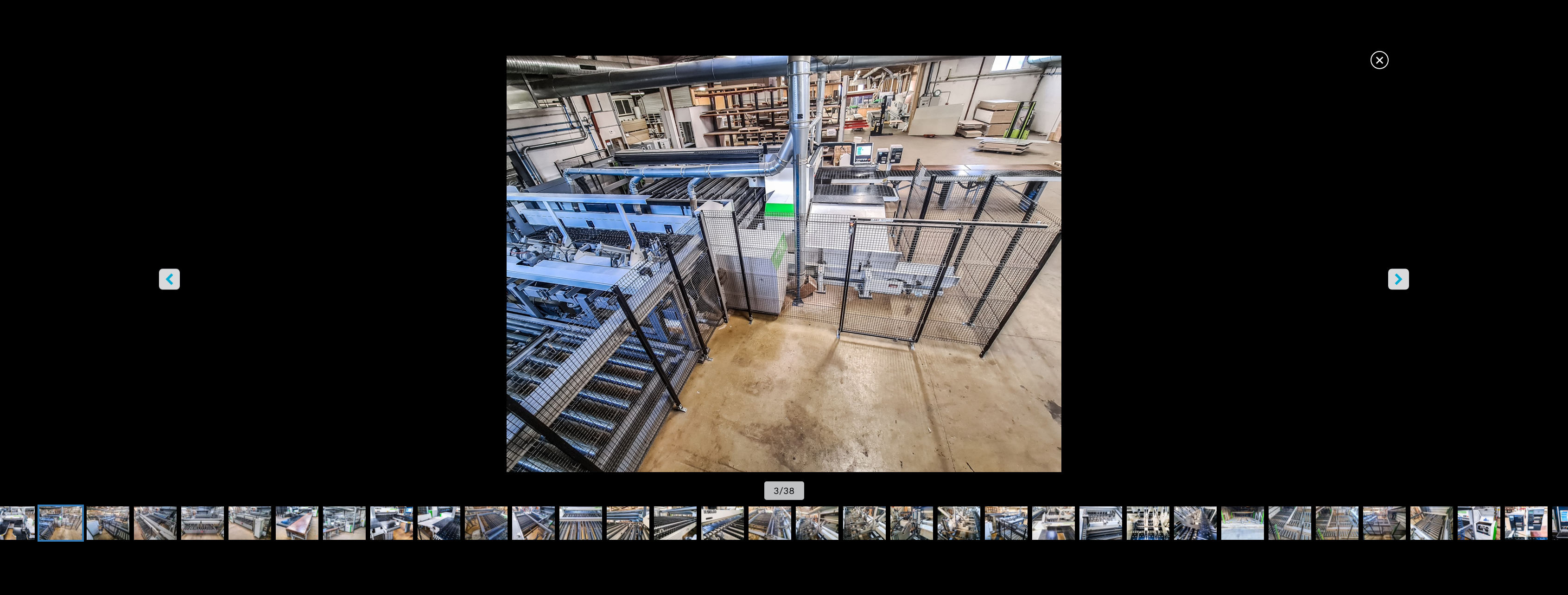
click at [1388, 279] on button "right-button" at bounding box center [1398, 279] width 21 height 21
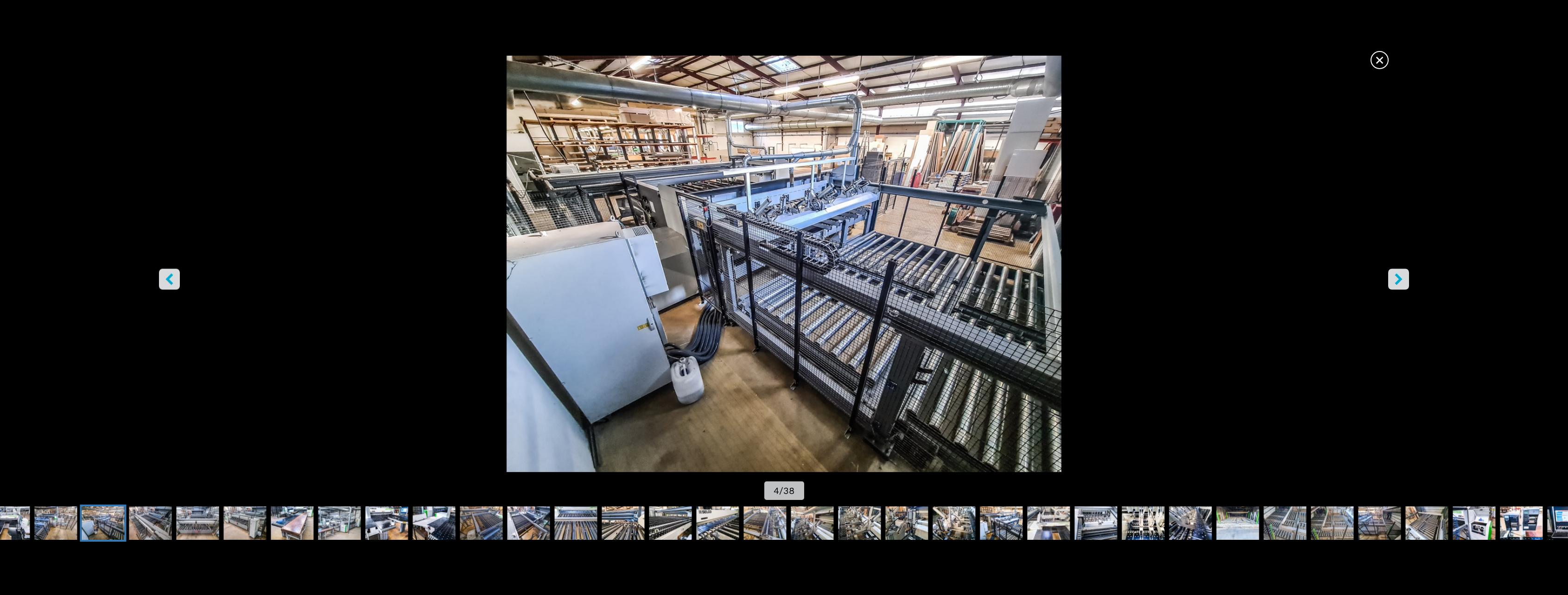
click at [1388, 279] on button "right-button" at bounding box center [1398, 279] width 21 height 21
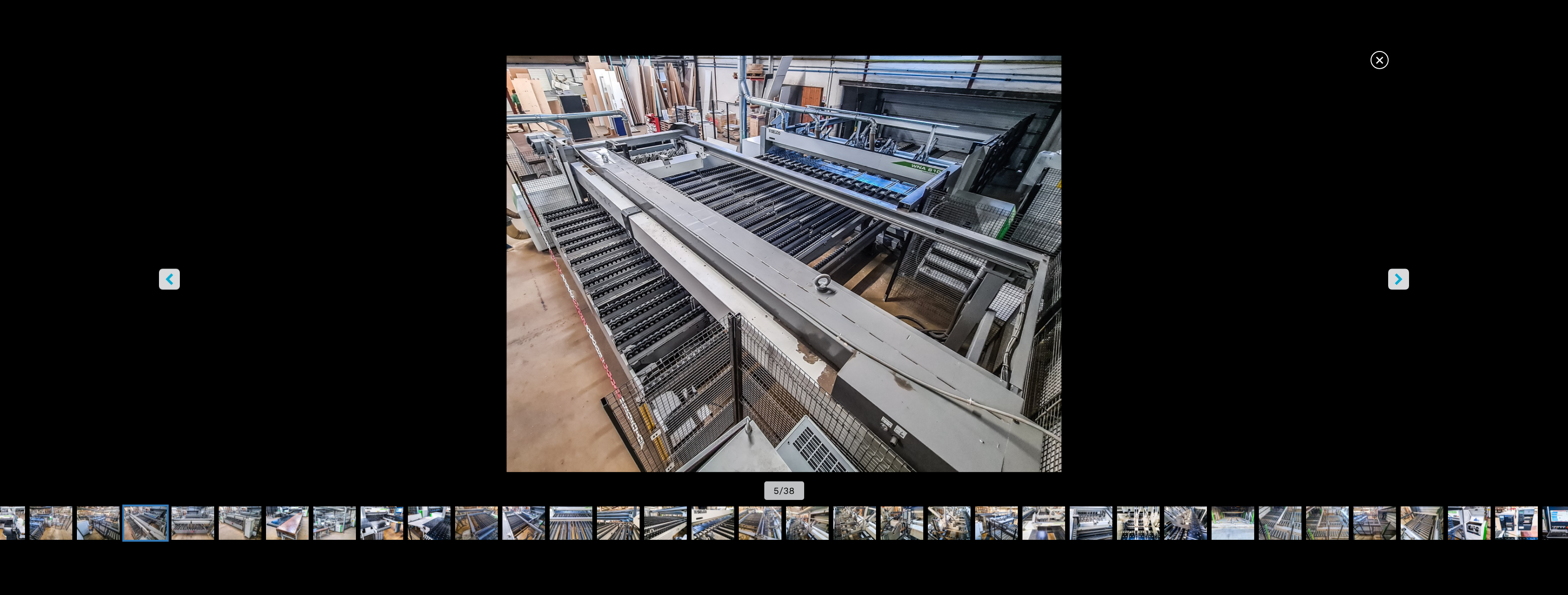
click at [1388, 279] on button "right-button" at bounding box center [1398, 279] width 21 height 21
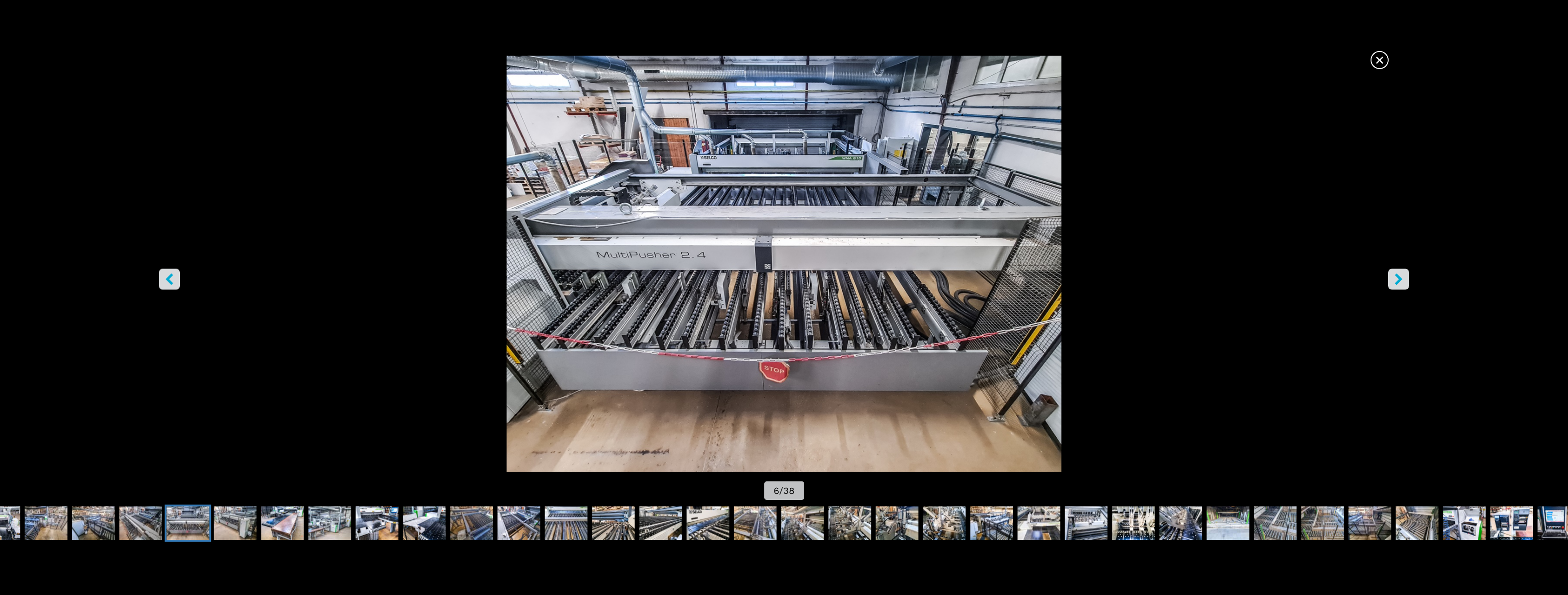
click at [1388, 279] on button "right-button" at bounding box center [1398, 279] width 21 height 21
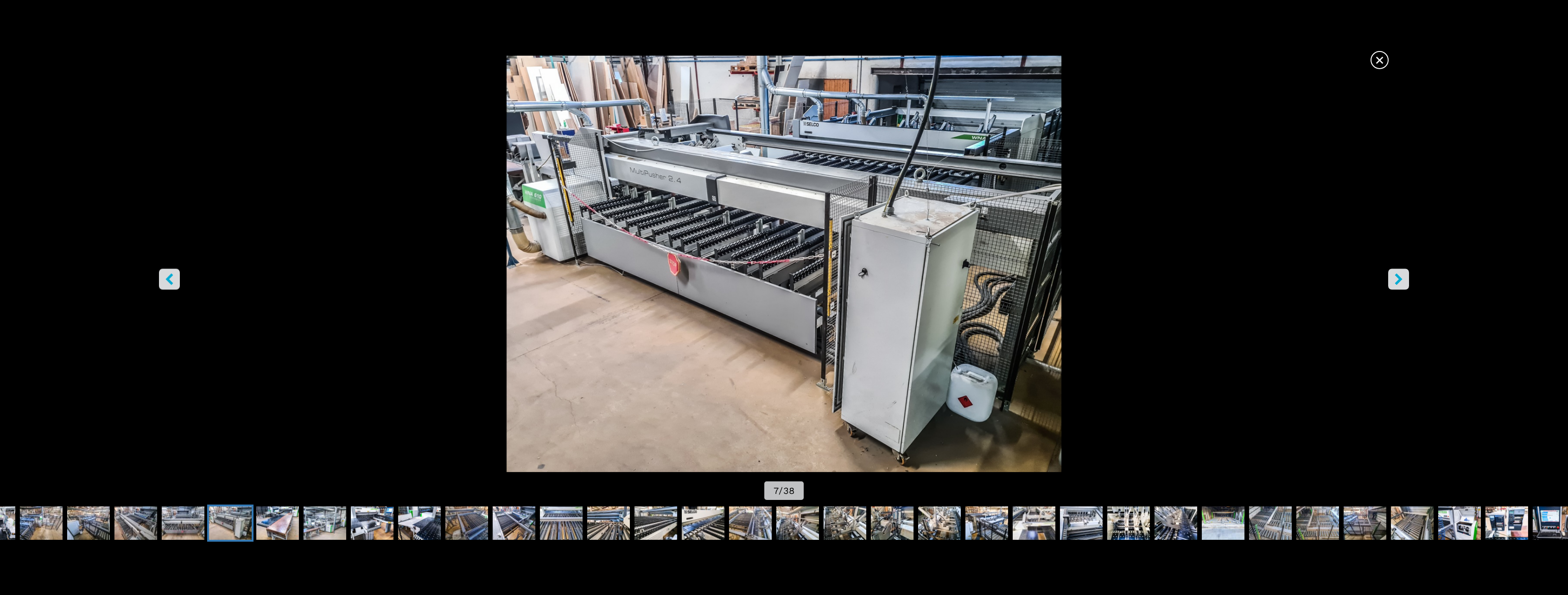
click at [1388, 279] on button "right-button" at bounding box center [1398, 279] width 21 height 21
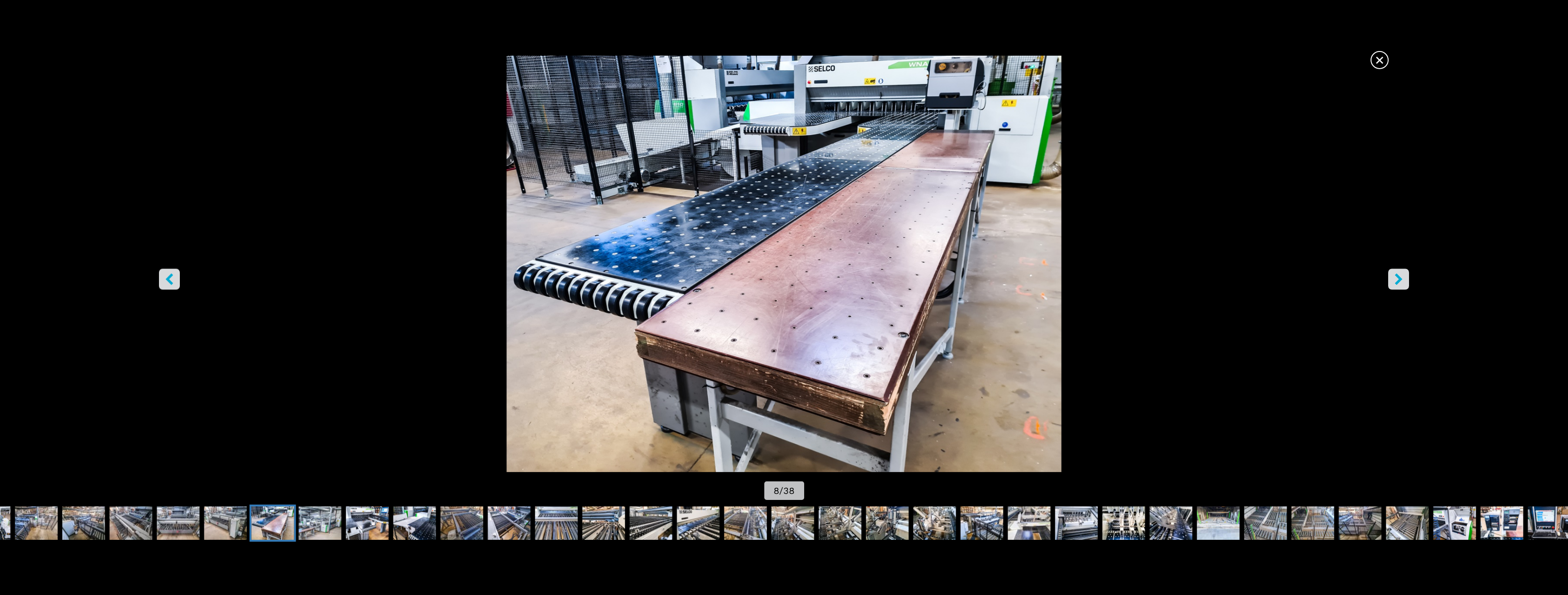
click at [1388, 279] on button "right-button" at bounding box center [1398, 279] width 21 height 21
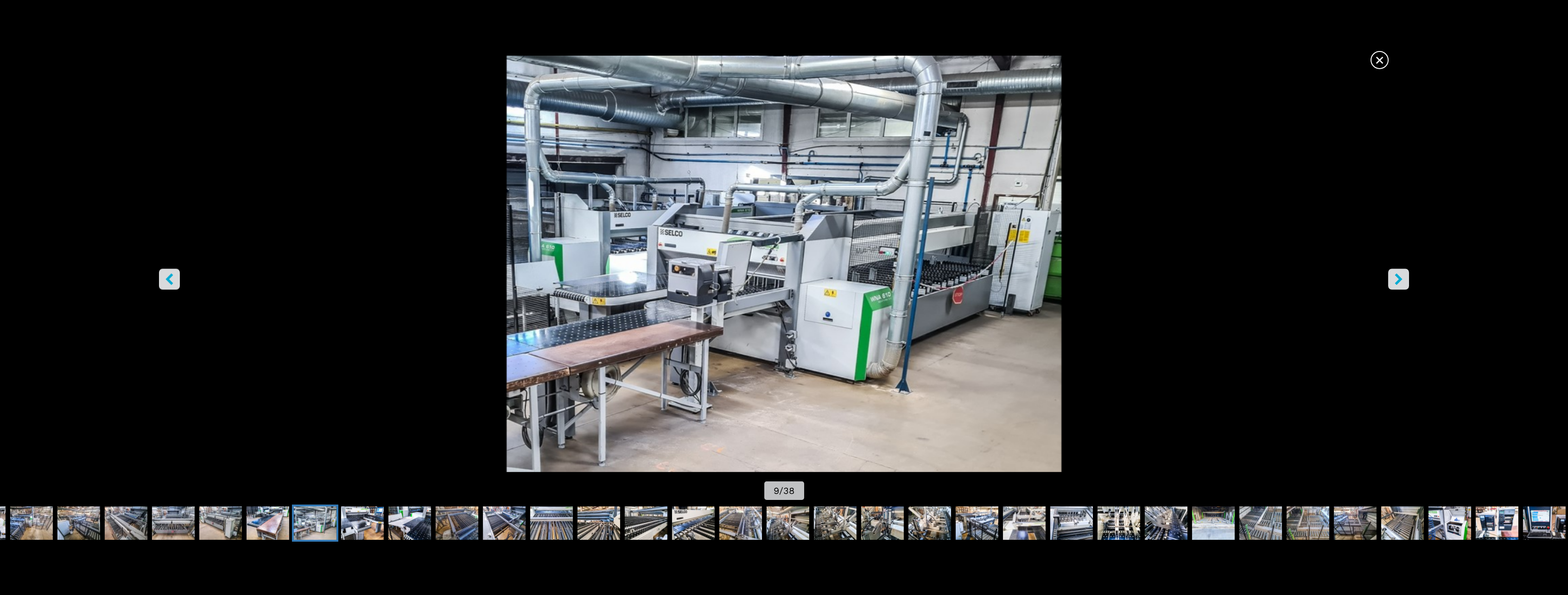
click at [1388, 279] on button "right-button" at bounding box center [1398, 279] width 21 height 21
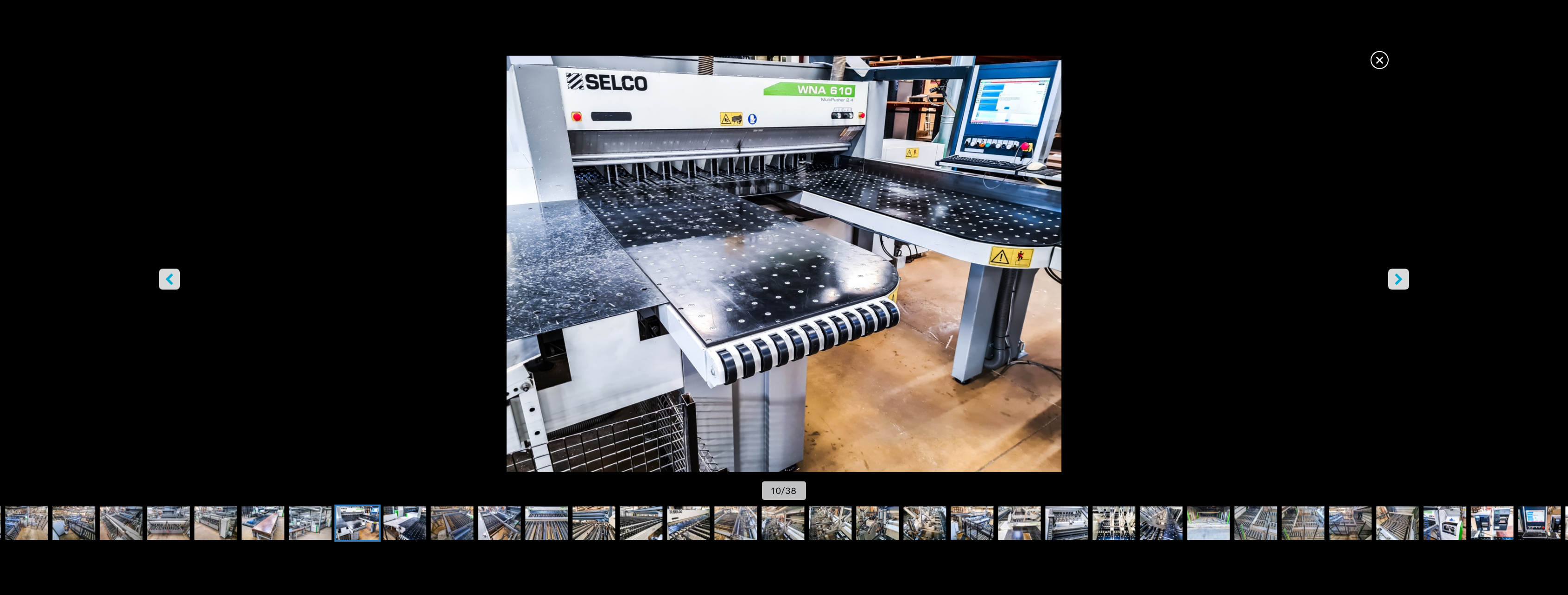
click at [1388, 279] on button "right-button" at bounding box center [1398, 279] width 21 height 21
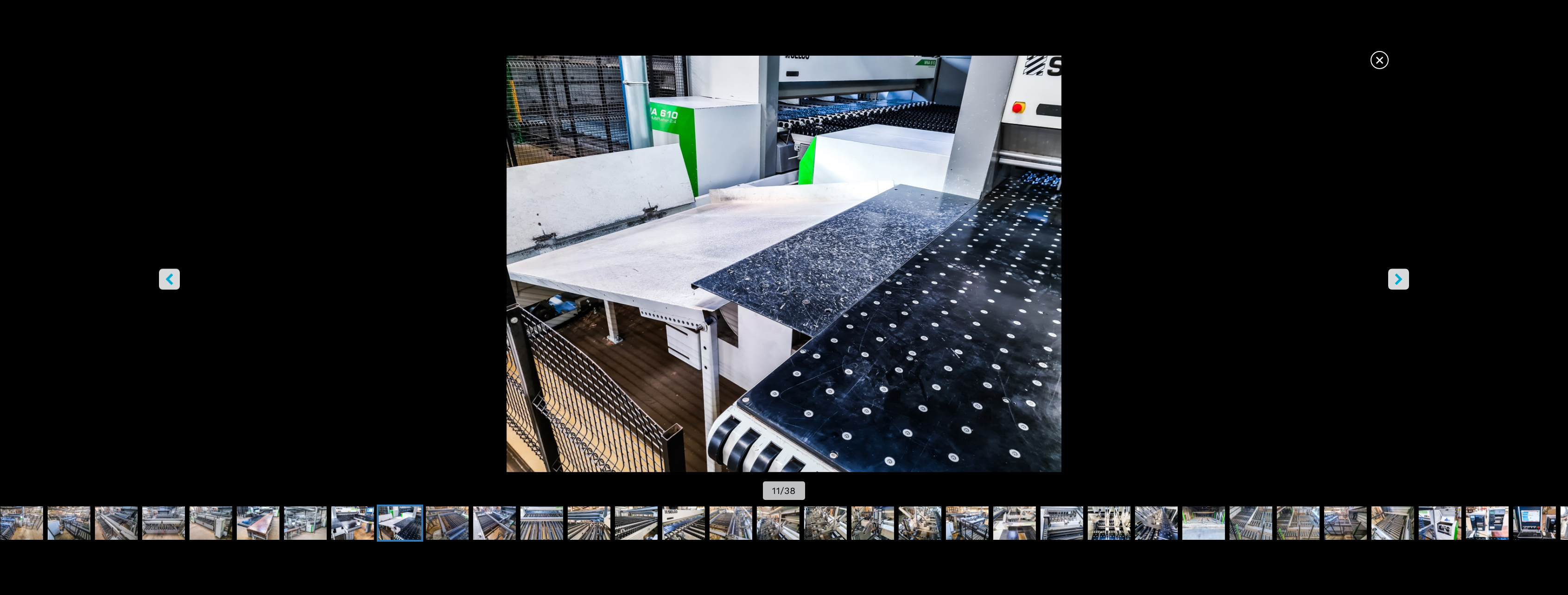
click at [1388, 279] on button "right-button" at bounding box center [1398, 279] width 21 height 21
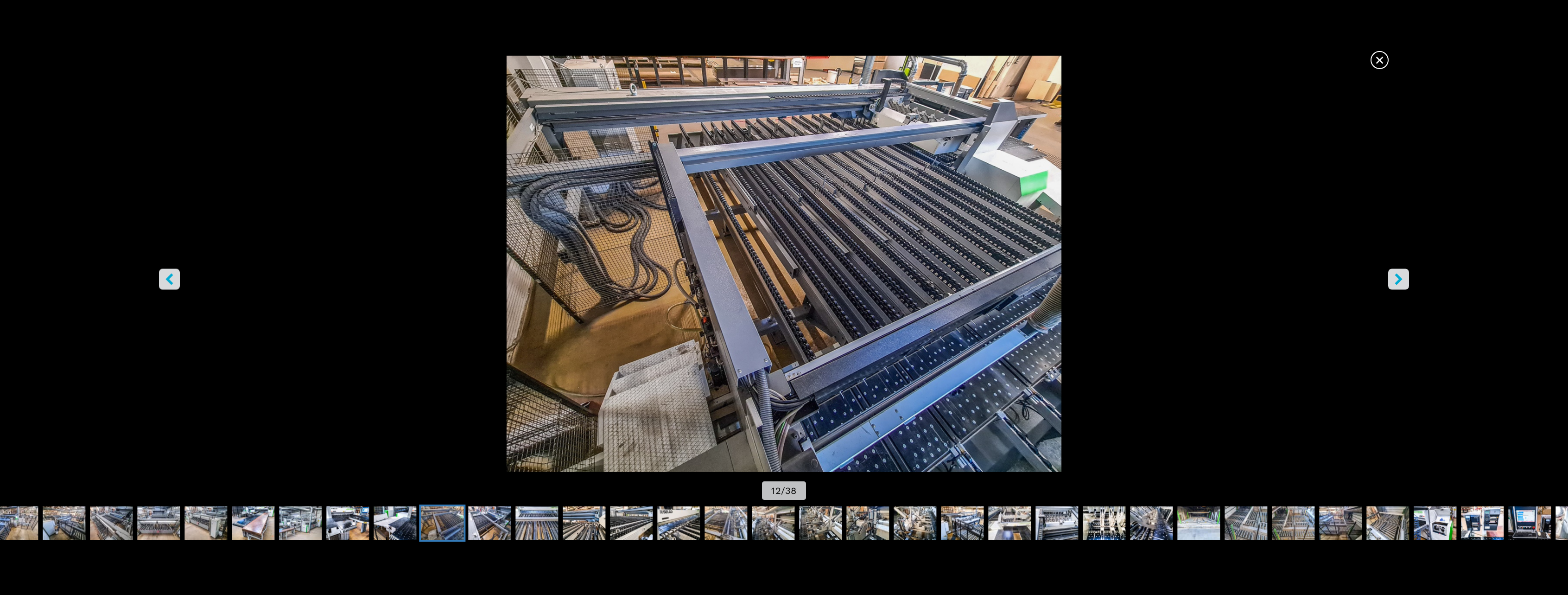
click at [1388, 279] on button "right-button" at bounding box center [1398, 279] width 21 height 21
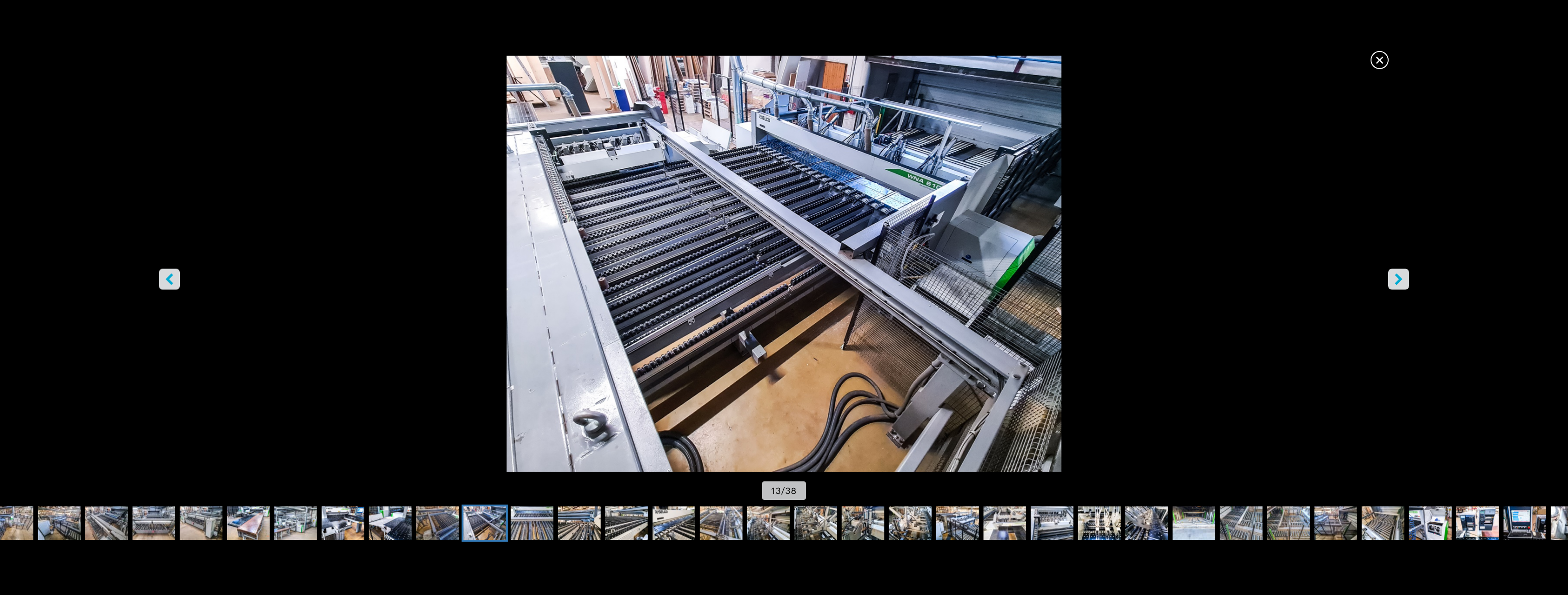
click at [1388, 279] on button "right-button" at bounding box center [1398, 279] width 21 height 21
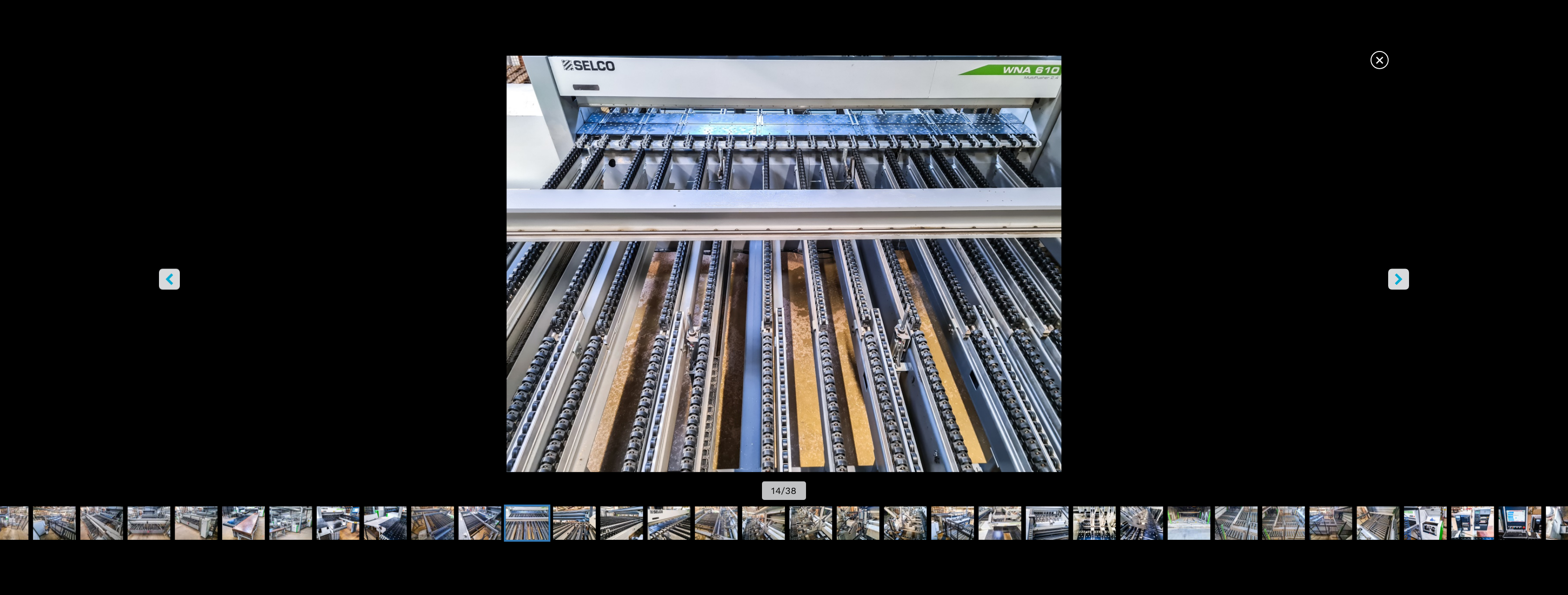
click at [1388, 279] on button "right-button" at bounding box center [1398, 279] width 21 height 21
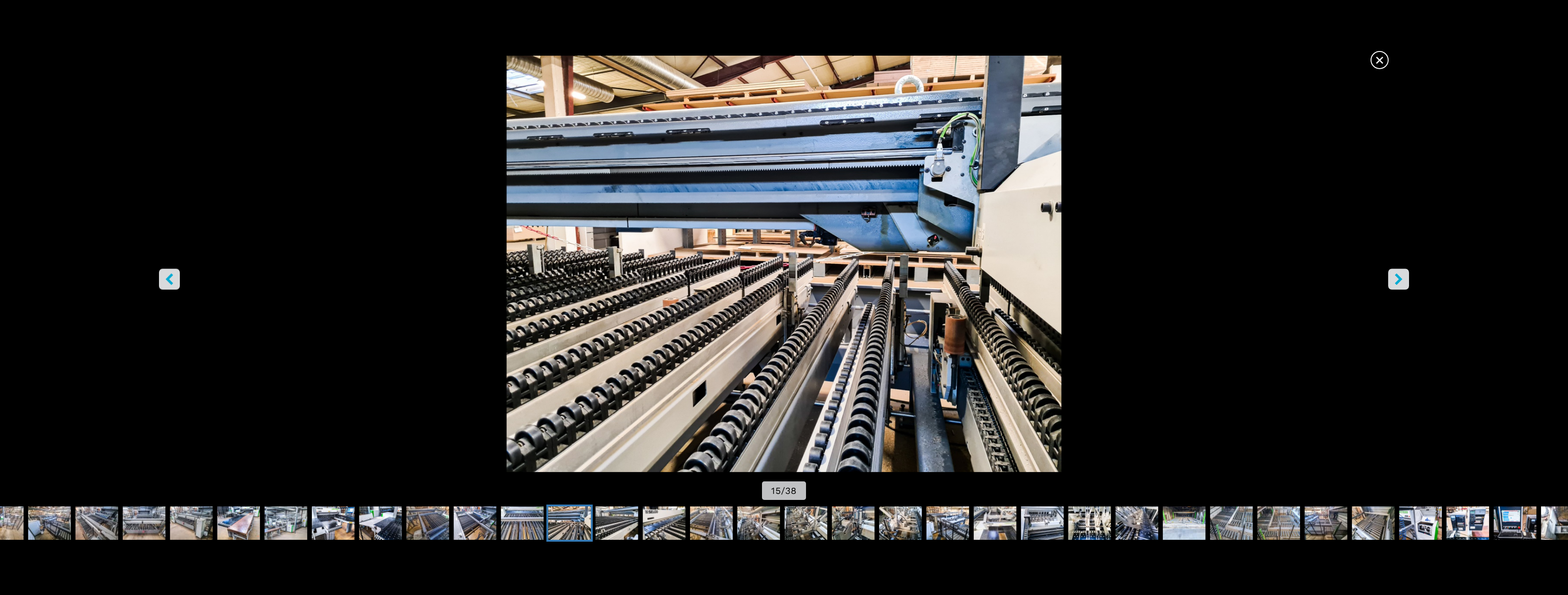
click at [1388, 279] on button "right-button" at bounding box center [1398, 279] width 21 height 21
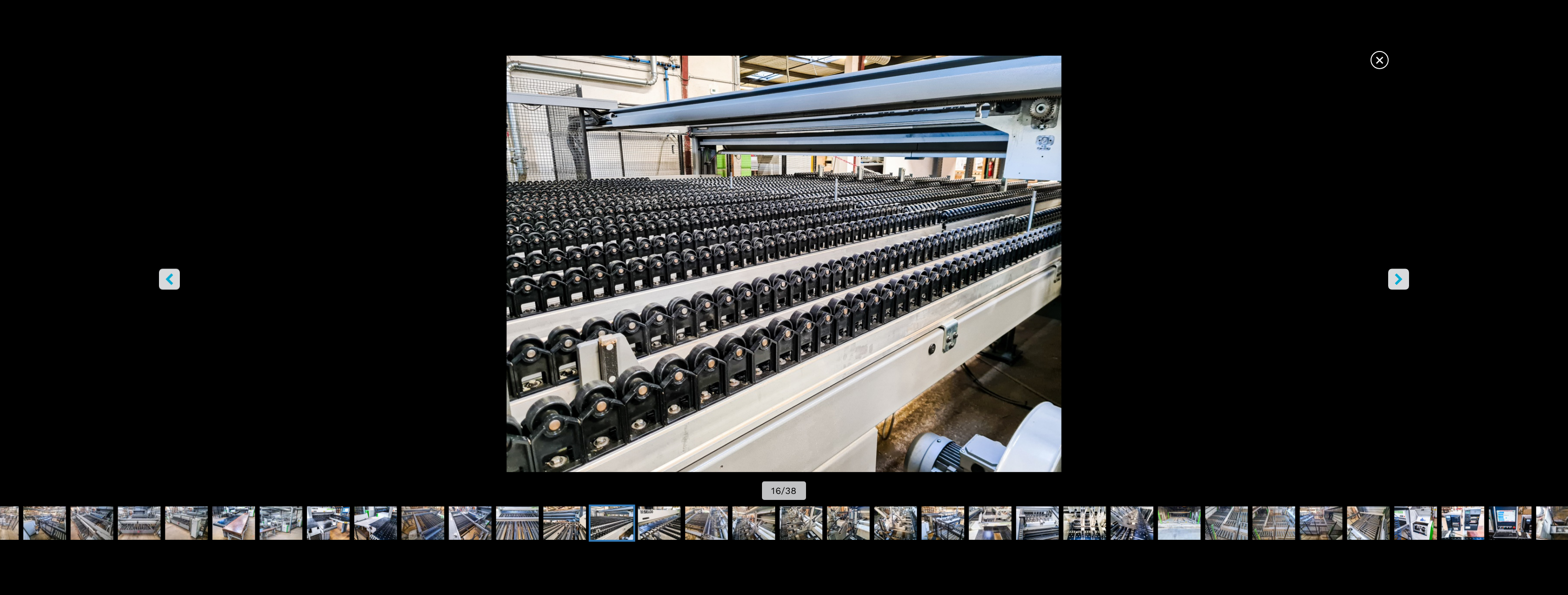
click at [1388, 279] on button "right-button" at bounding box center [1398, 279] width 21 height 21
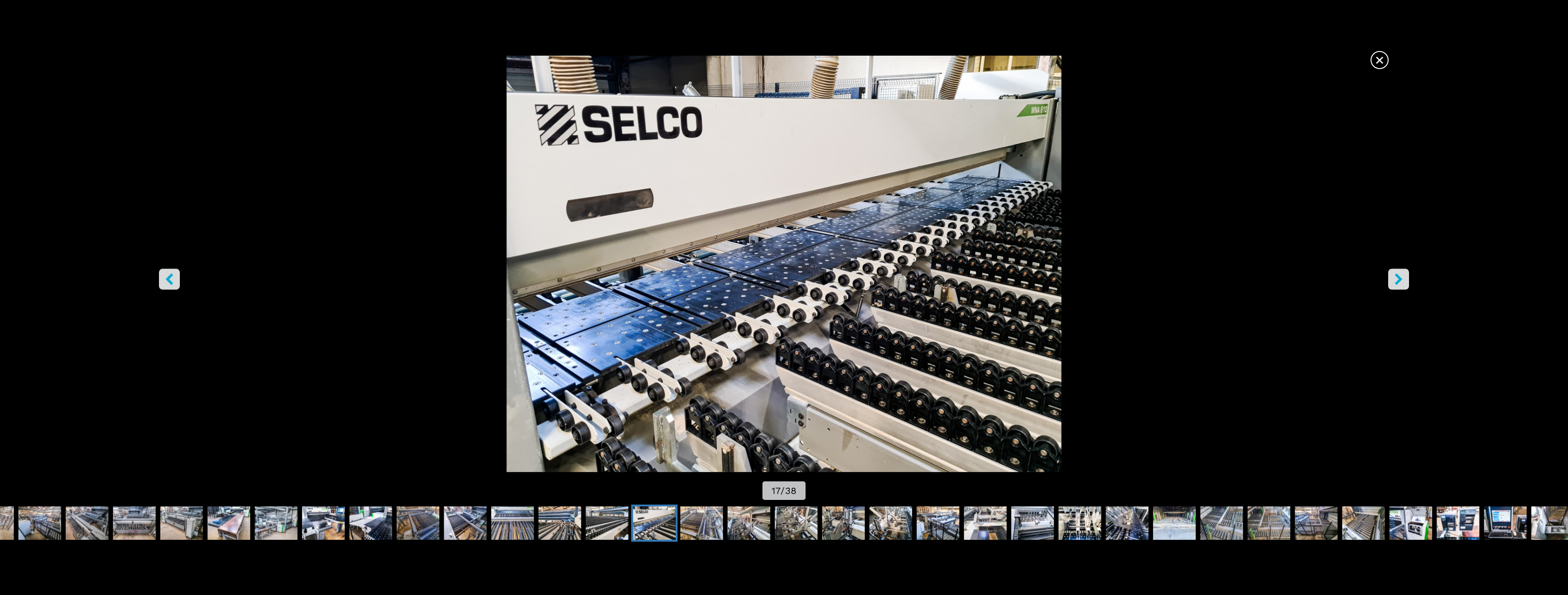
click at [1388, 279] on button "right-button" at bounding box center [1398, 279] width 21 height 21
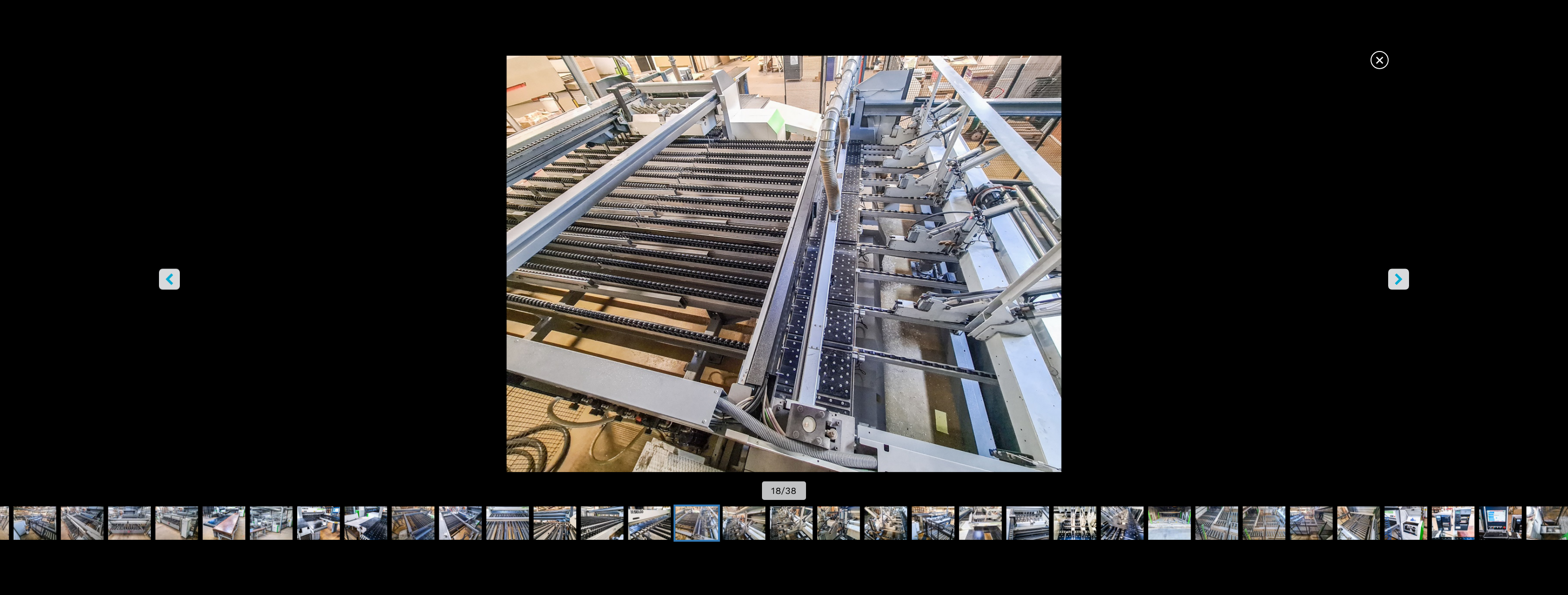
click at [1388, 279] on button "right-button" at bounding box center [1398, 279] width 21 height 21
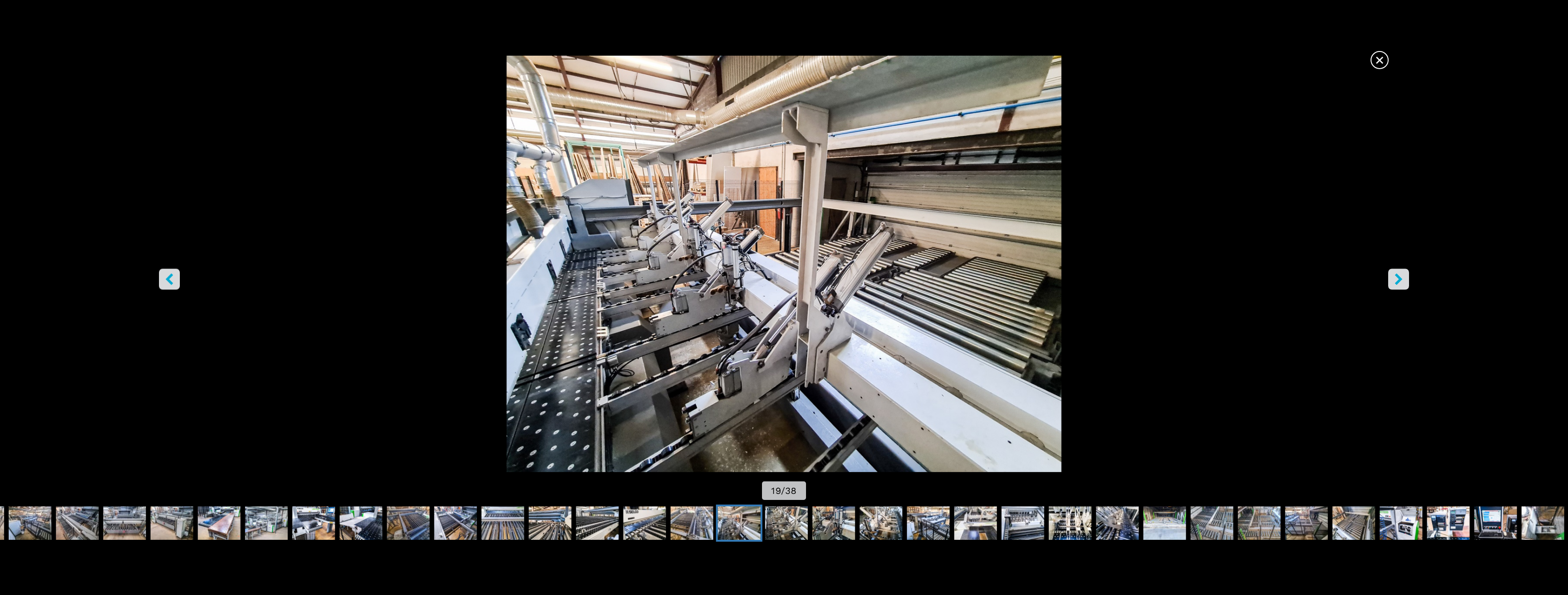
click at [1388, 279] on button "right-button" at bounding box center [1398, 279] width 21 height 21
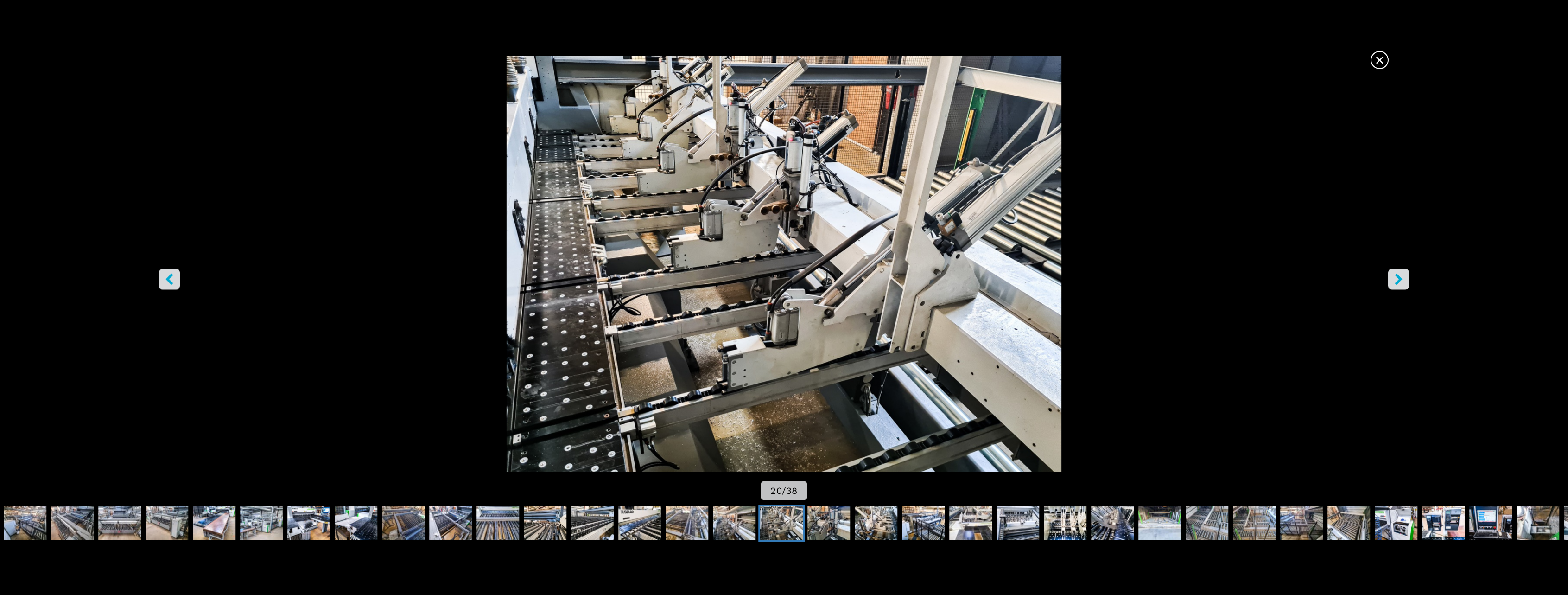
click at [1388, 279] on button "right-button" at bounding box center [1398, 279] width 21 height 21
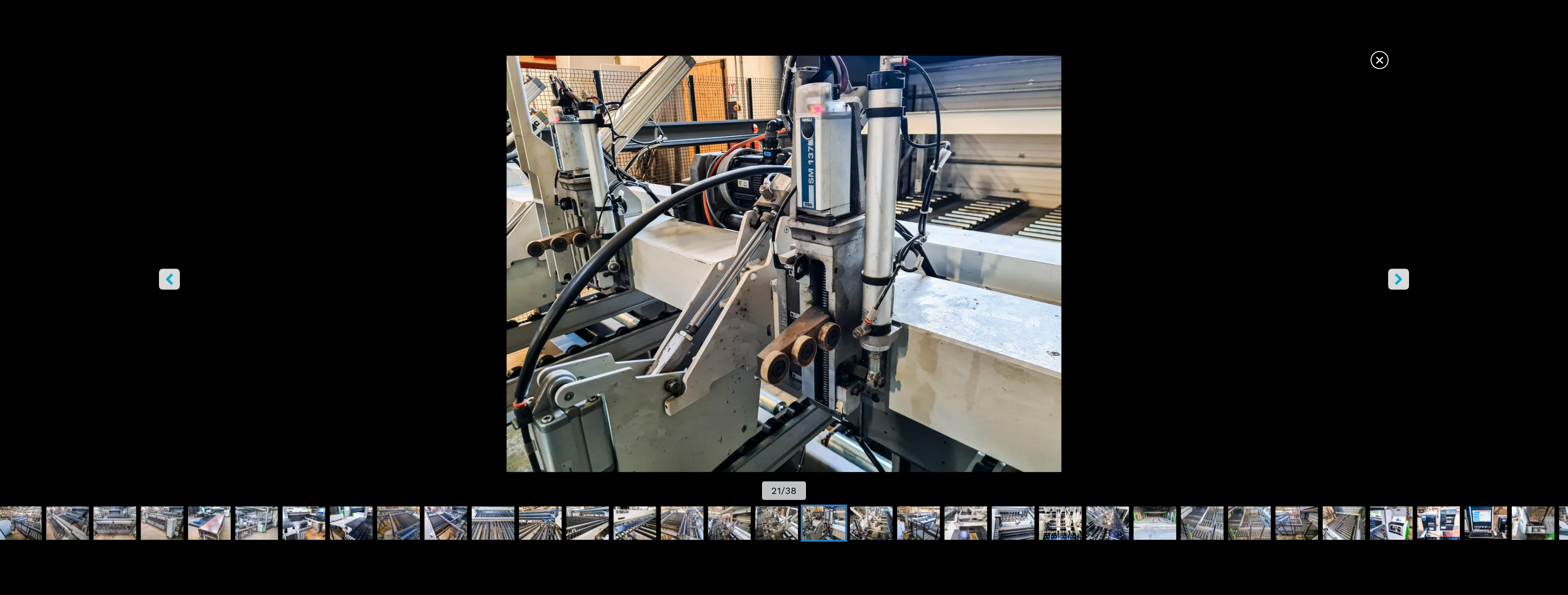
click at [1388, 279] on button "right-button" at bounding box center [1398, 279] width 21 height 21
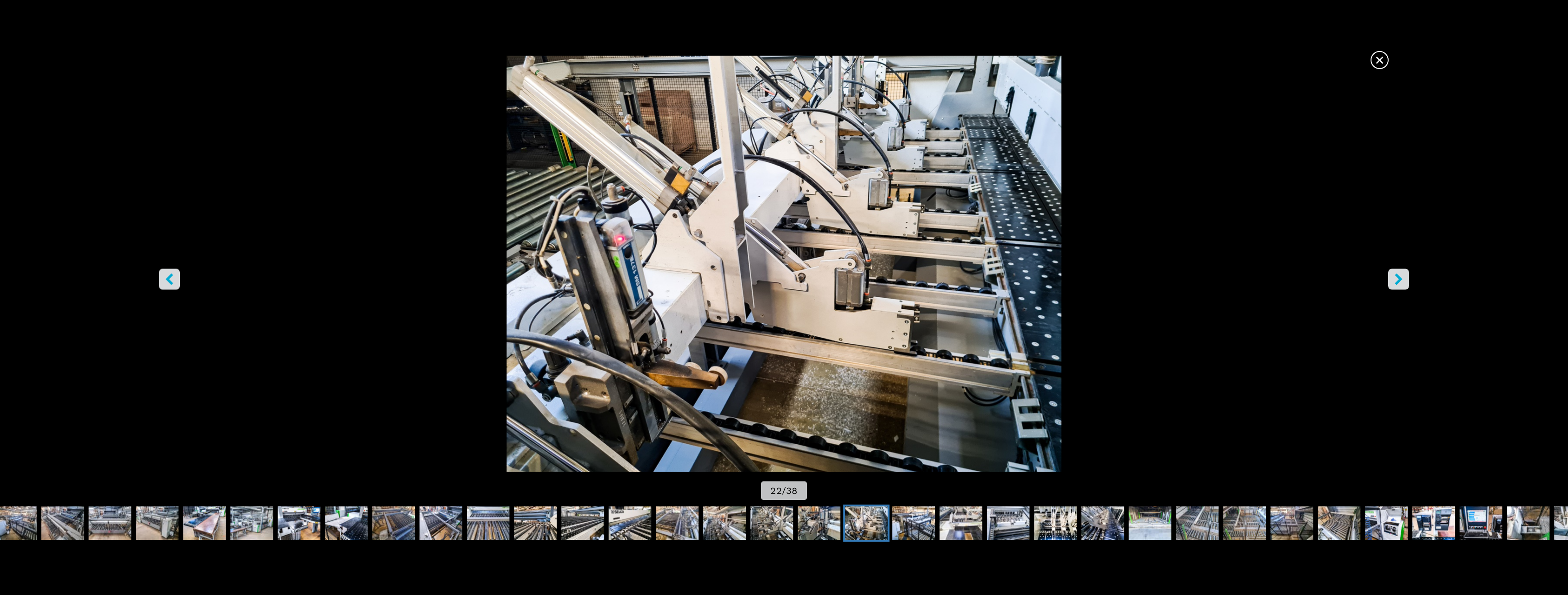
click at [1388, 279] on button "right-button" at bounding box center [1398, 279] width 21 height 21
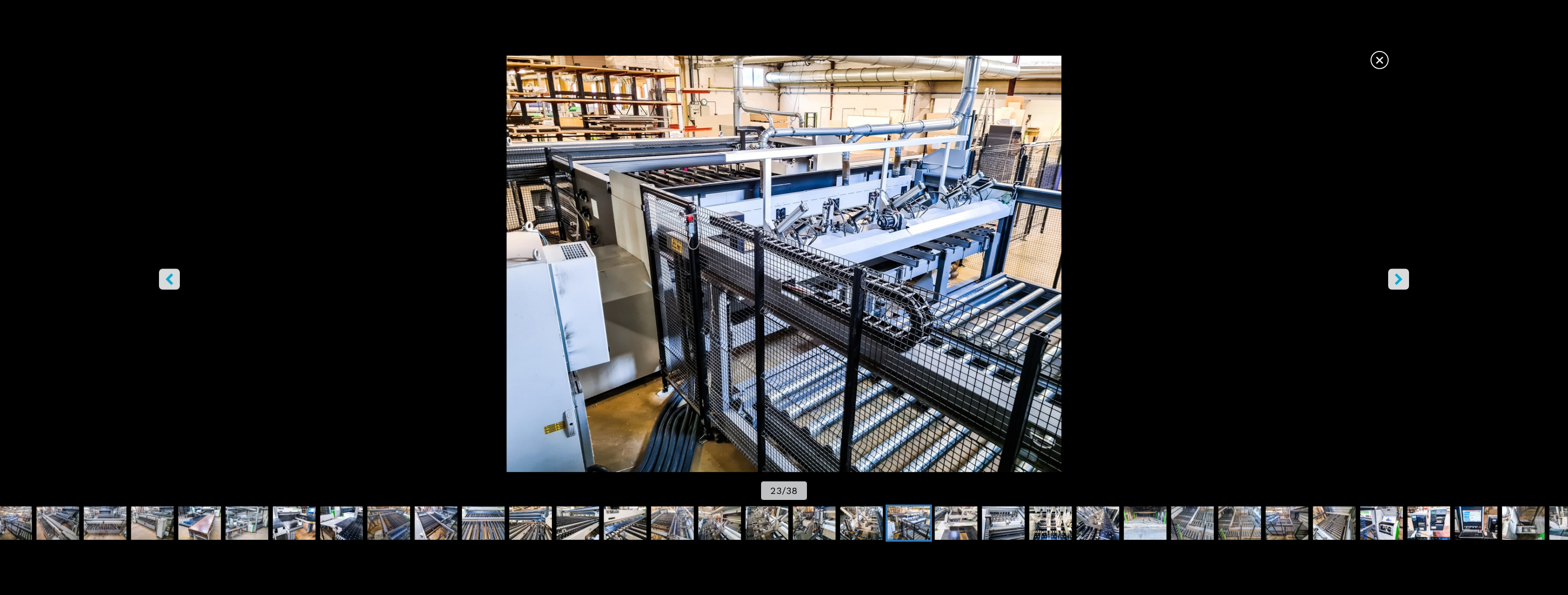
click at [1388, 279] on button "right-button" at bounding box center [1398, 279] width 21 height 21
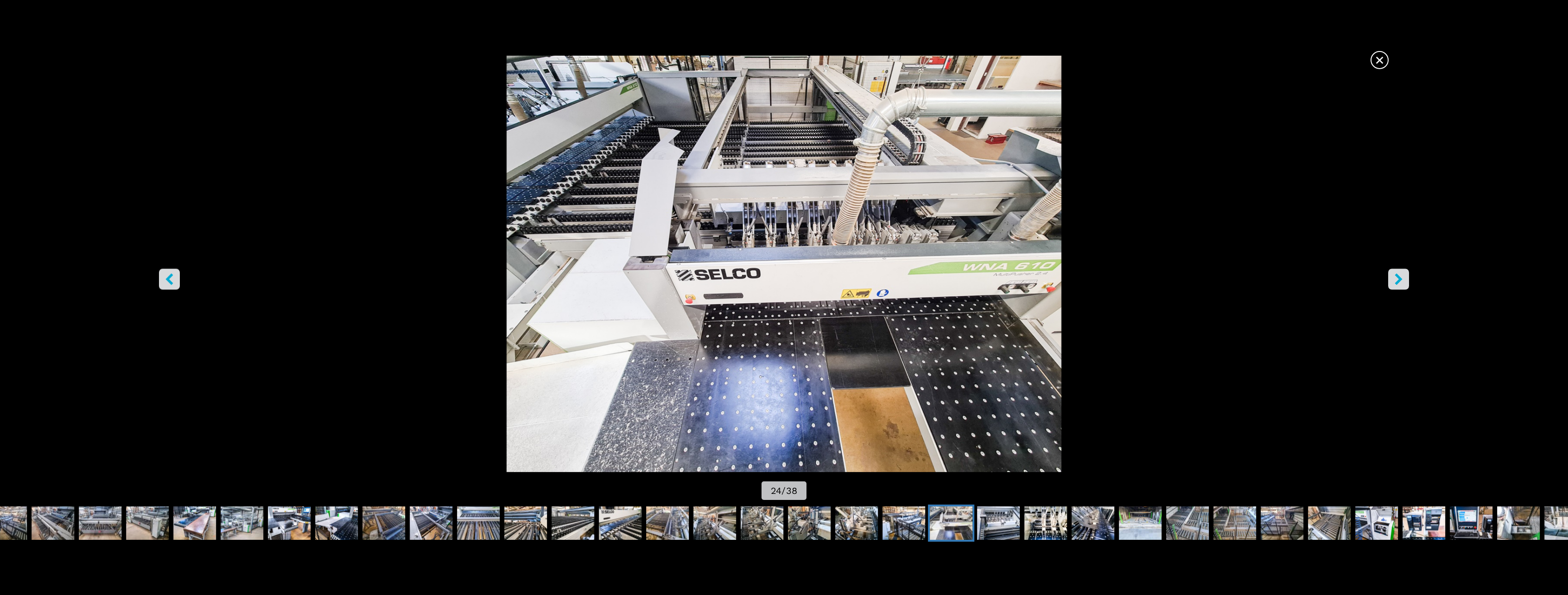
click at [1388, 279] on button "right-button" at bounding box center [1398, 279] width 21 height 21
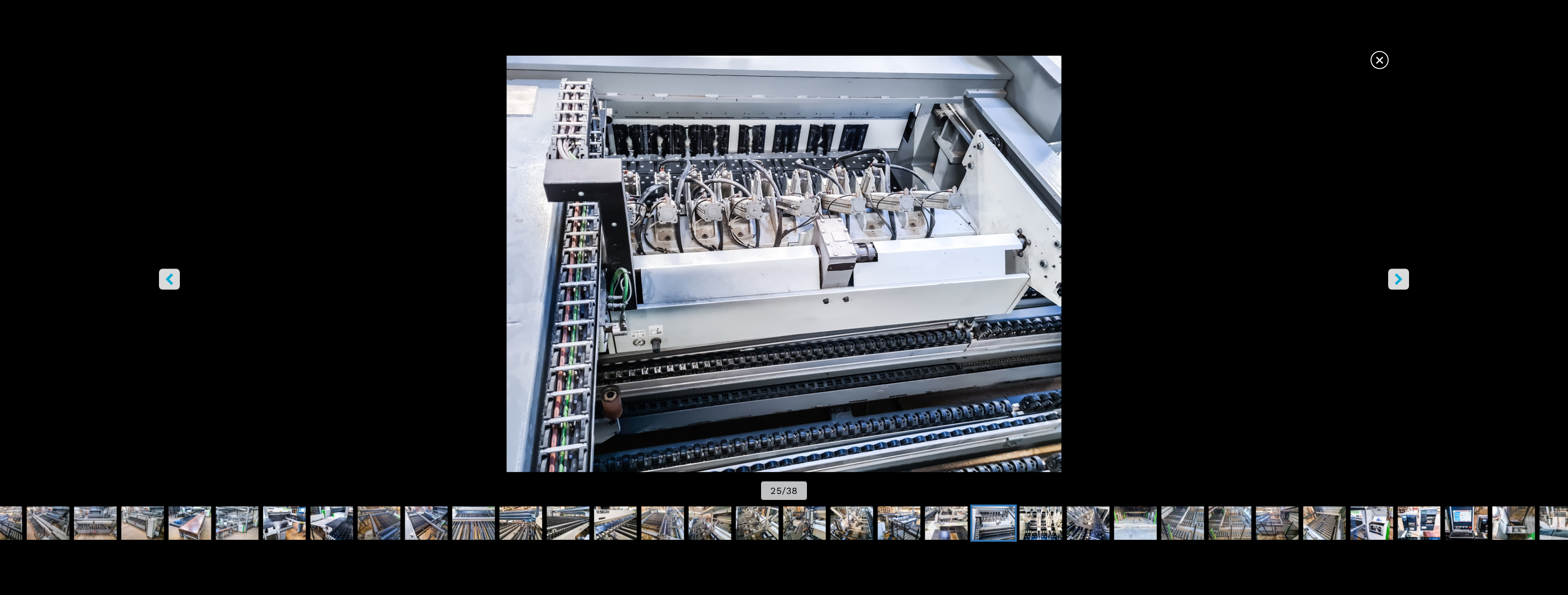
click at [1388, 279] on button "right-button" at bounding box center [1398, 279] width 21 height 21
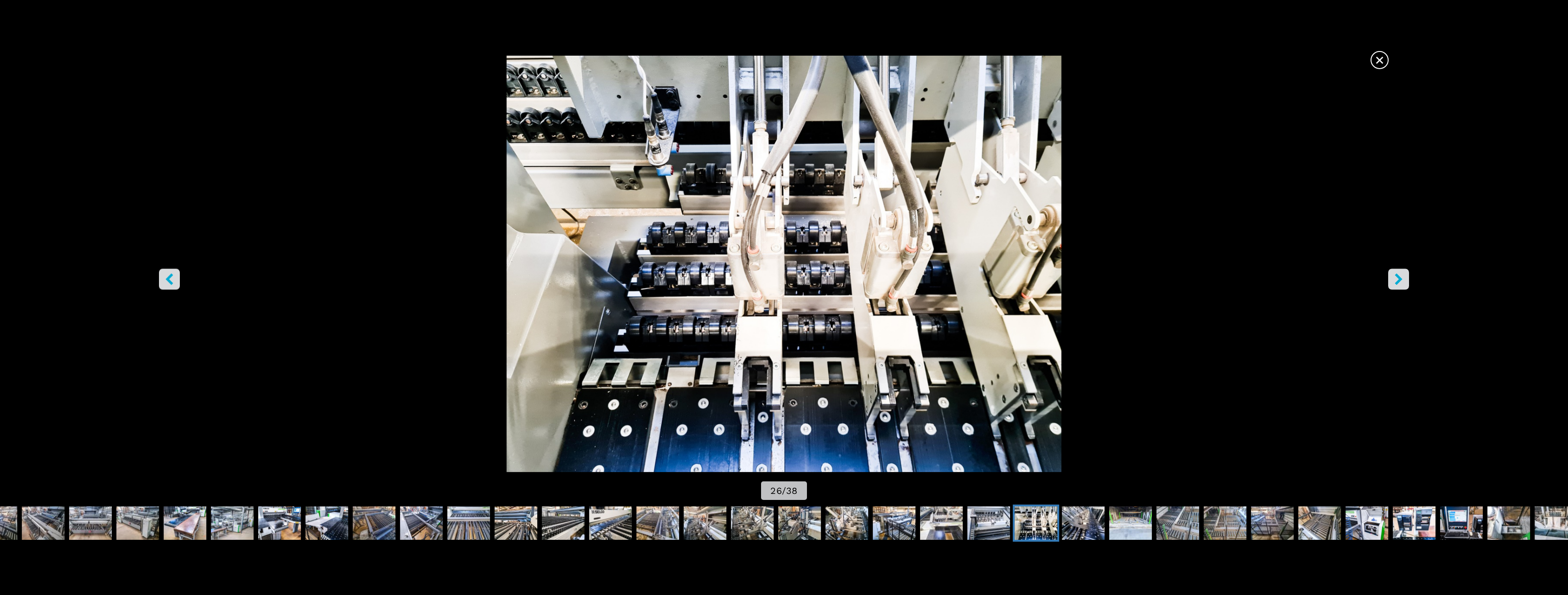
click at [1388, 279] on button "right-button" at bounding box center [1398, 279] width 21 height 21
